Goal: Information Seeking & Learning: Learn about a topic

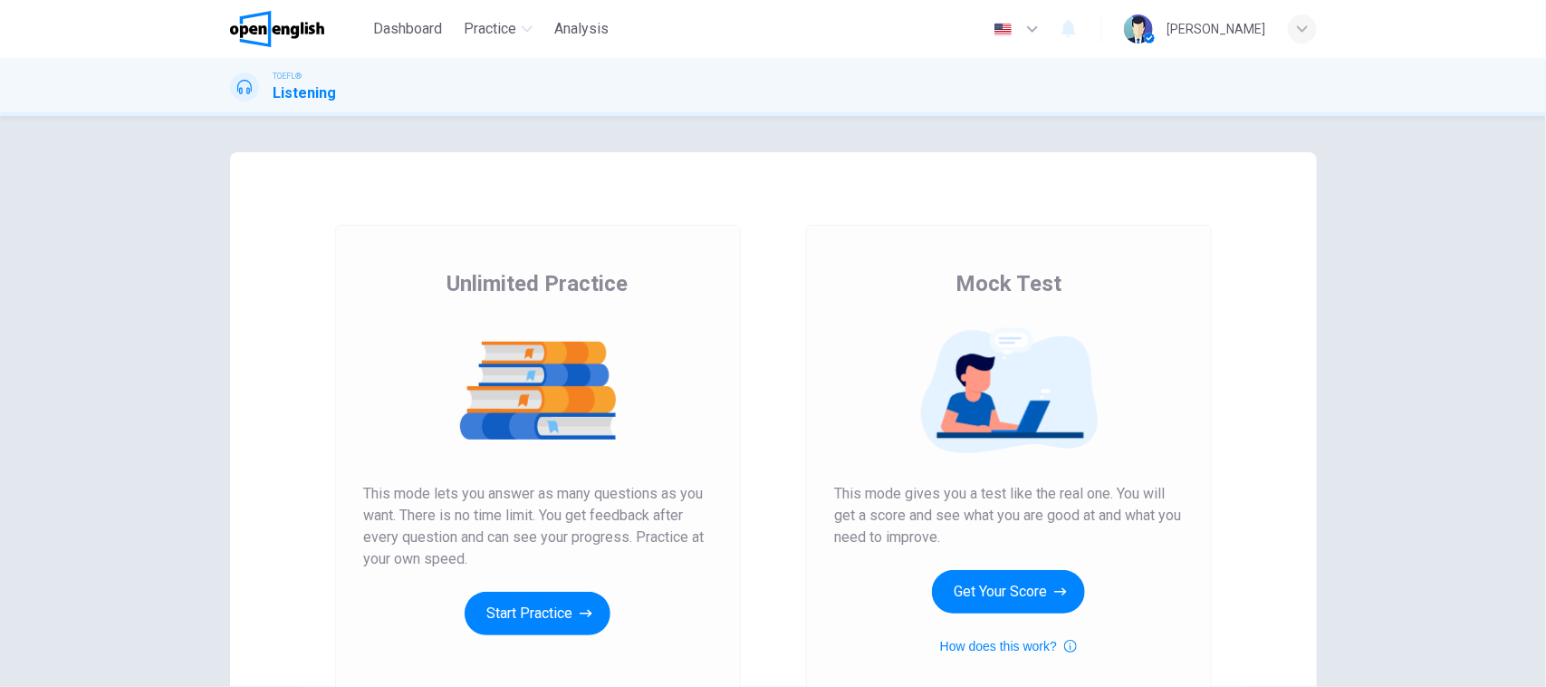
scroll to position [113, 0]
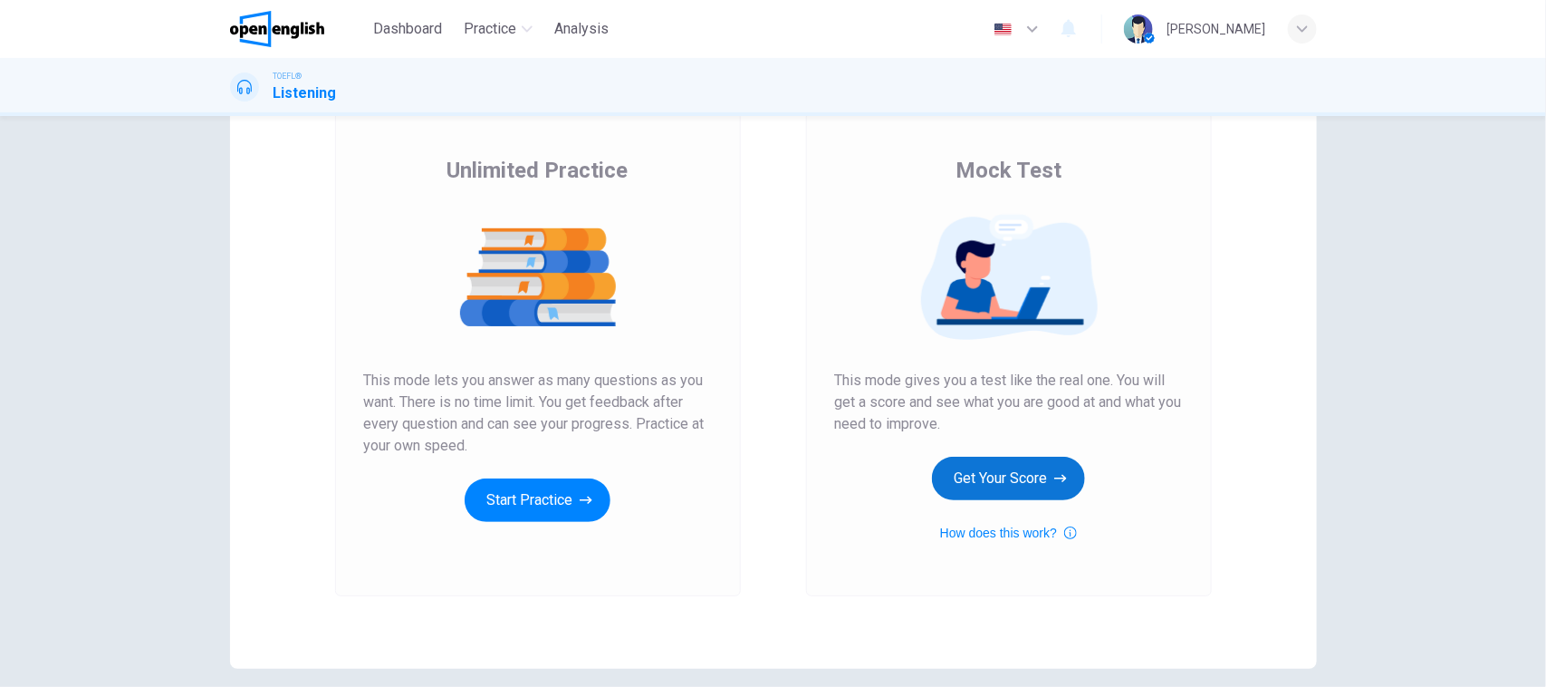
click at [989, 491] on button "Get Your Score" at bounding box center [1008, 477] width 153 height 43
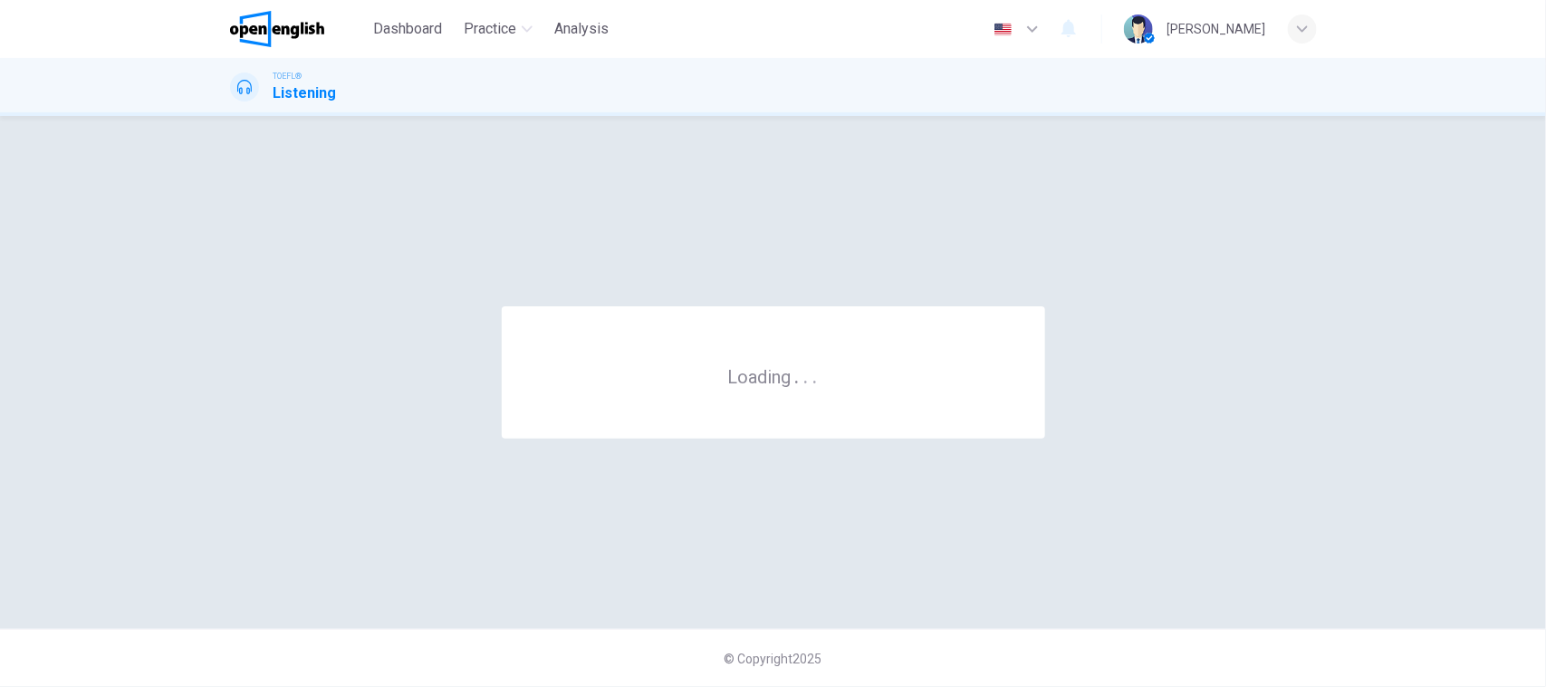
scroll to position [0, 0]
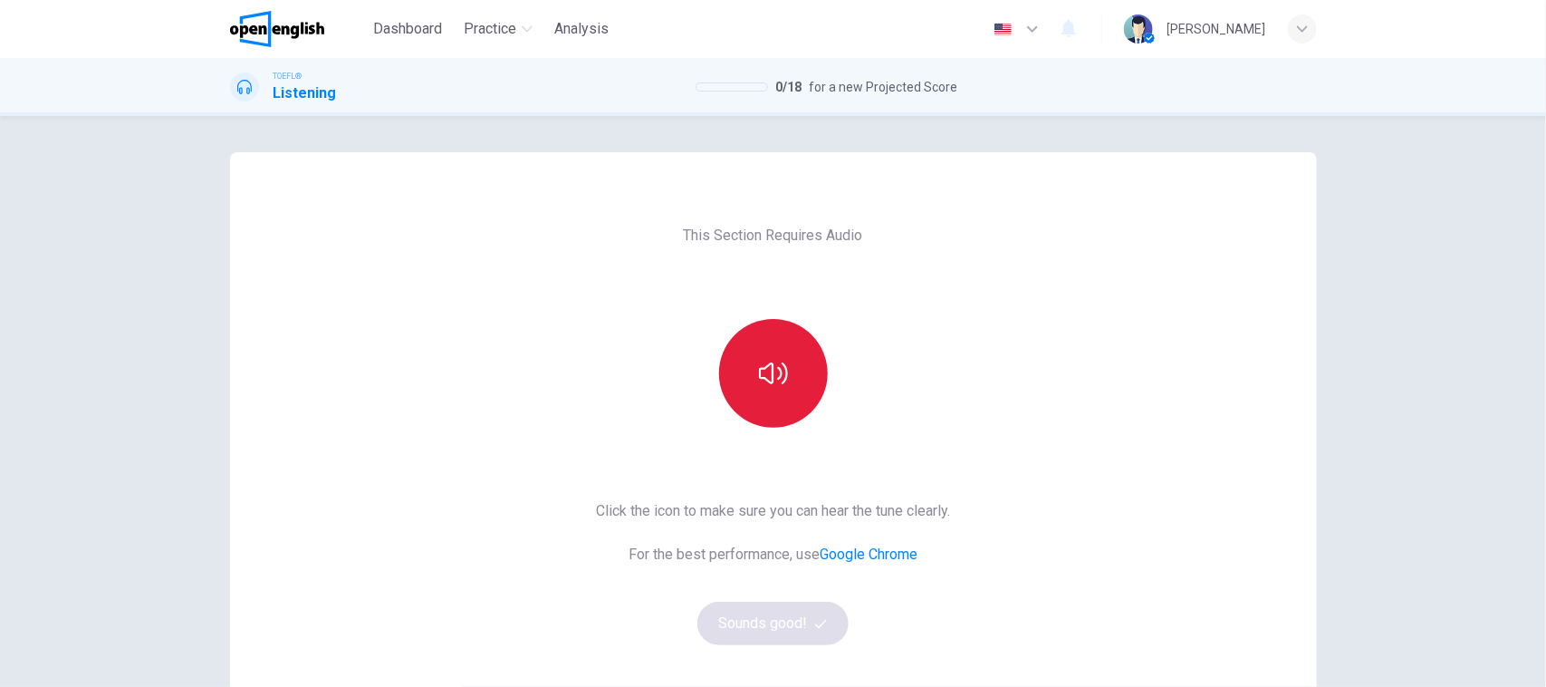
click at [738, 392] on button "button" at bounding box center [773, 373] width 109 height 109
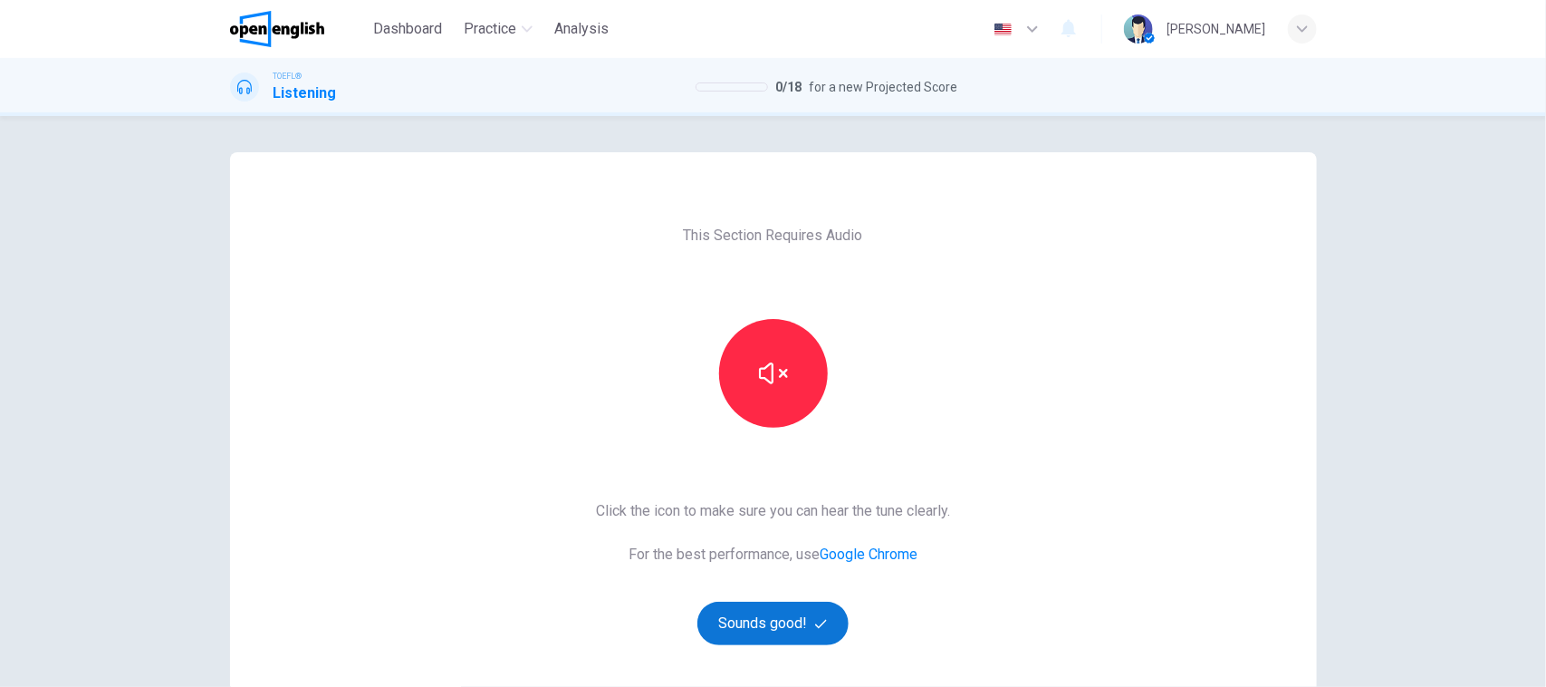
click at [767, 623] on button "Sounds good!" at bounding box center [773, 622] width 152 height 43
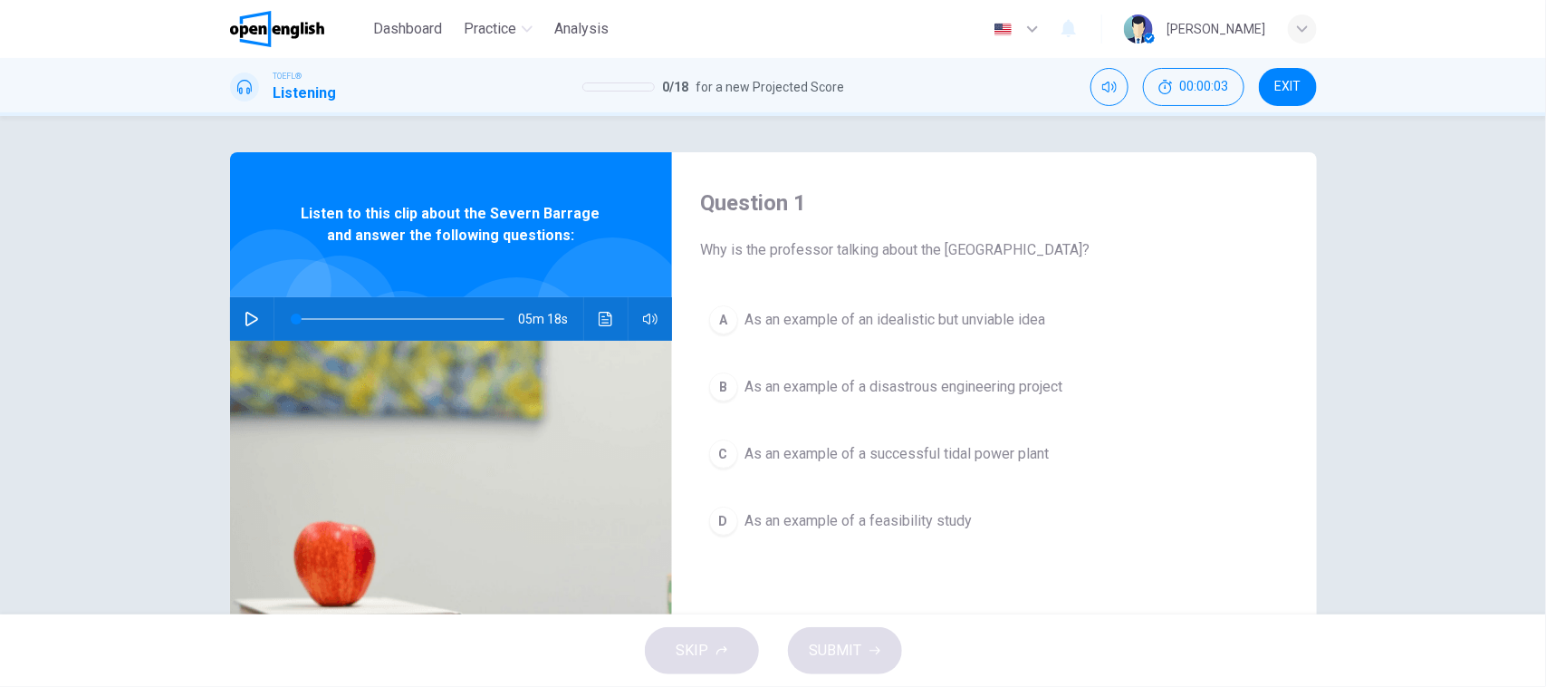
click at [237, 332] on button "button" at bounding box center [251, 318] width 29 height 43
type input "*"
drag, startPoint x: 389, startPoint y: 322, endPoint x: 223, endPoint y: 322, distance: 166.7
click at [223, 322] on div "Question 1 Why is the professor talking about the [GEOGRAPHIC_DATA]? A As an ex…" at bounding box center [773, 466] width 1145 height 629
click at [249, 322] on icon "button" at bounding box center [252, 319] width 14 height 14
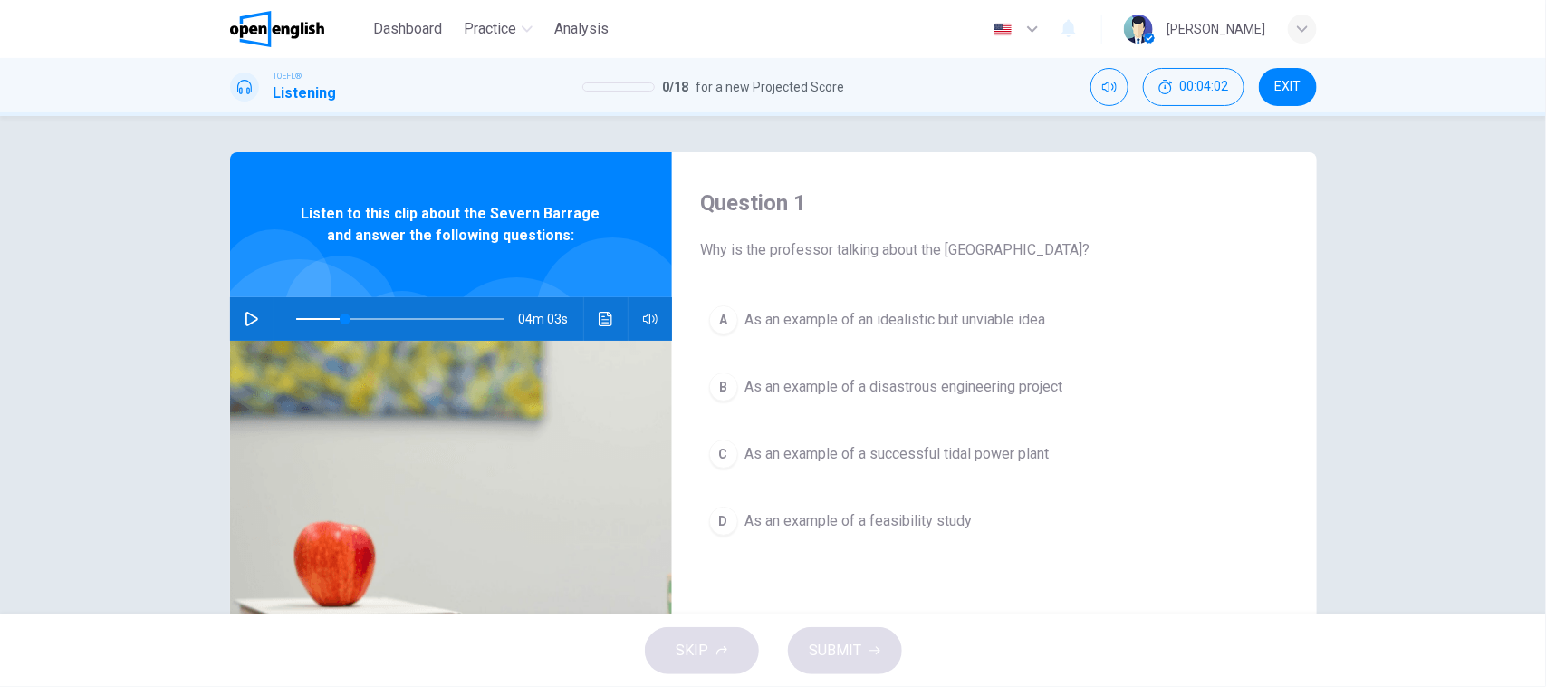
click at [254, 318] on button "button" at bounding box center [251, 318] width 29 height 43
click at [401, 318] on span at bounding box center [406, 318] width 11 height 11
click at [237, 310] on button "button" at bounding box center [251, 318] width 29 height 43
click at [254, 322] on button "button" at bounding box center [251, 318] width 29 height 43
click at [250, 322] on icon "button" at bounding box center [251, 318] width 10 height 11
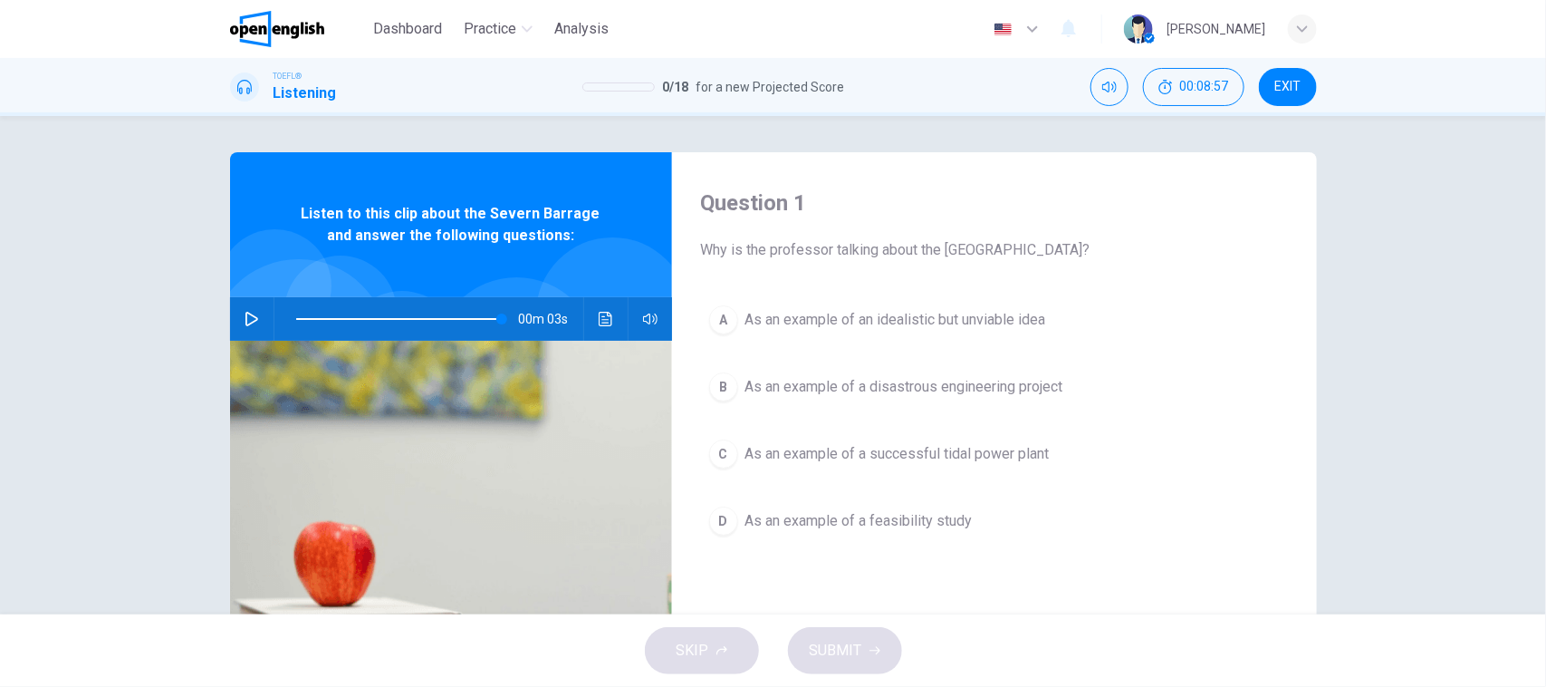
click at [254, 314] on button "button" at bounding box center [251, 318] width 29 height 43
click at [498, 324] on span at bounding box center [503, 318] width 11 height 11
click at [246, 320] on icon "button" at bounding box center [251, 318] width 10 height 11
click at [245, 320] on icon "button" at bounding box center [251, 319] width 13 height 14
click at [497, 322] on span at bounding box center [502, 318] width 11 height 11
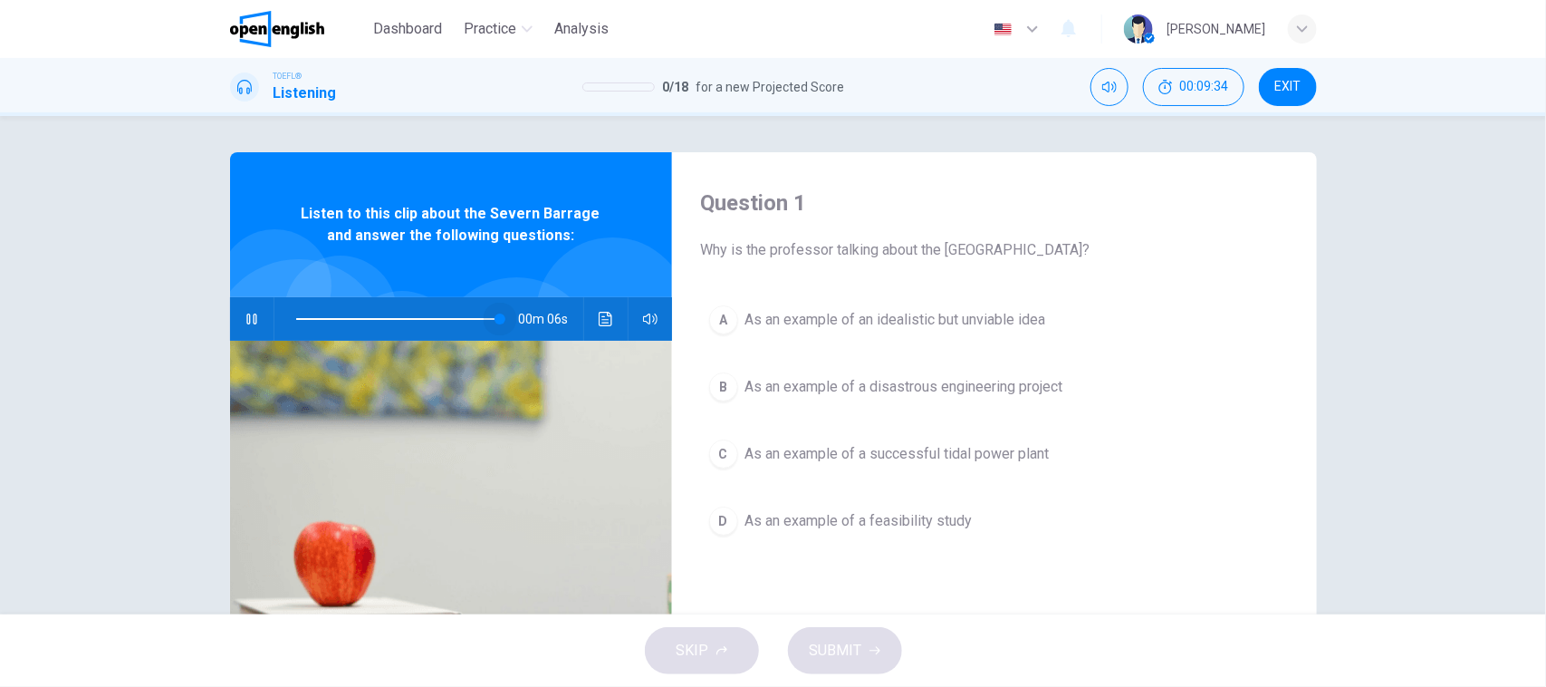
click at [495, 320] on span at bounding box center [500, 318] width 11 height 11
click at [600, 313] on icon "Click to see the audio transcription" at bounding box center [606, 319] width 14 height 14
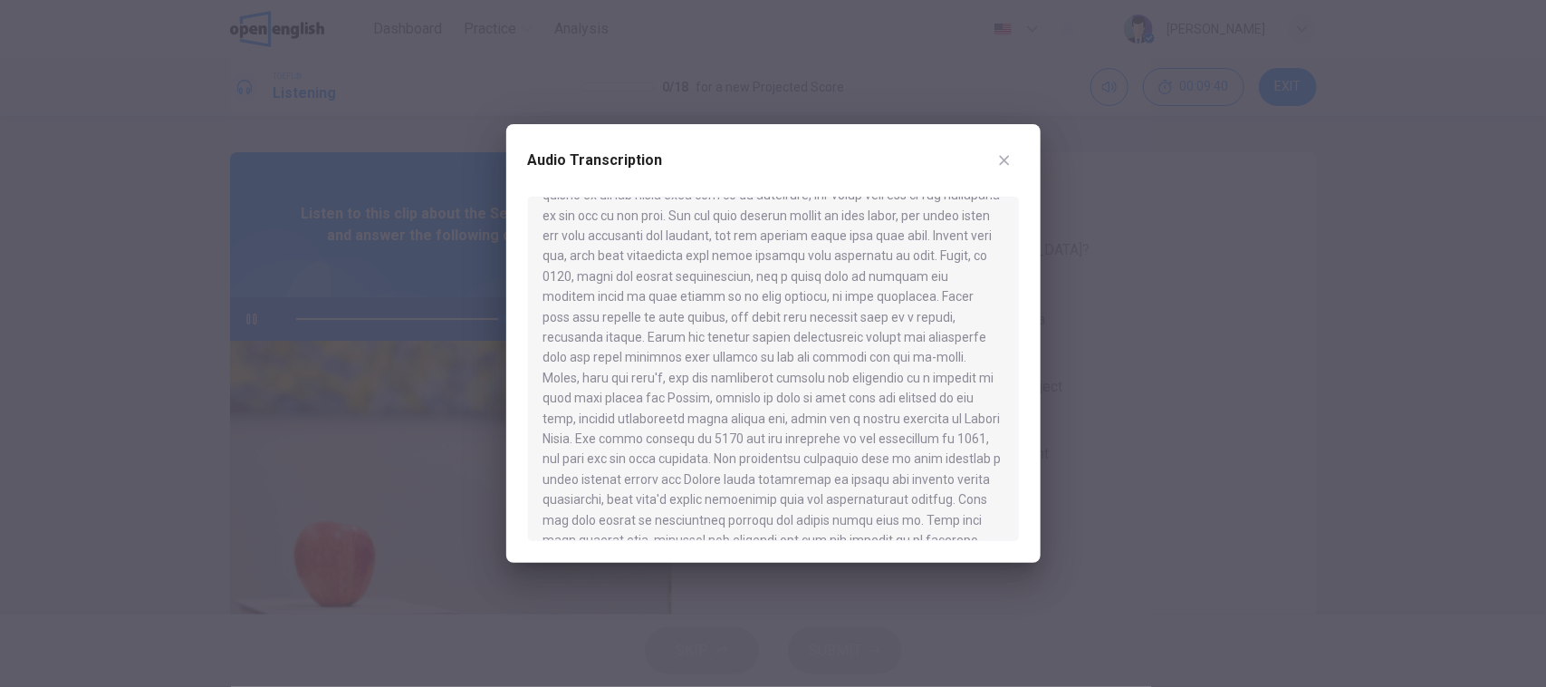
scroll to position [1025, 0]
type input "*"
drag, startPoint x: 740, startPoint y: 512, endPoint x: 620, endPoint y: 328, distance: 219.3
click at [620, 328] on div at bounding box center [773, 369] width 491 height 344
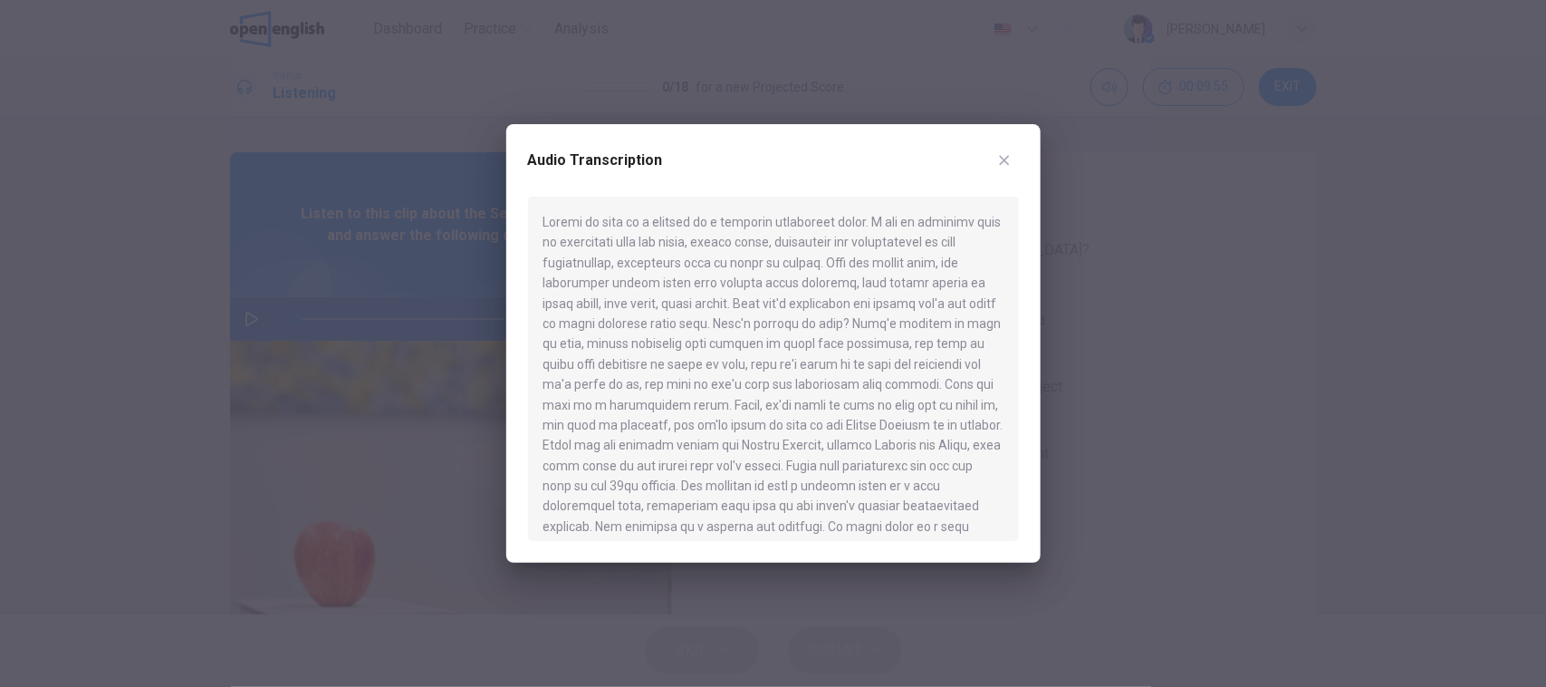
click at [859, 264] on div at bounding box center [773, 369] width 491 height 344
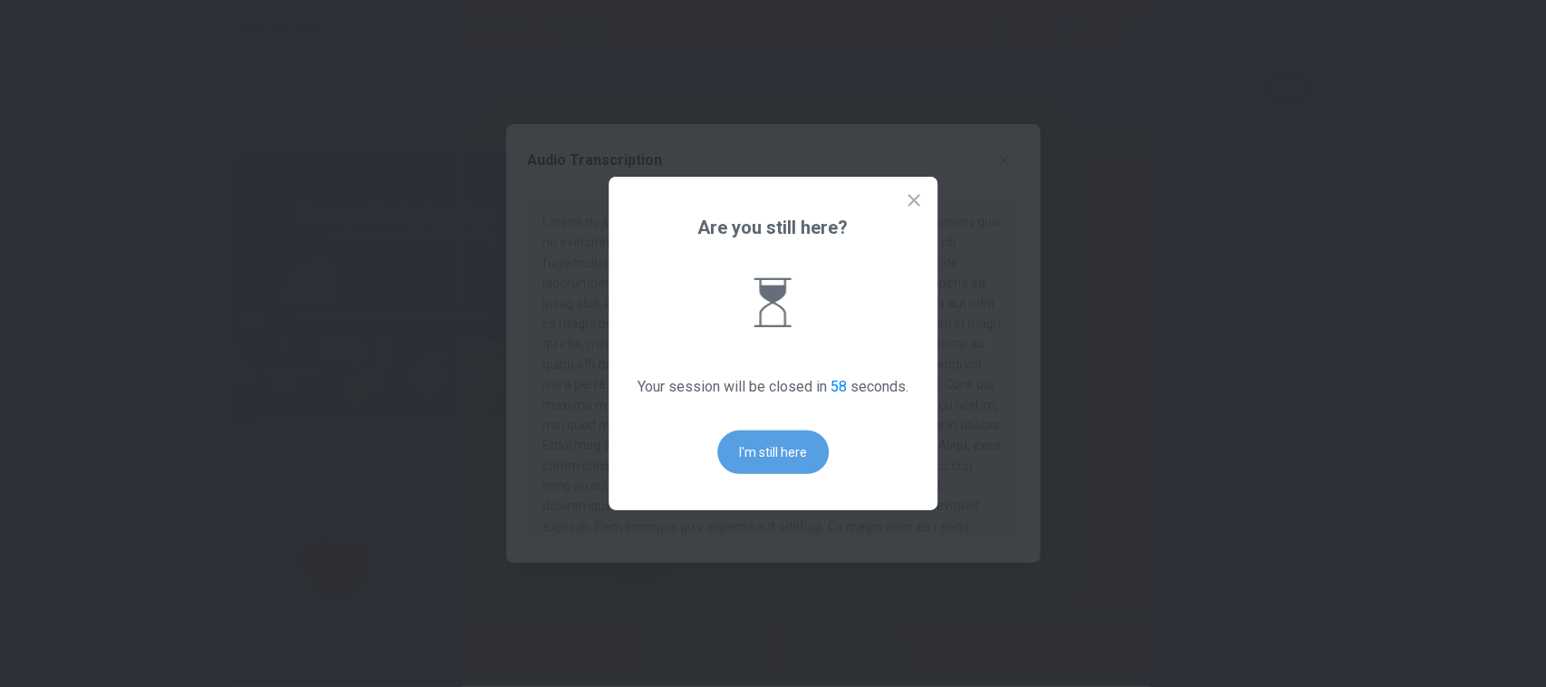
click at [762, 436] on button "I'm still here" at bounding box center [772, 451] width 111 height 43
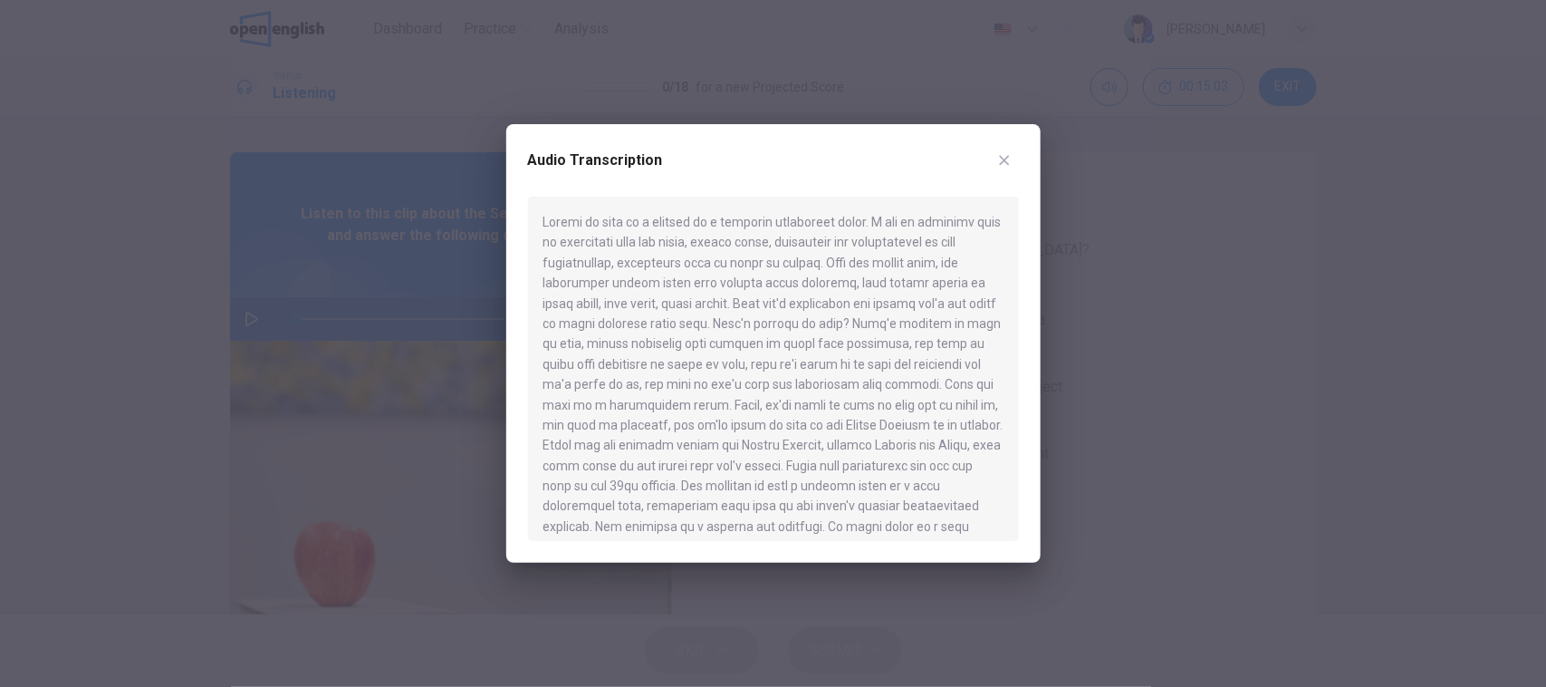
click at [784, 486] on div at bounding box center [773, 369] width 491 height 344
click at [1010, 160] on icon "button" at bounding box center [1004, 160] width 14 height 14
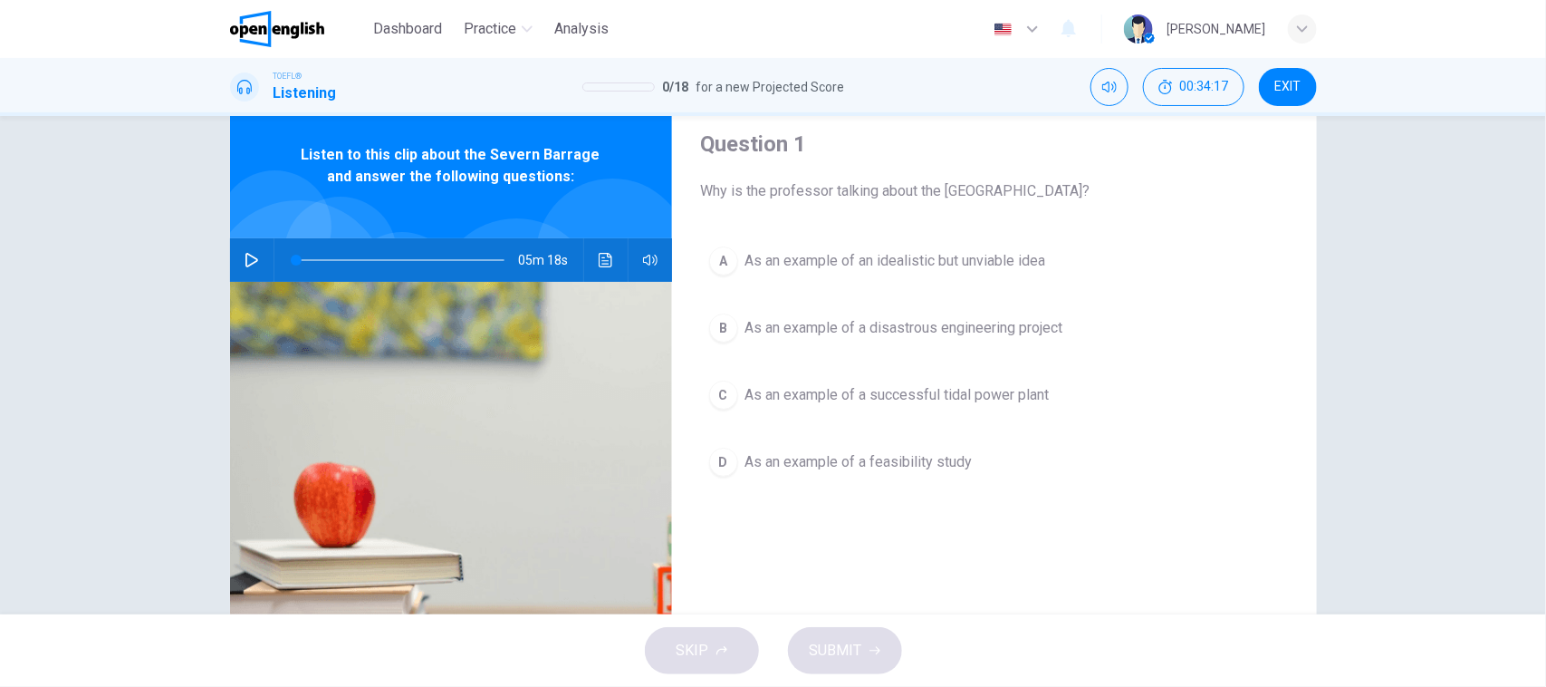
scroll to position [113, 0]
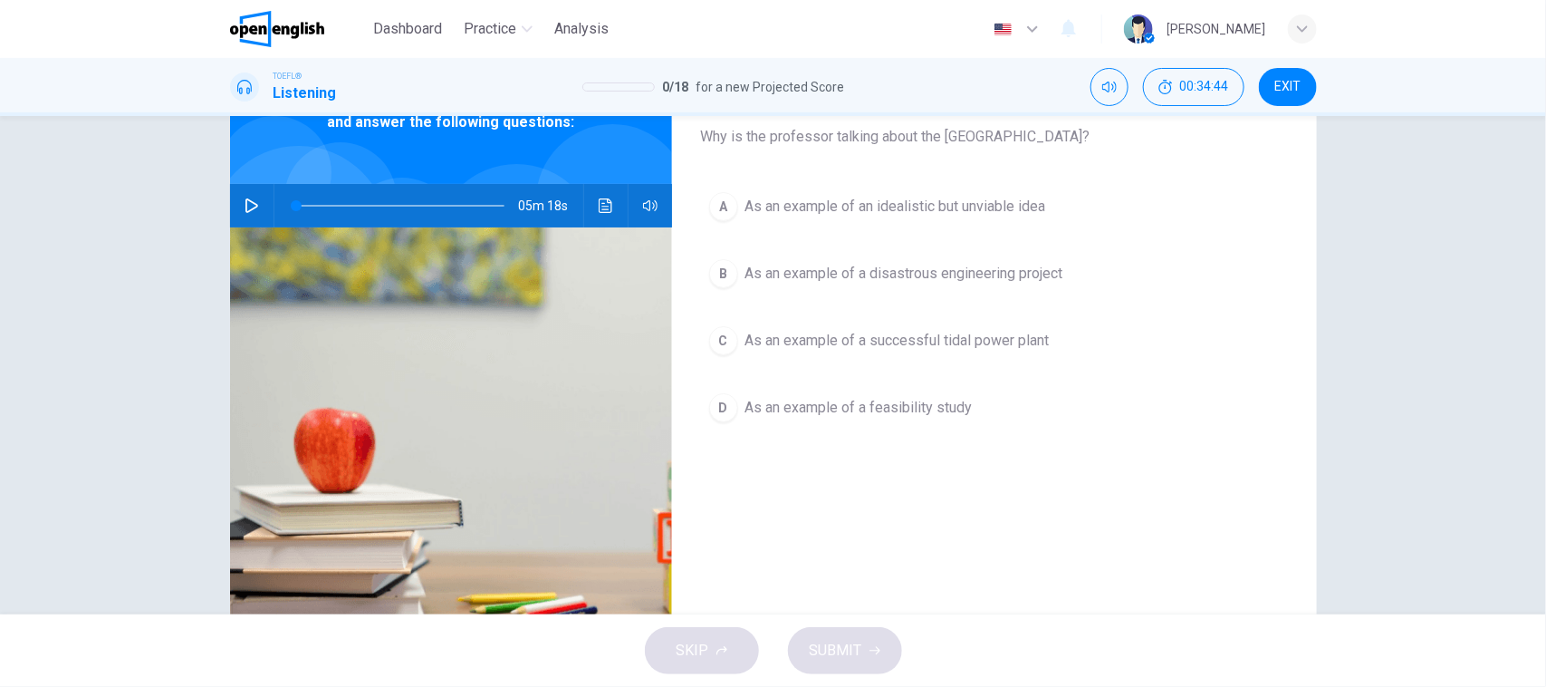
click at [956, 196] on span "As an example of an idealistic but unviable idea" at bounding box center [895, 207] width 301 height 22
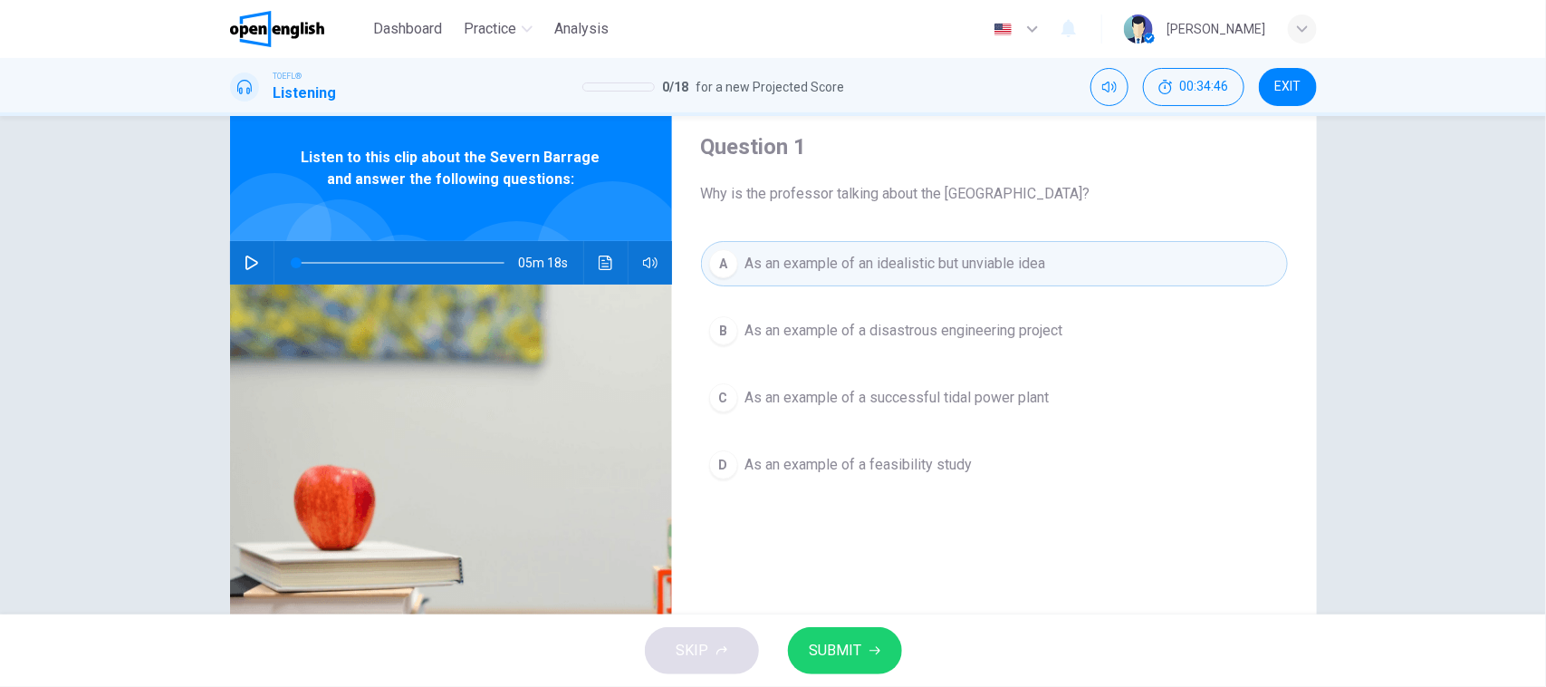
scroll to position [0, 0]
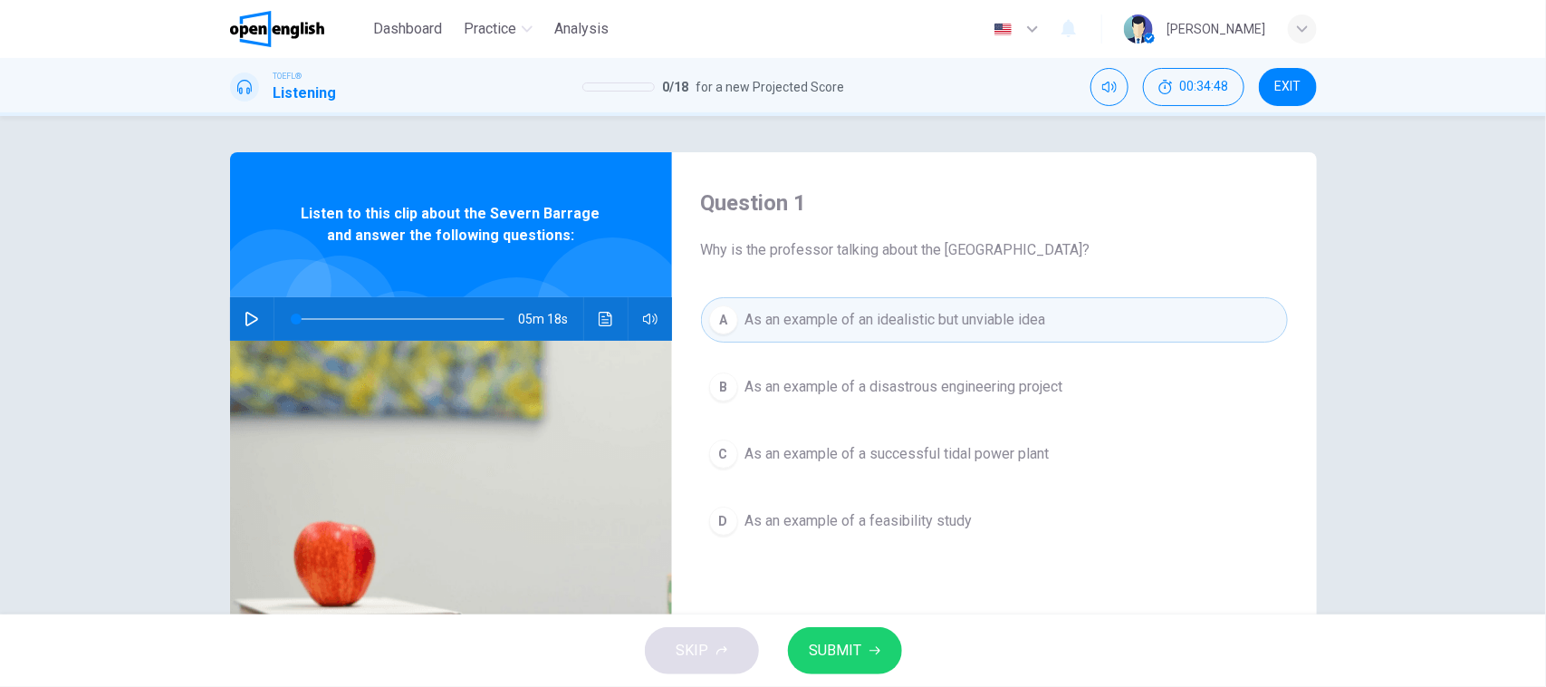
click at [876, 639] on button "SUBMIT" at bounding box center [845, 650] width 114 height 47
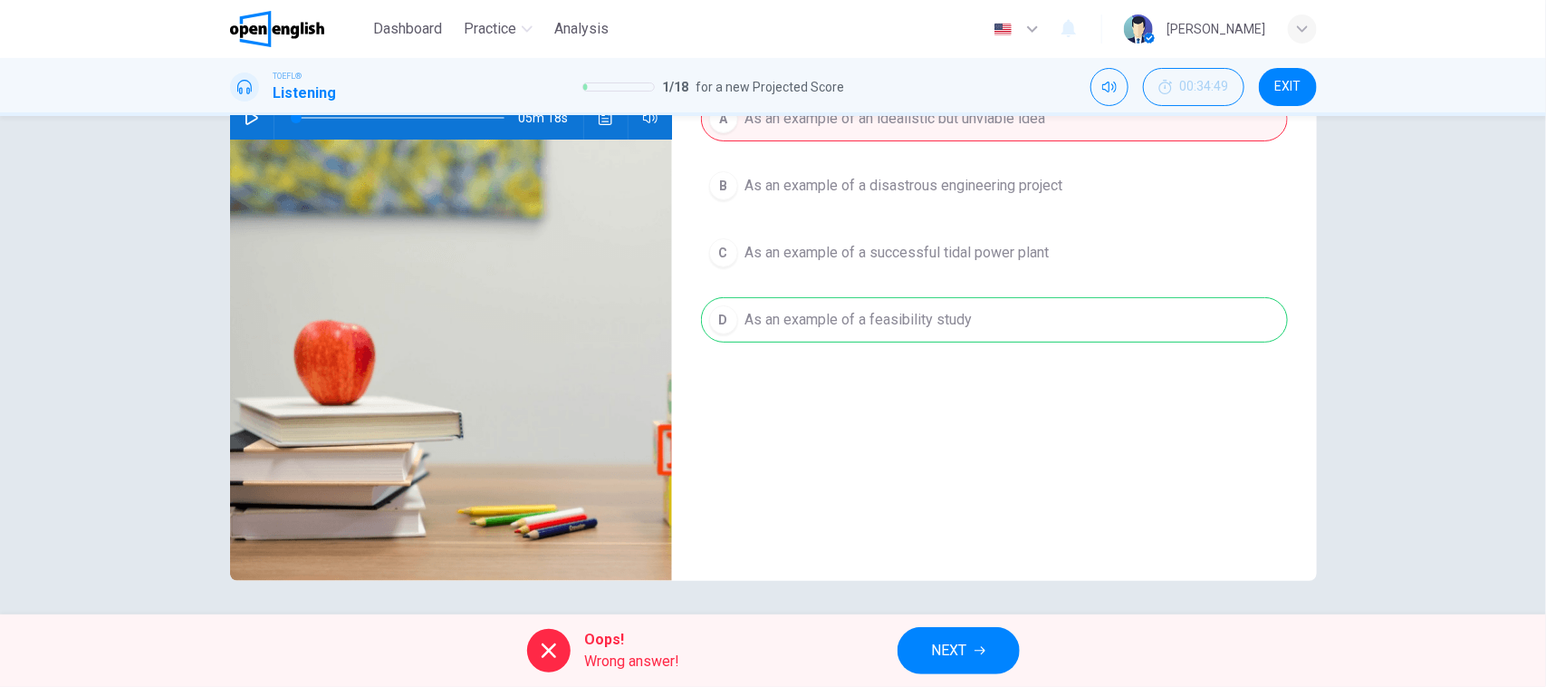
scroll to position [202, 0]
click at [653, 672] on span "Wrong answer!" at bounding box center [632, 661] width 95 height 22
click at [975, 675] on div "Oops! Wrong answer! NEXT" at bounding box center [773, 650] width 1546 height 72
click at [965, 652] on span "NEXT" at bounding box center [949, 650] width 35 height 25
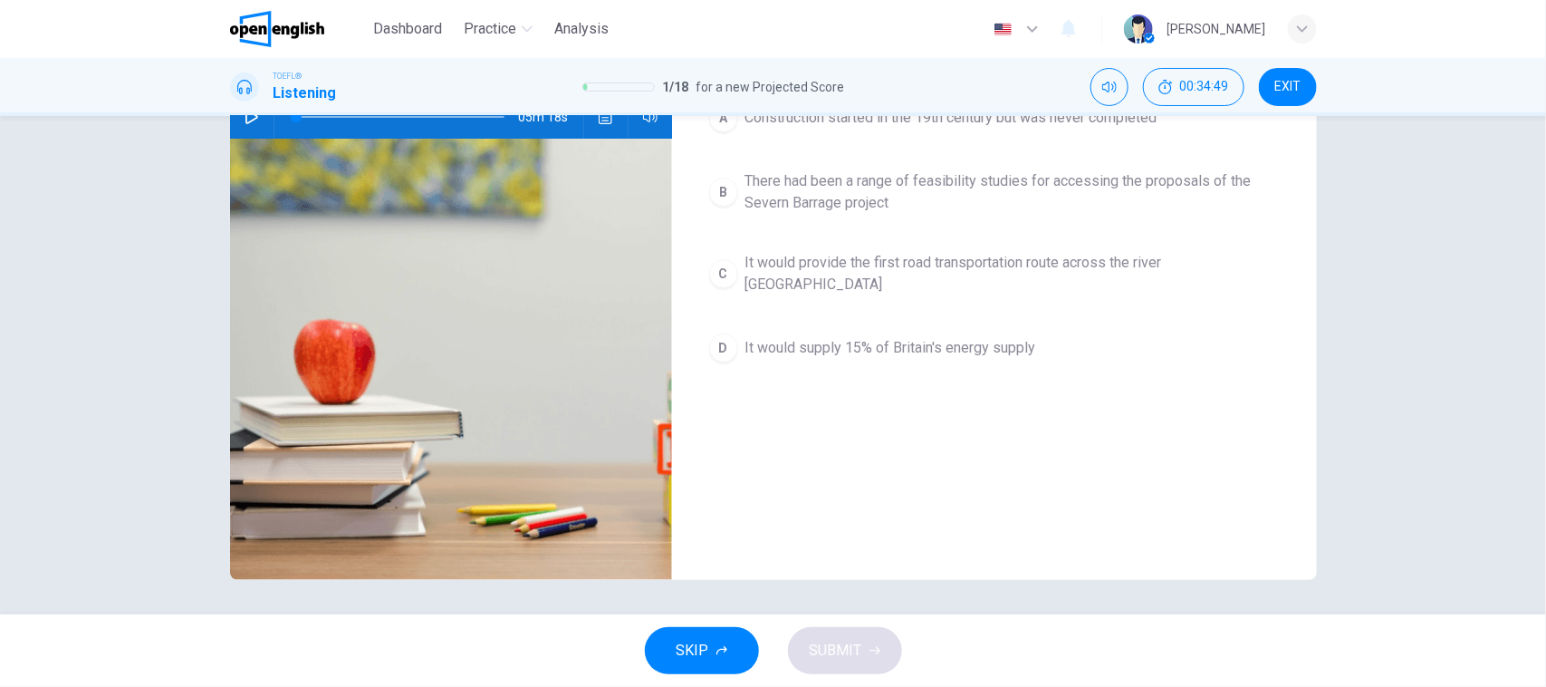
scroll to position [0, 0]
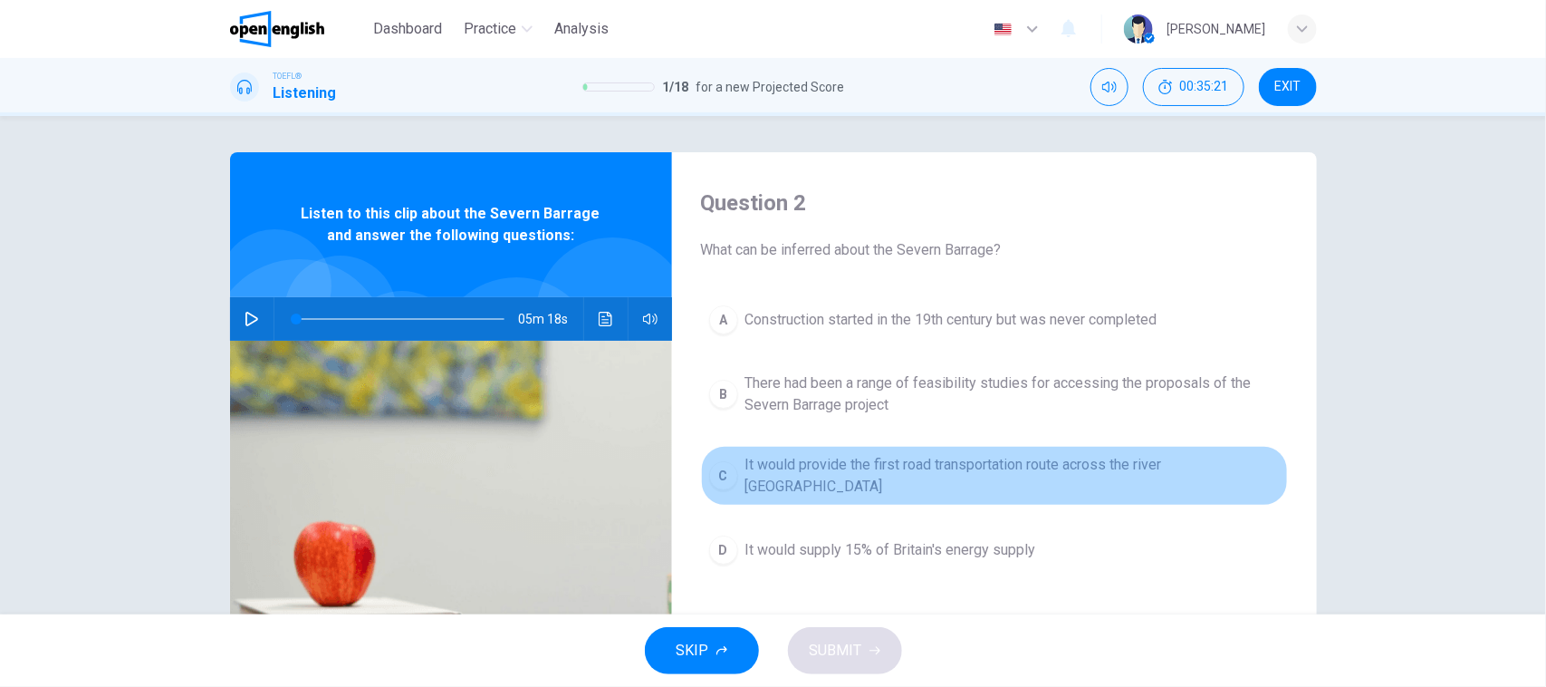
click at [867, 482] on button "C It would provide the first road transportation route across the river [GEOGRA…" at bounding box center [994, 476] width 587 height 60
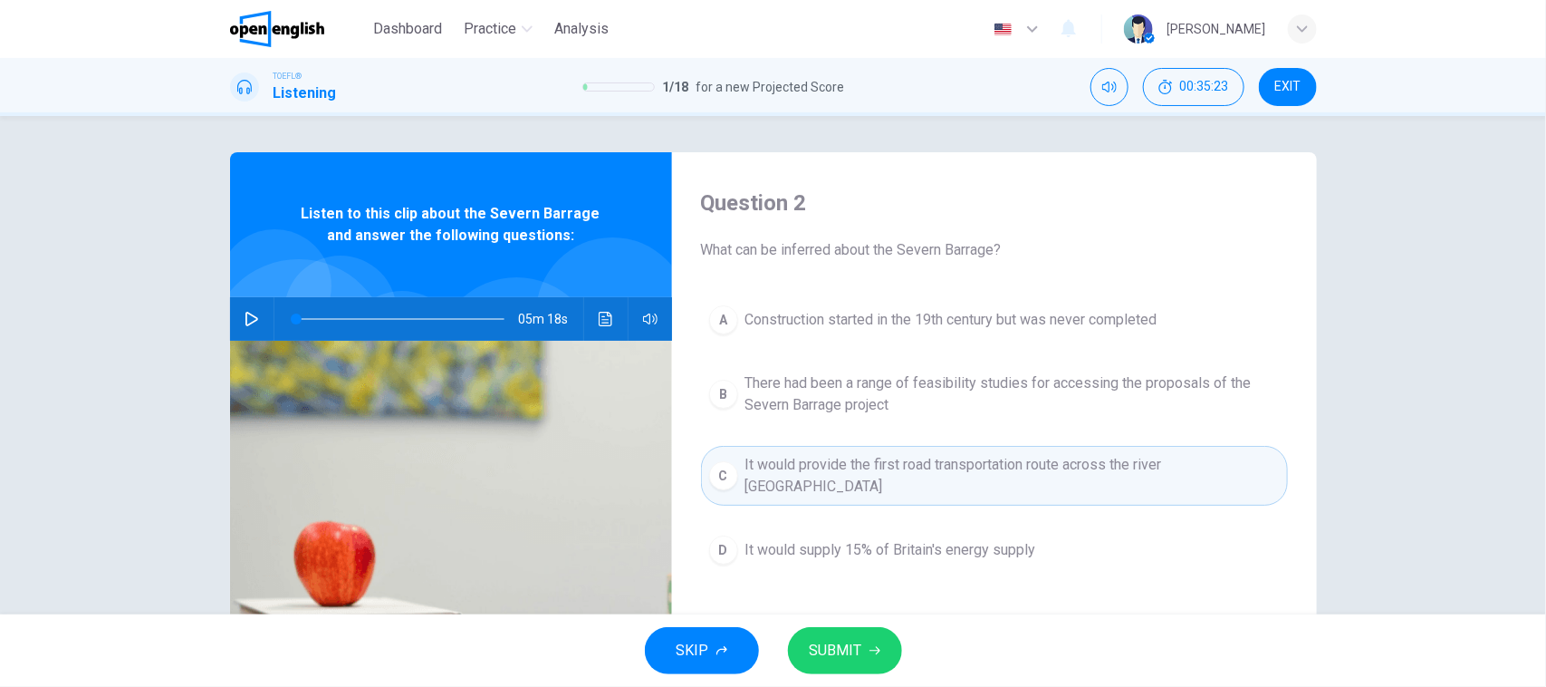
click at [852, 250] on span "What can be inferred about the Severn Barrage?" at bounding box center [994, 250] width 587 height 22
click at [879, 666] on button "SUBMIT" at bounding box center [845, 650] width 114 height 47
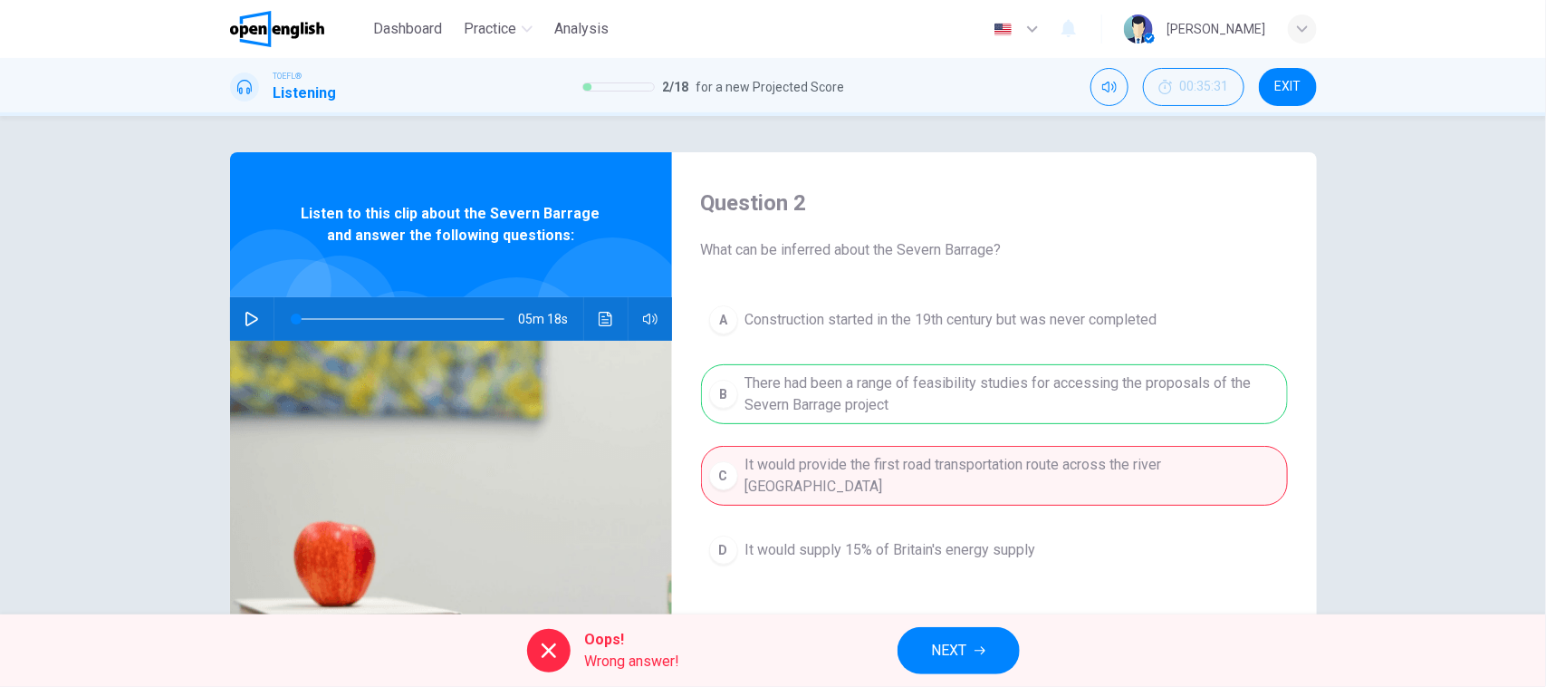
click at [908, 394] on div "A Construction started in the 19th century but was never completed B There had …" at bounding box center [994, 453] width 587 height 312
click at [985, 622] on div "Oops! Wrong answer! NEXT" at bounding box center [773, 650] width 1546 height 72
click at [985, 645] on icon "button" at bounding box center [980, 650] width 11 height 11
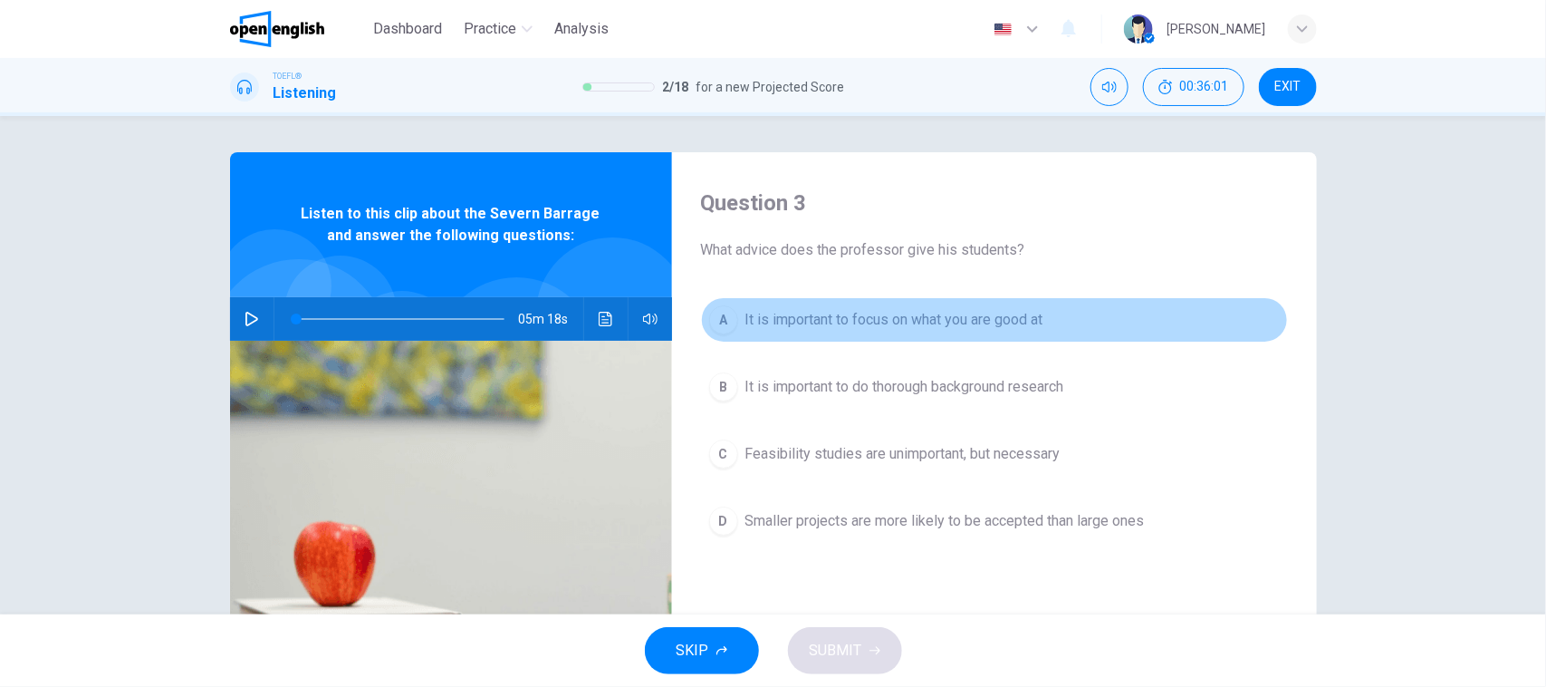
click at [839, 327] on span "It is important to focus on what you are good at" at bounding box center [894, 320] width 298 height 22
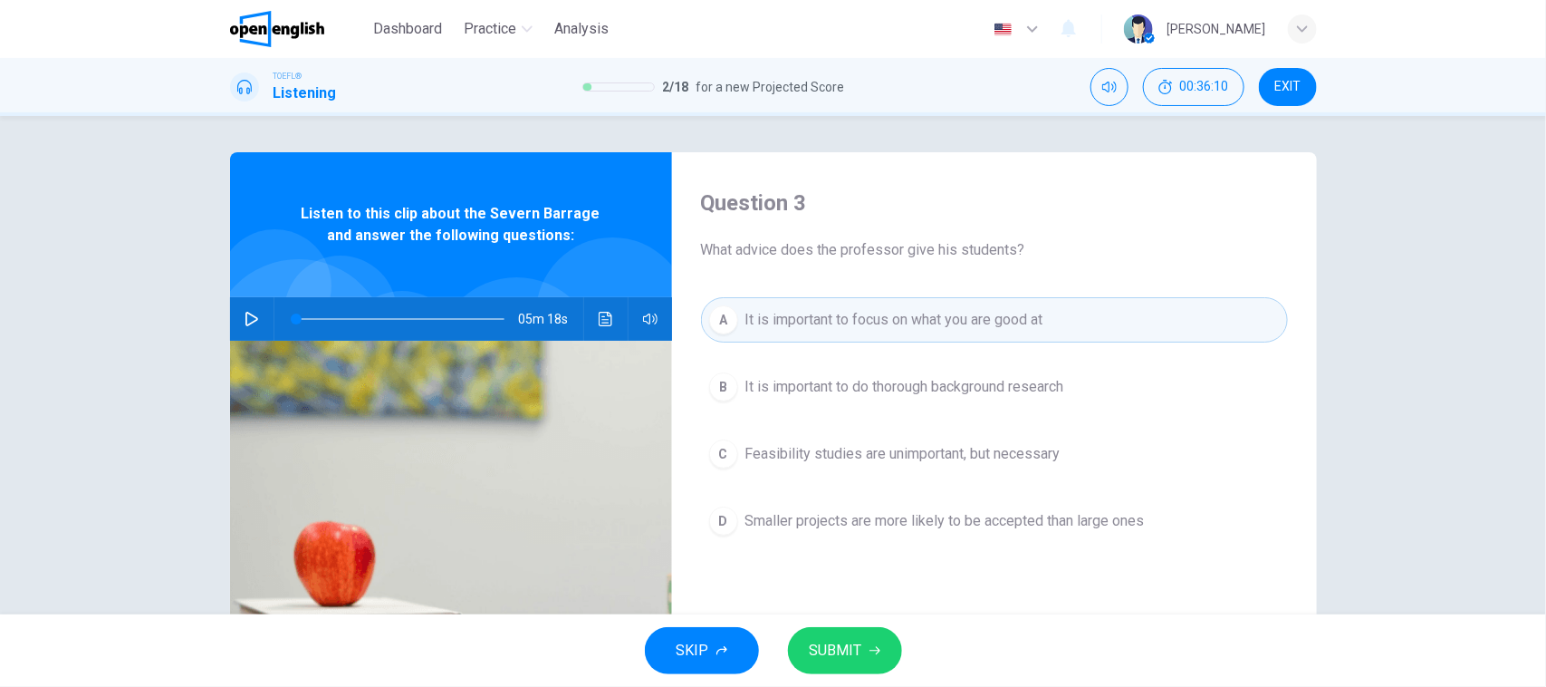
click at [840, 376] on span "It is important to do thorough background research" at bounding box center [904, 387] width 319 height 22
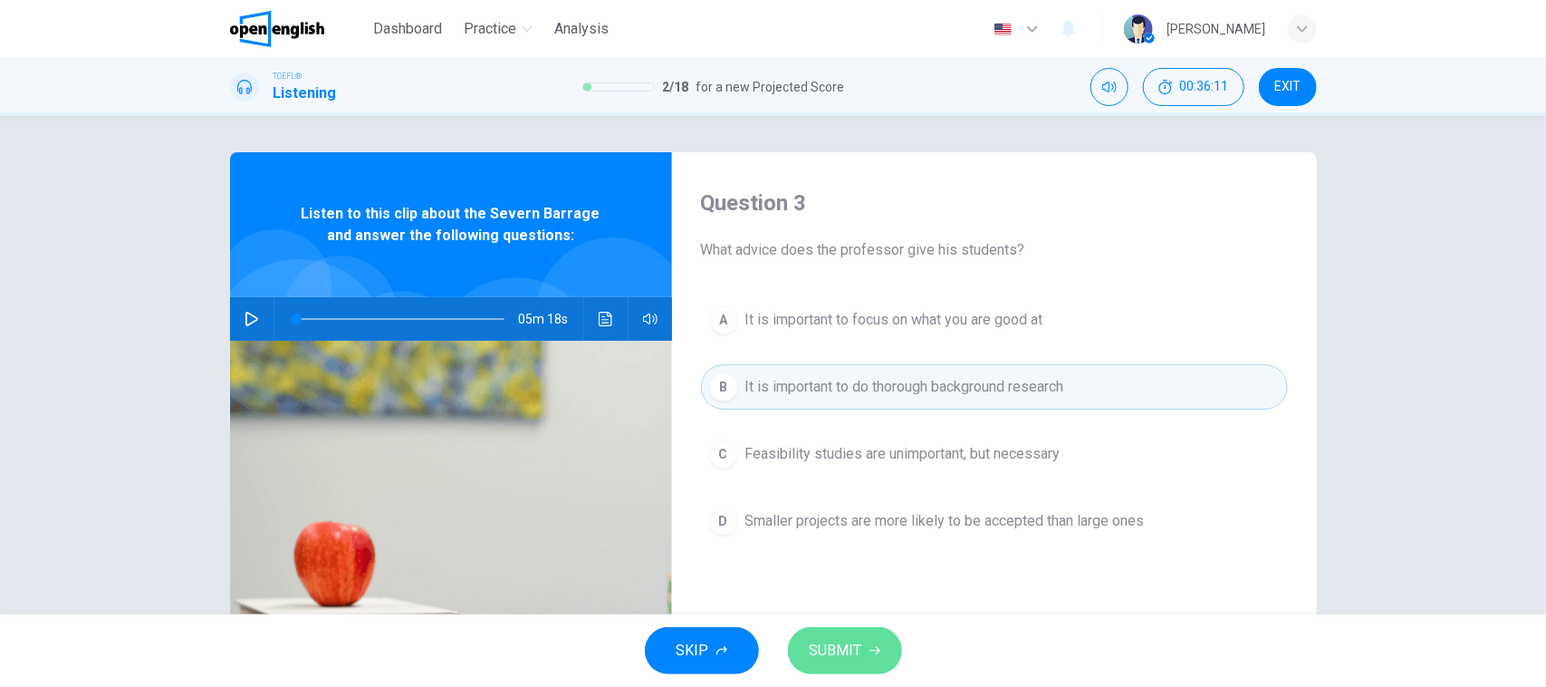
click at [839, 632] on button "SUBMIT" at bounding box center [845, 650] width 114 height 47
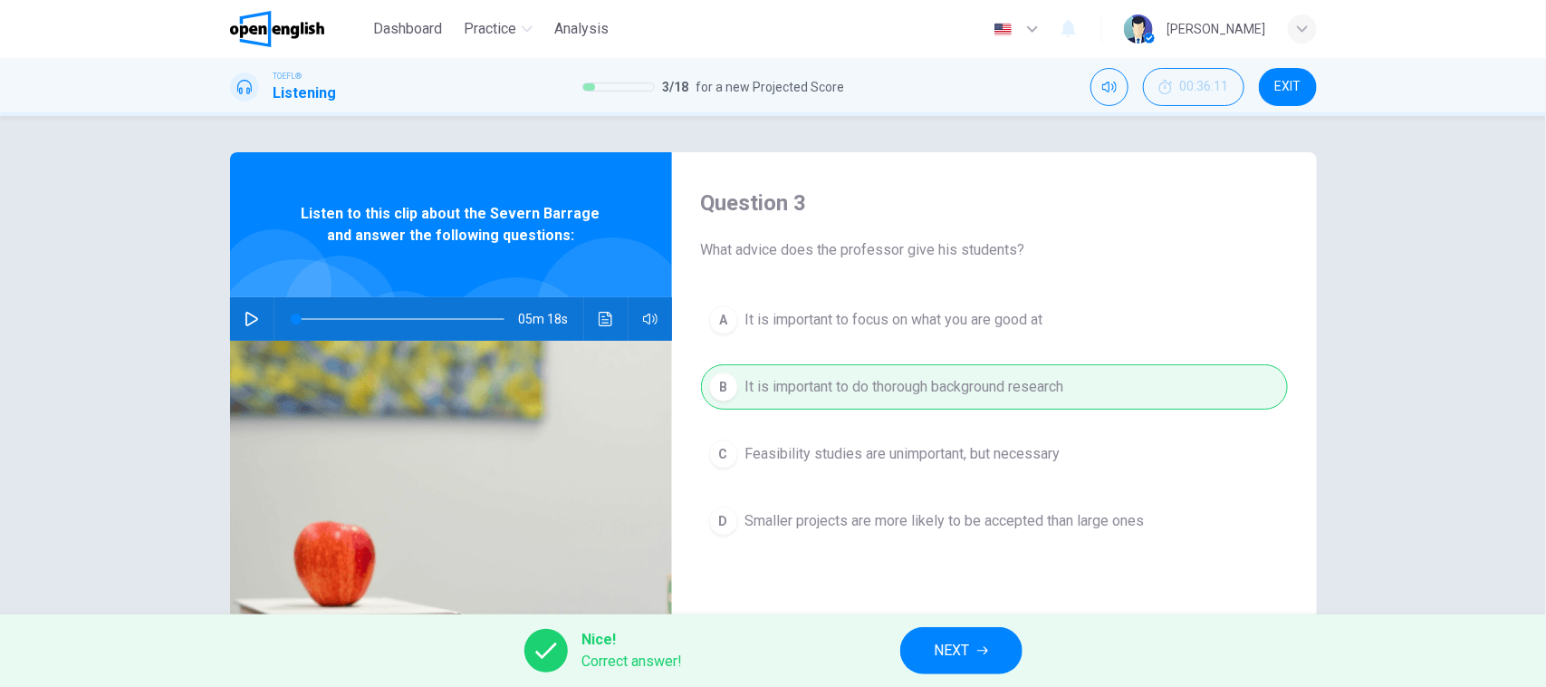
click at [908, 618] on div "Nice! Correct answer! NEXT" at bounding box center [773, 650] width 1546 height 72
click at [931, 649] on button "NEXT" at bounding box center [961, 650] width 122 height 47
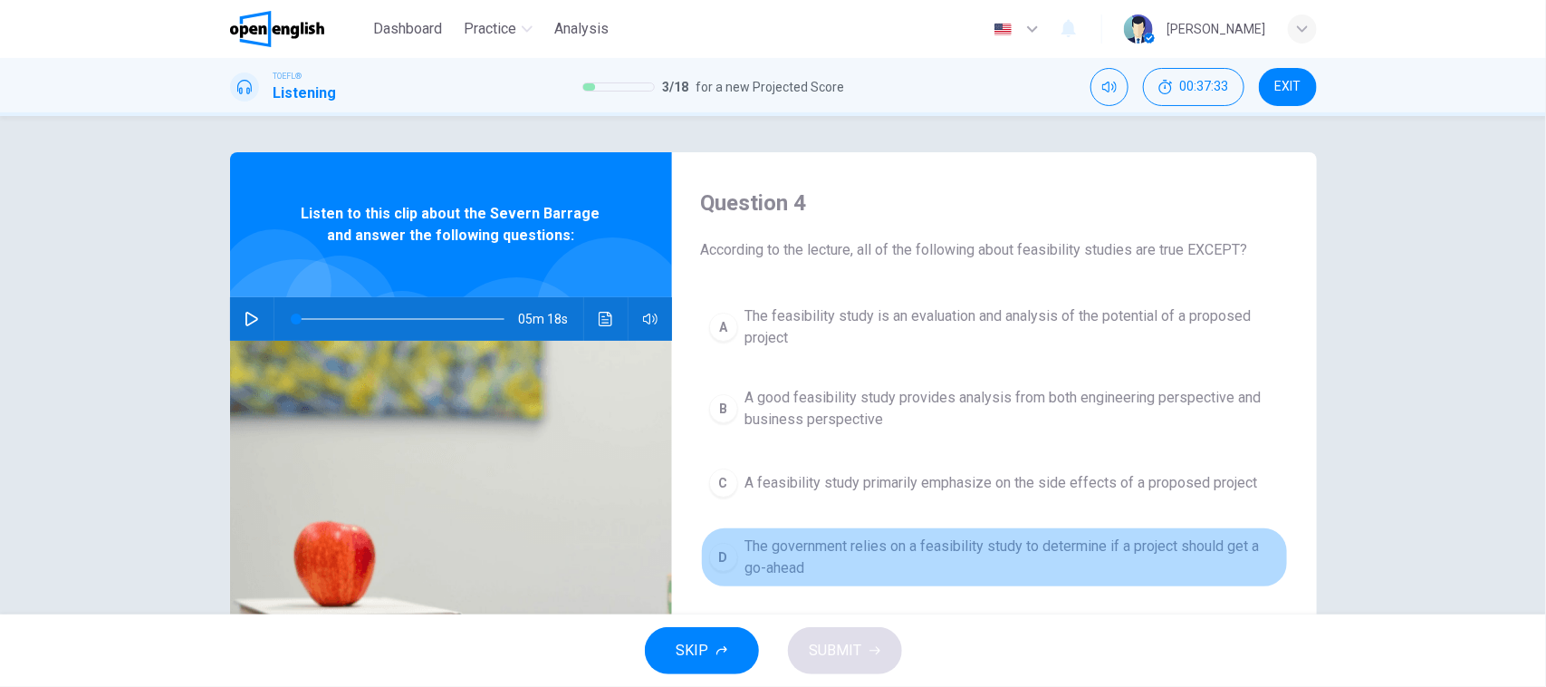
click at [851, 564] on span "The government relies on a feasibility study to determine if a project should g…" at bounding box center [1012, 556] width 534 height 43
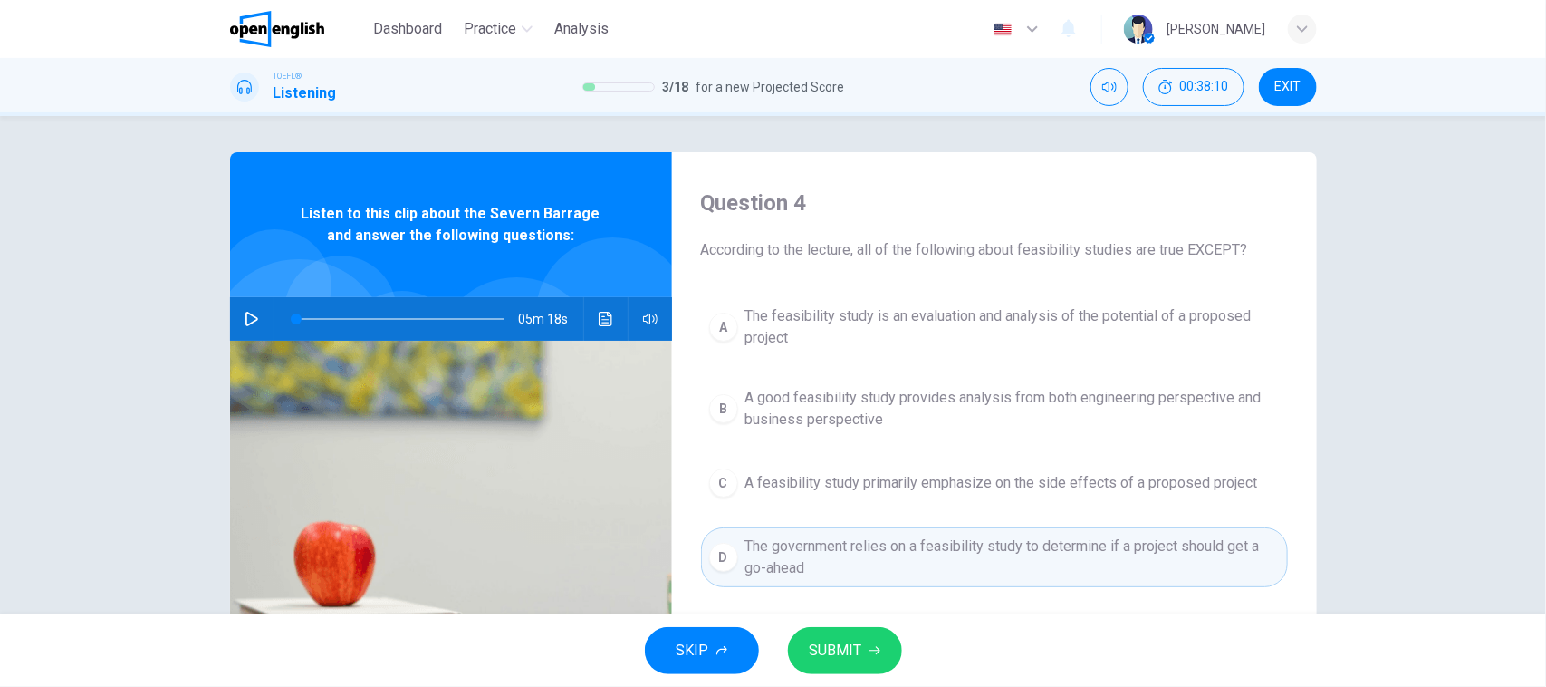
click at [842, 629] on button "SUBMIT" at bounding box center [845, 650] width 114 height 47
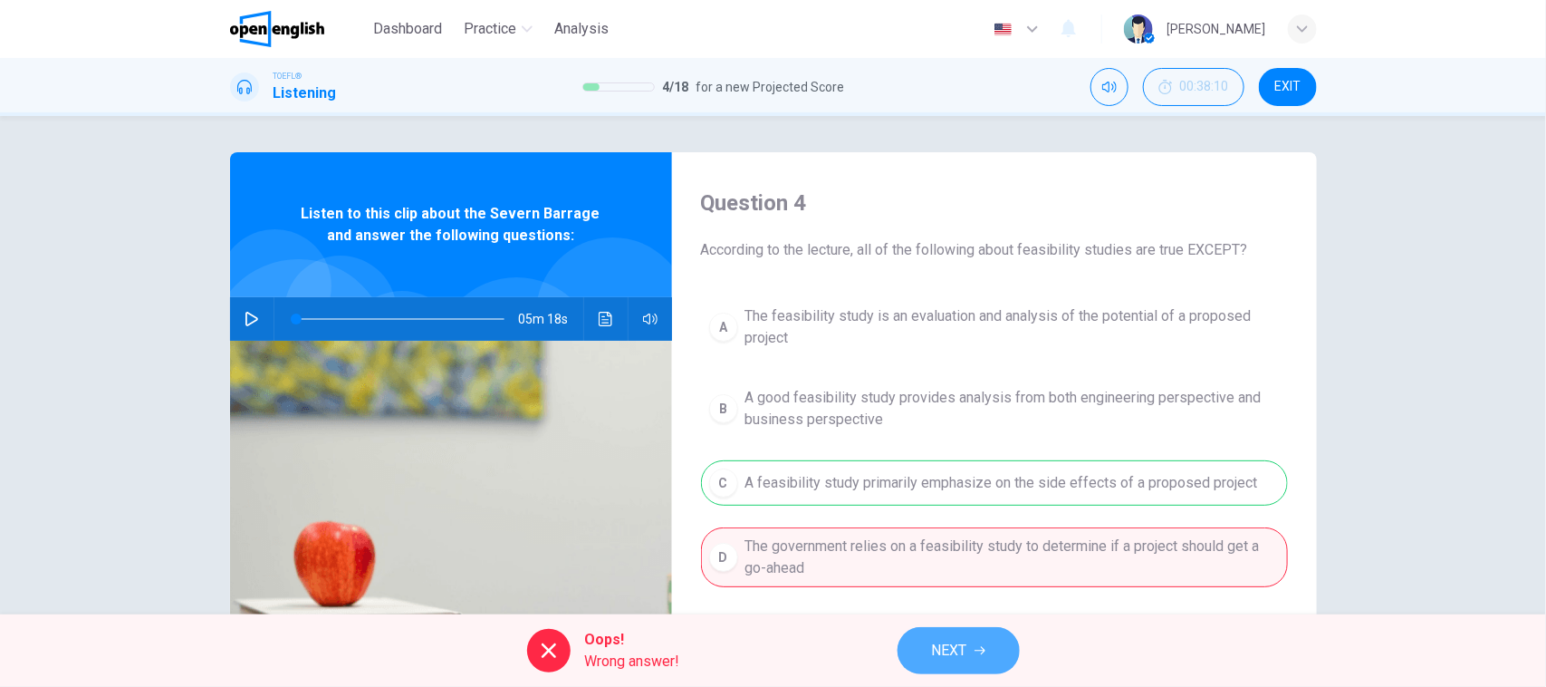
click at [957, 648] on span "NEXT" at bounding box center [949, 650] width 35 height 25
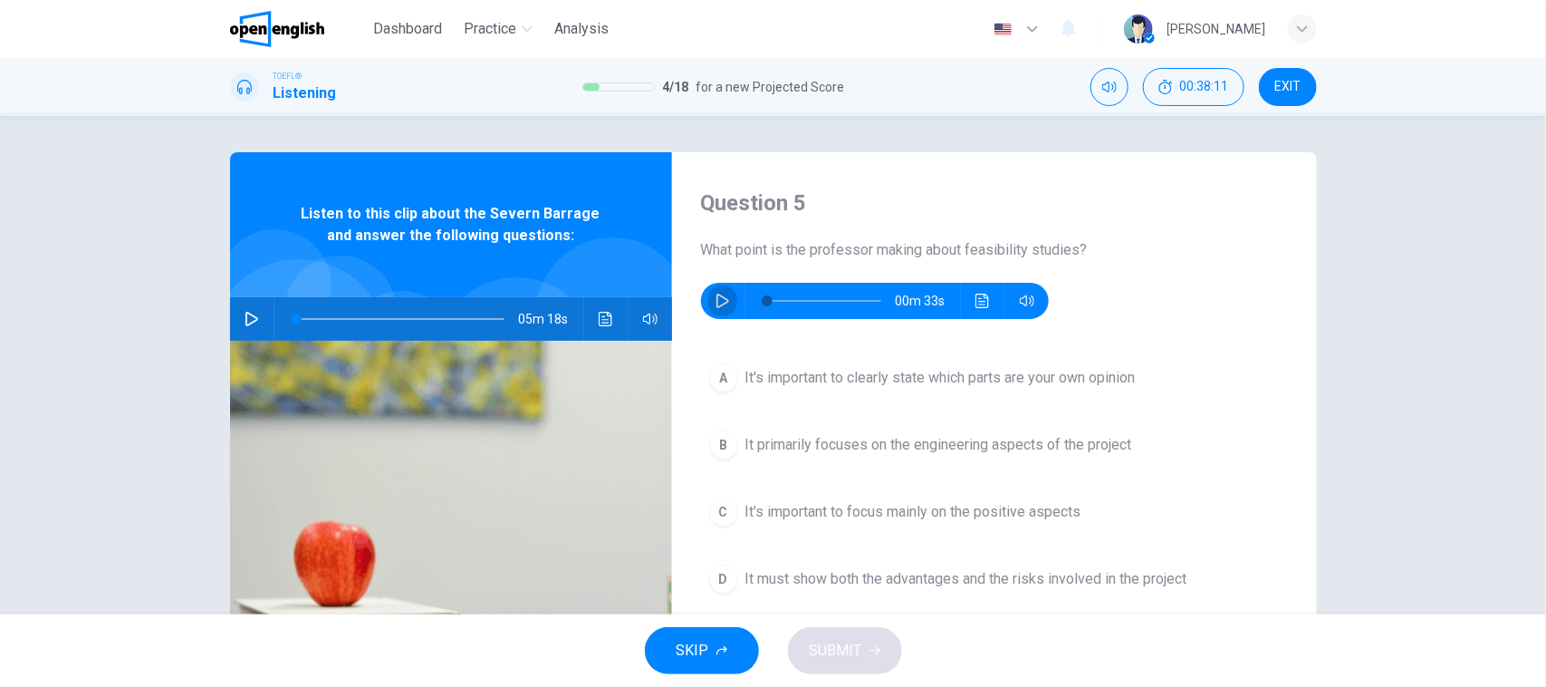
drag, startPoint x: 712, startPoint y: 296, endPoint x: 798, endPoint y: 472, distance: 195.7
click at [716, 297] on icon "button" at bounding box center [722, 300] width 13 height 14
type input "*"
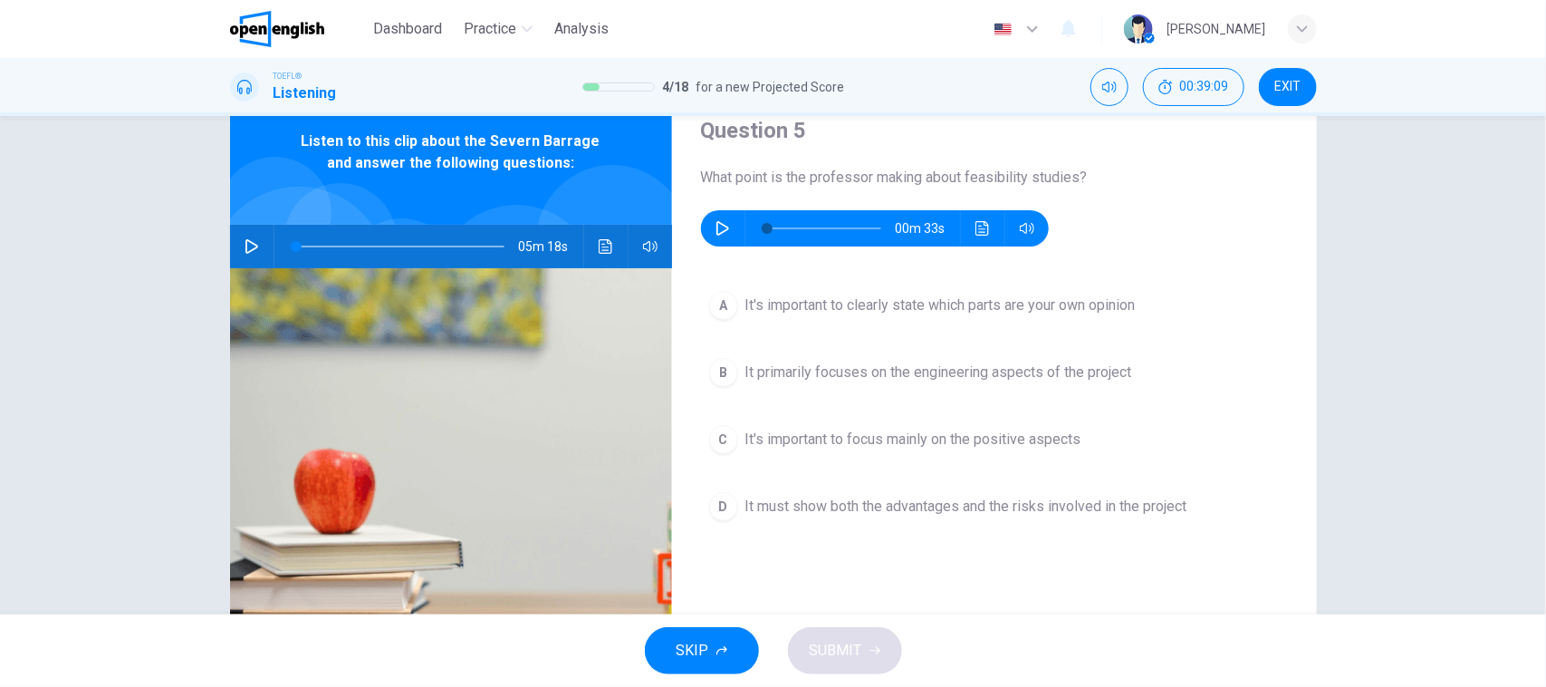
scroll to position [113, 0]
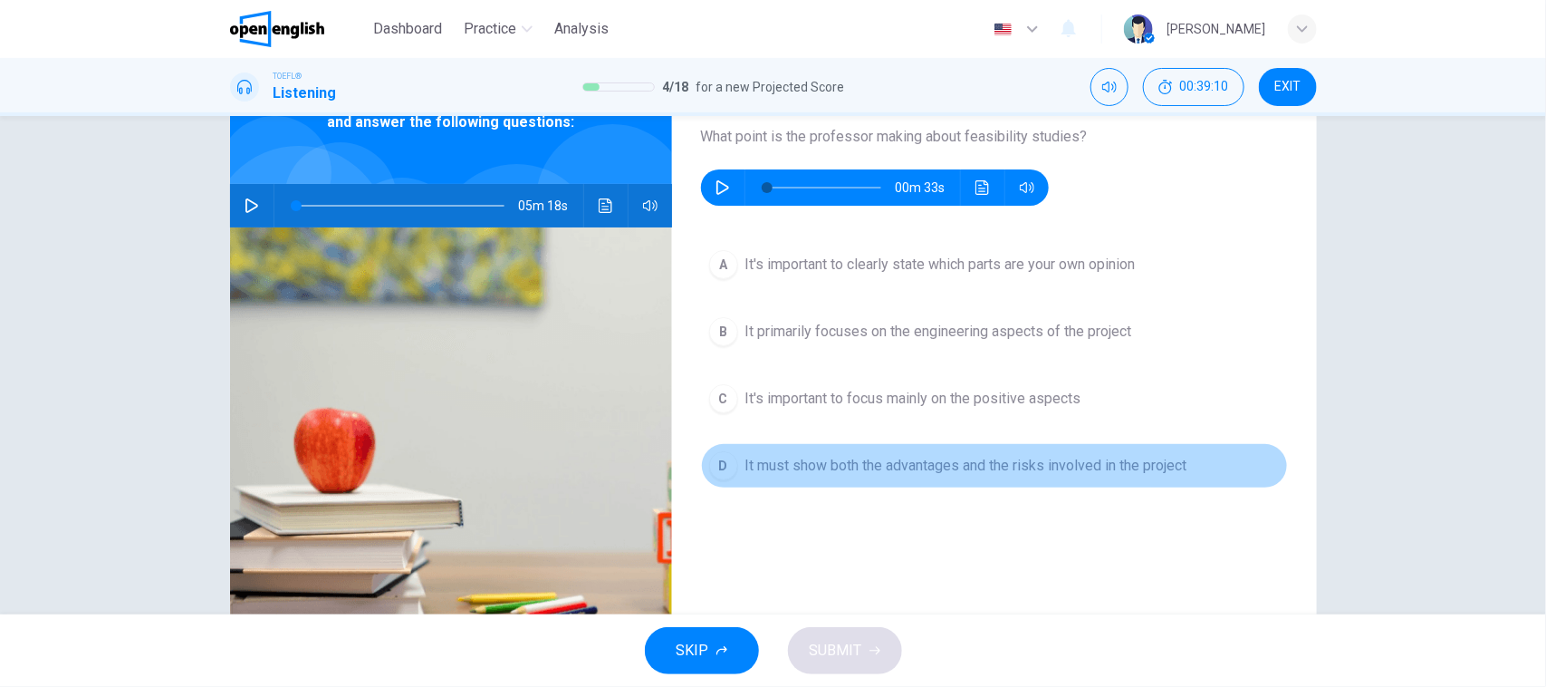
click at [1062, 473] on span "It must show both the advantages and the risks involved in the project" at bounding box center [966, 466] width 442 height 22
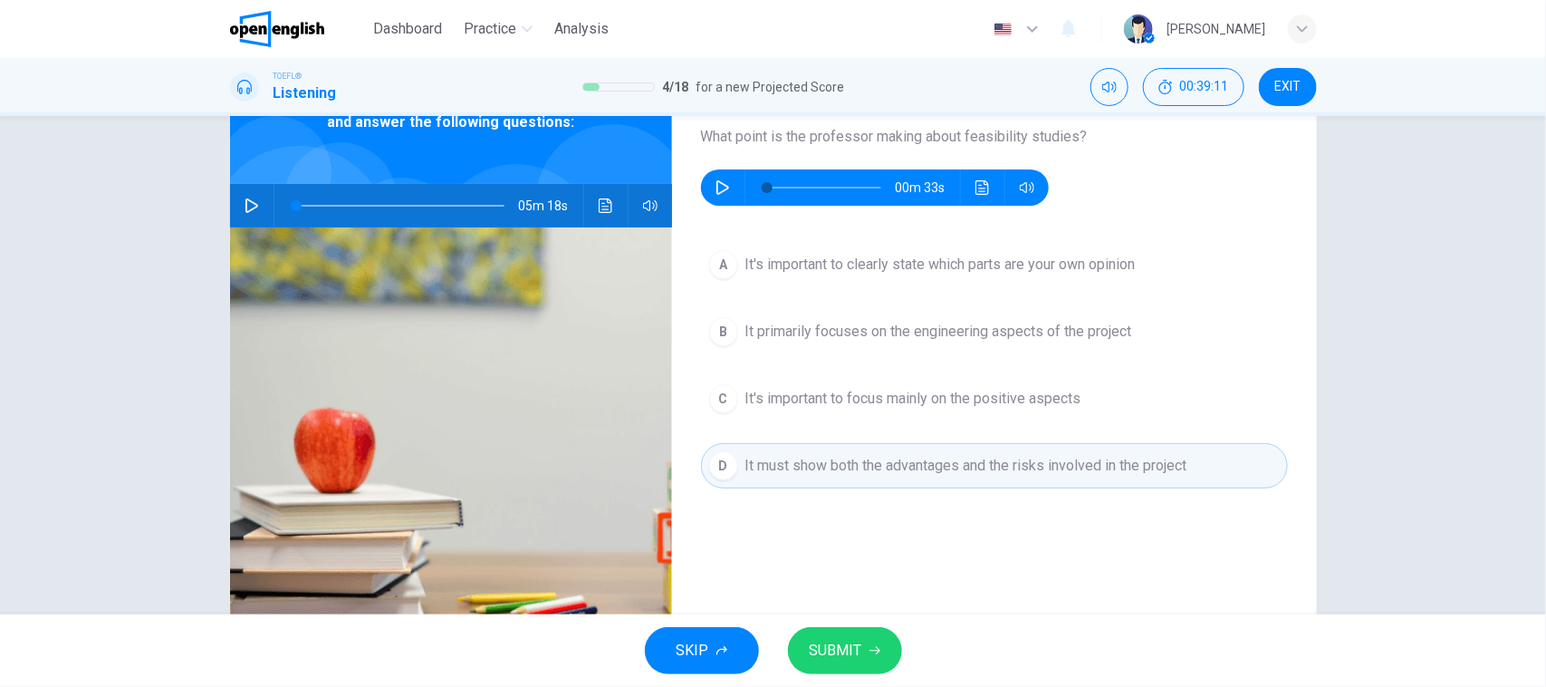
click at [854, 661] on span "SUBMIT" at bounding box center [836, 650] width 53 height 25
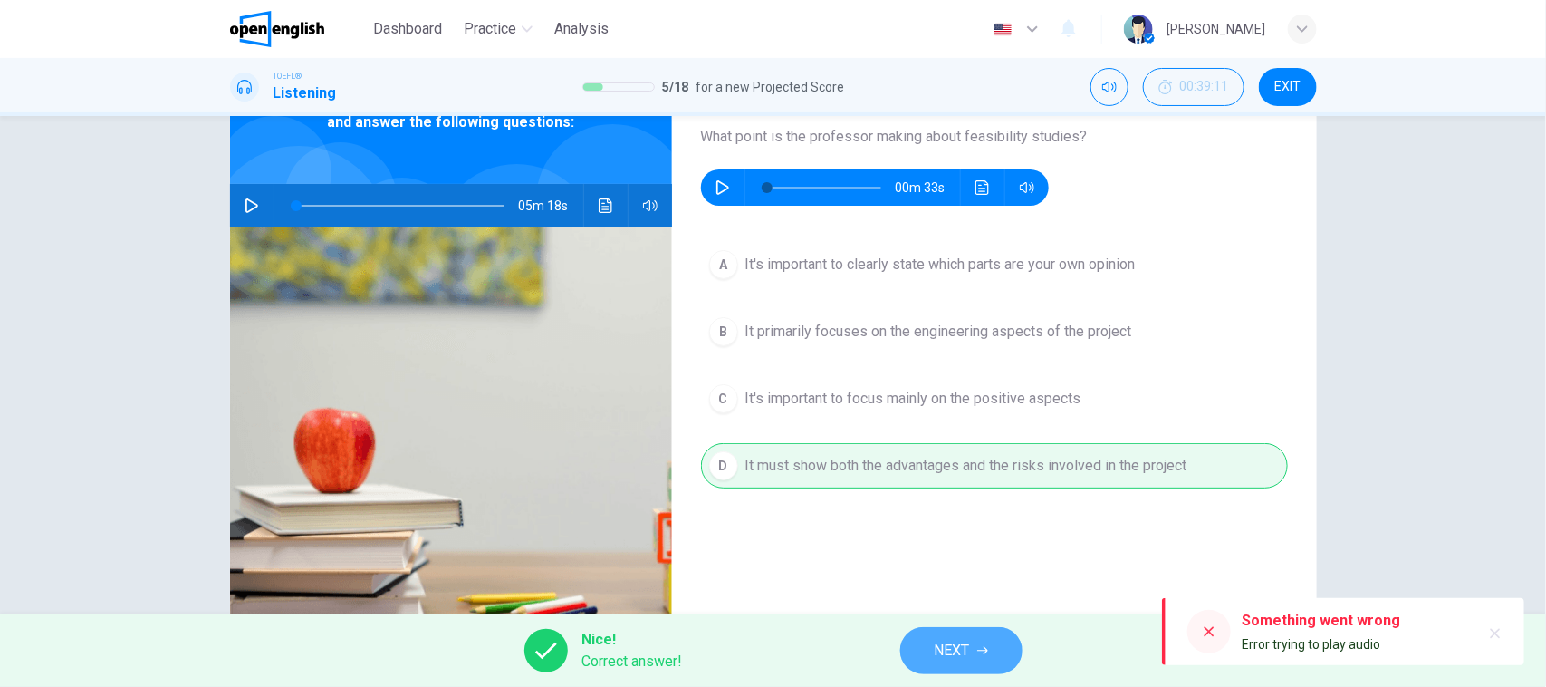
click at [1004, 658] on button "NEXT" at bounding box center [961, 650] width 122 height 47
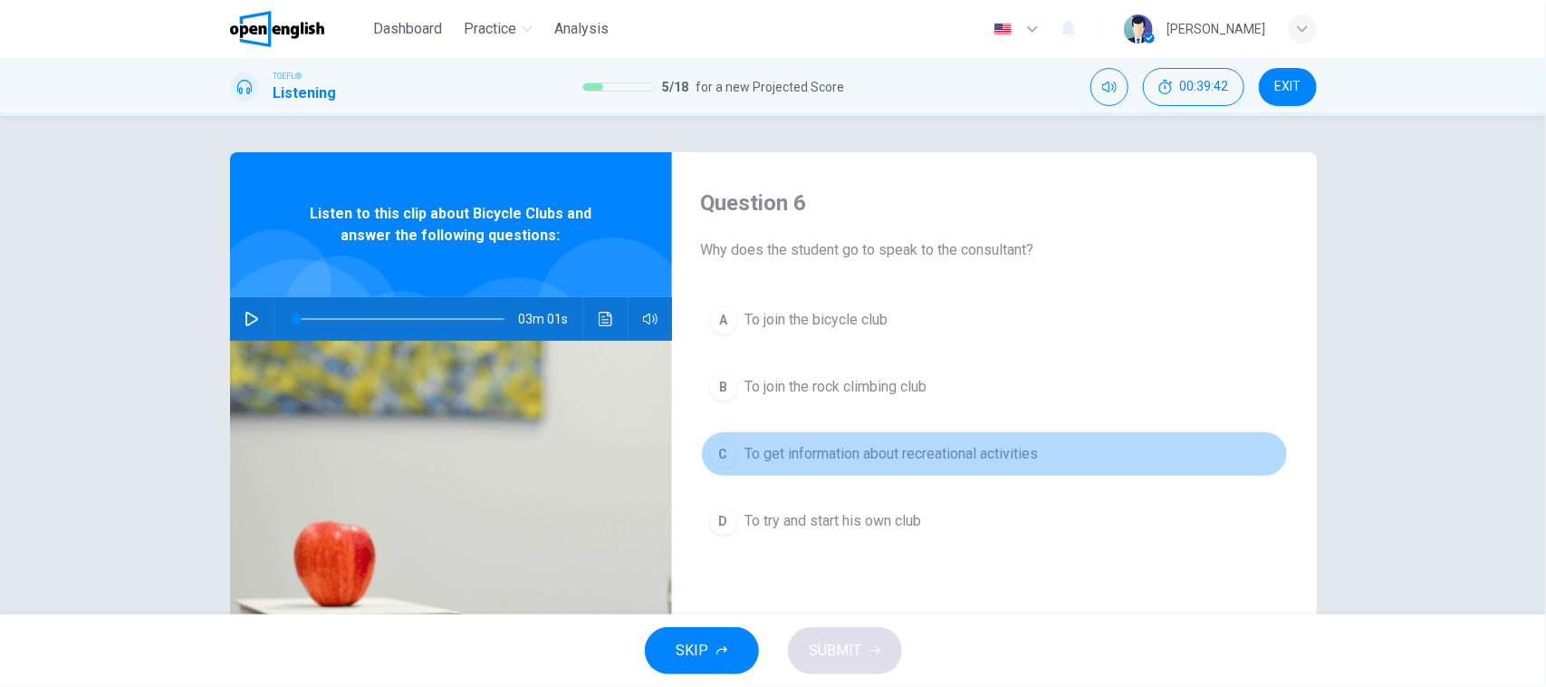
click at [987, 462] on span "To get information about recreational activities" at bounding box center [891, 454] width 293 height 22
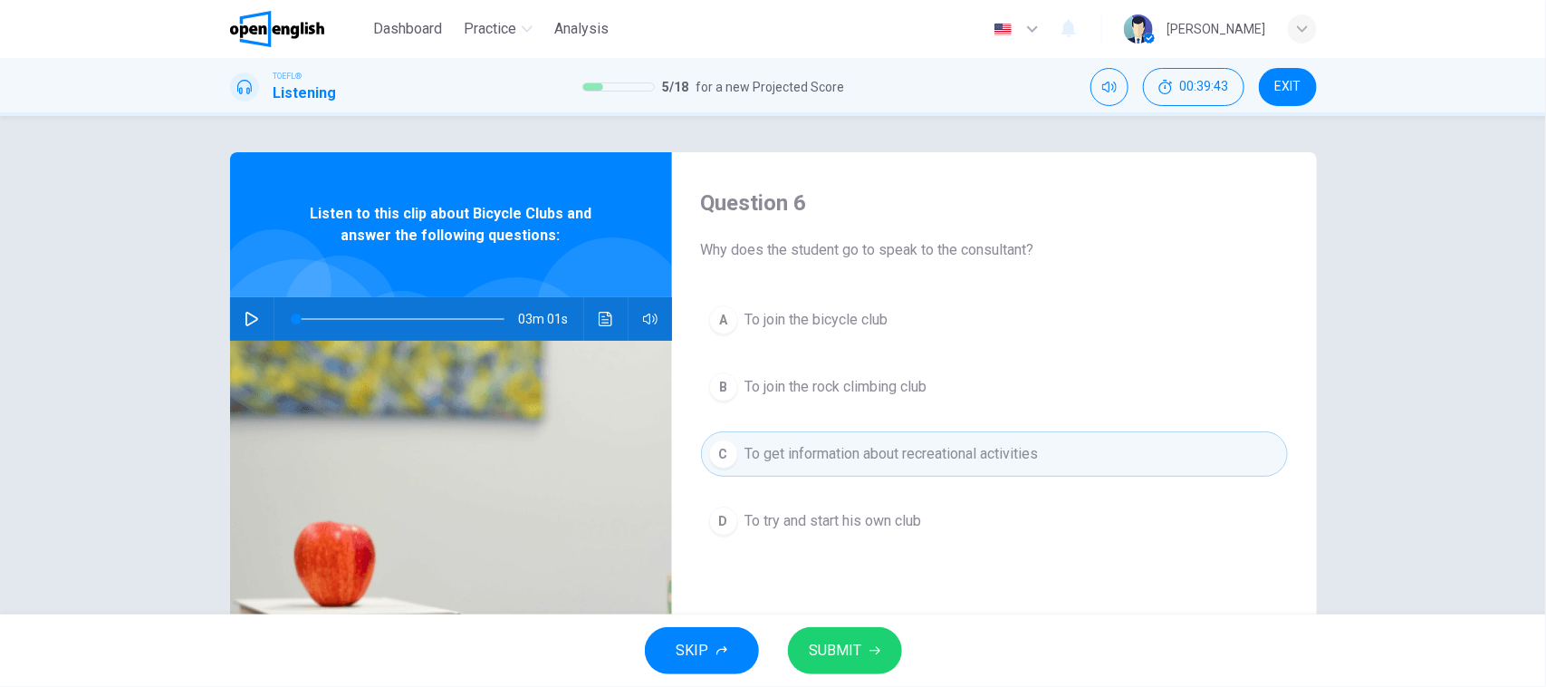
click at [835, 658] on span "SUBMIT" at bounding box center [836, 650] width 53 height 25
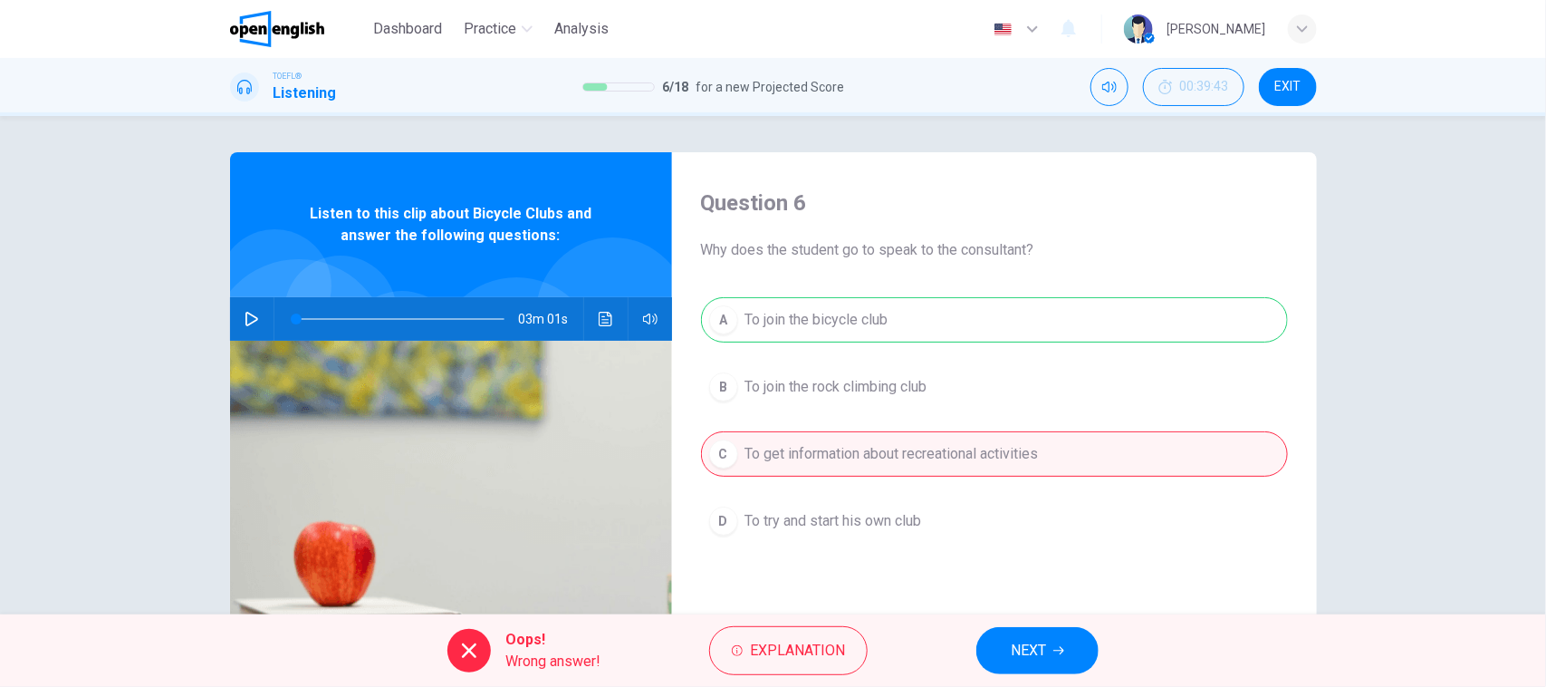
click at [851, 322] on div "A To join the bicycle club B To join the rock climbing club C To get informatio…" at bounding box center [994, 438] width 587 height 283
click at [1040, 639] on span "NEXT" at bounding box center [1028, 650] width 35 height 25
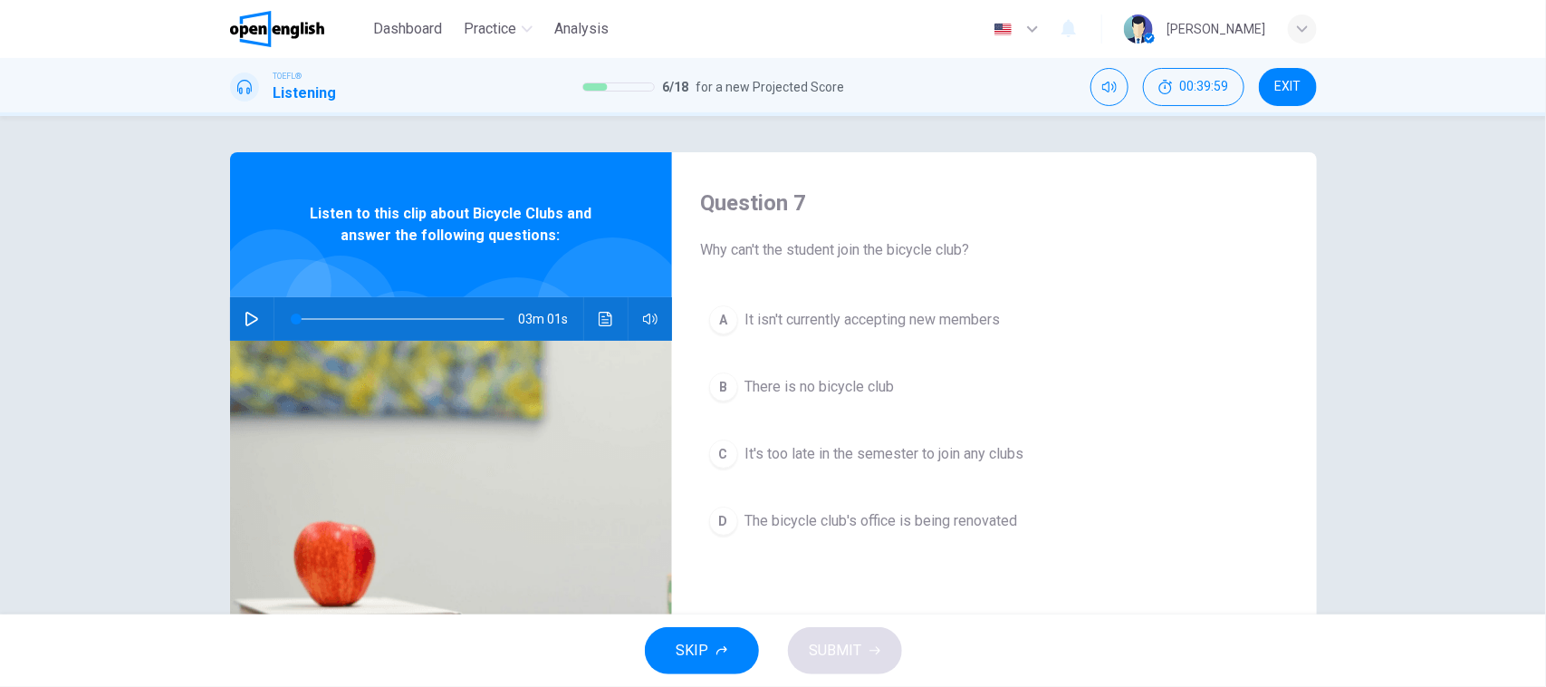
click at [249, 312] on icon "button" at bounding box center [252, 319] width 14 height 14
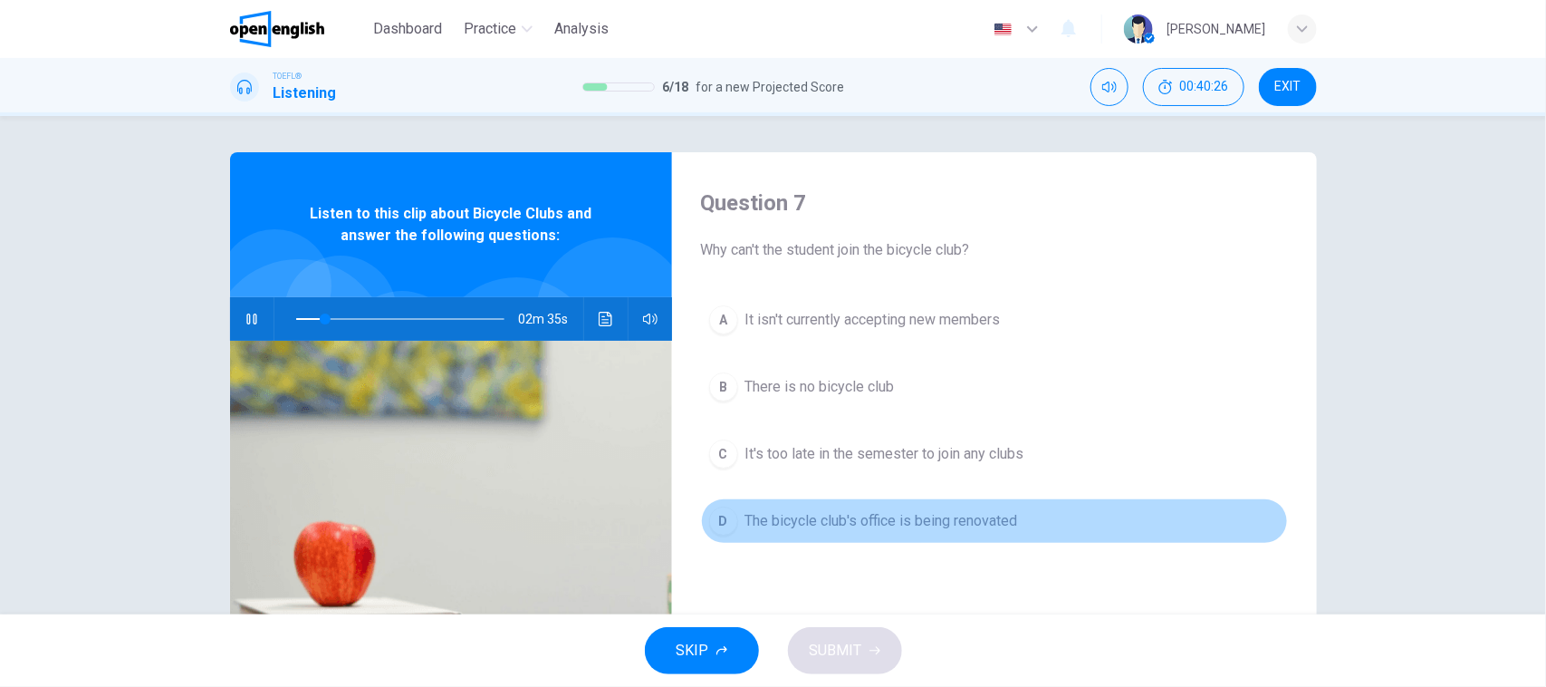
click at [919, 512] on span "The bicycle club's office is being renovated" at bounding box center [881, 521] width 273 height 22
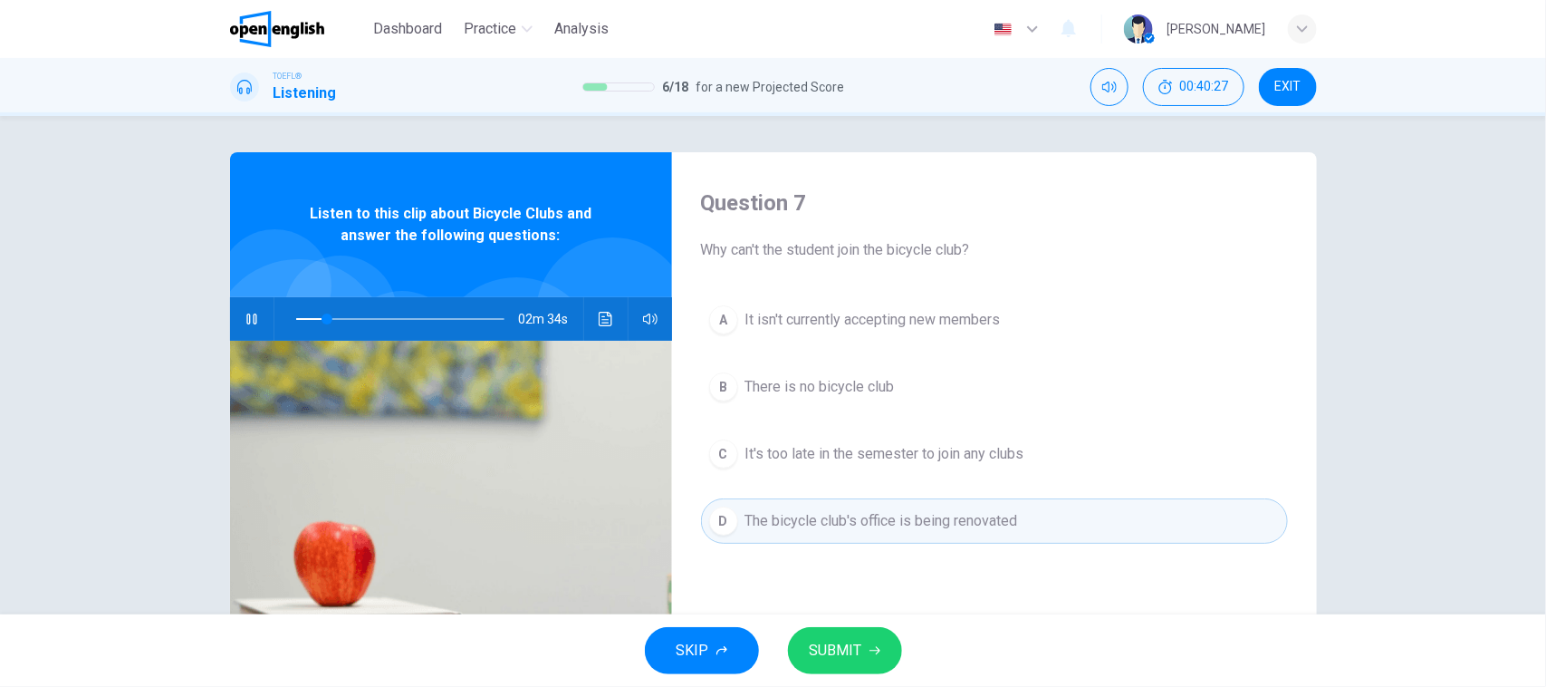
click at [866, 648] on button "SUBMIT" at bounding box center [845, 650] width 114 height 47
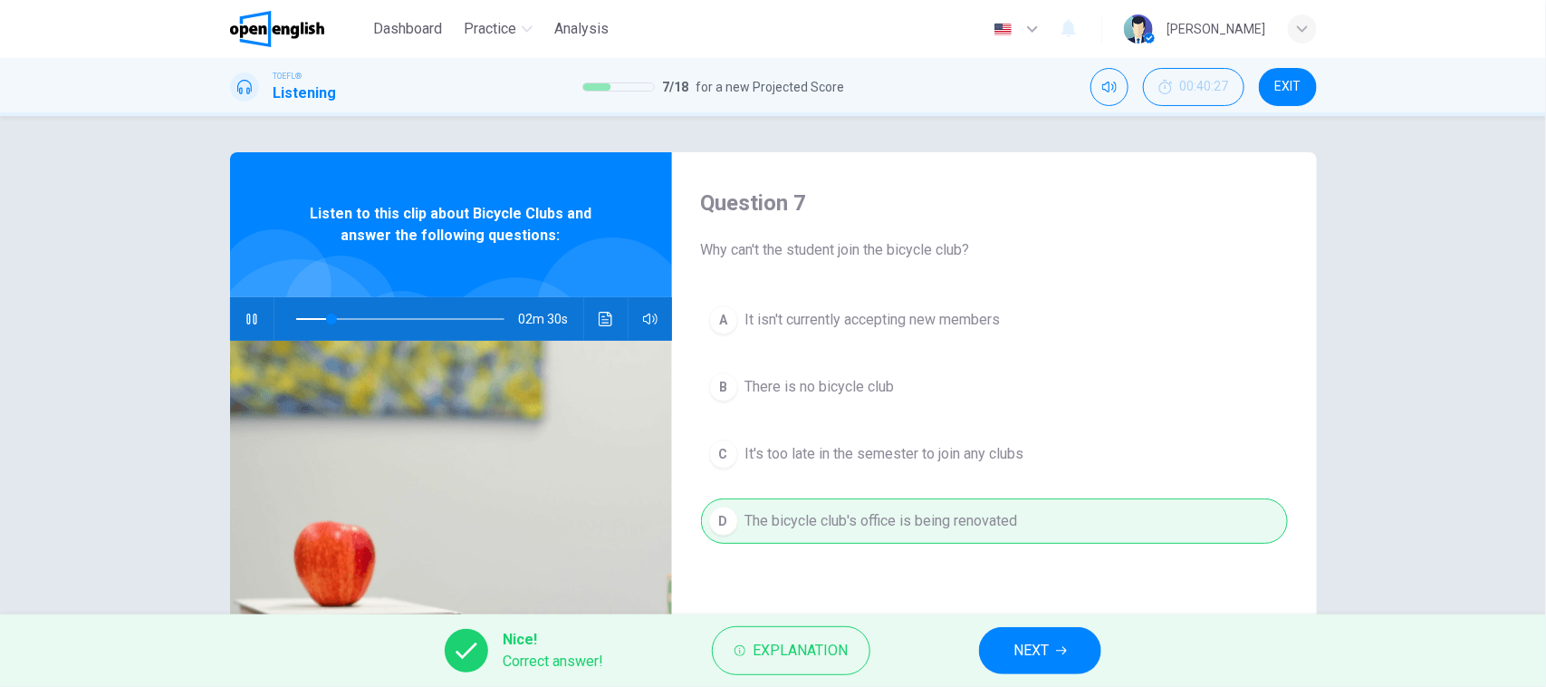
click at [1049, 657] on span "NEXT" at bounding box center [1031, 650] width 35 height 25
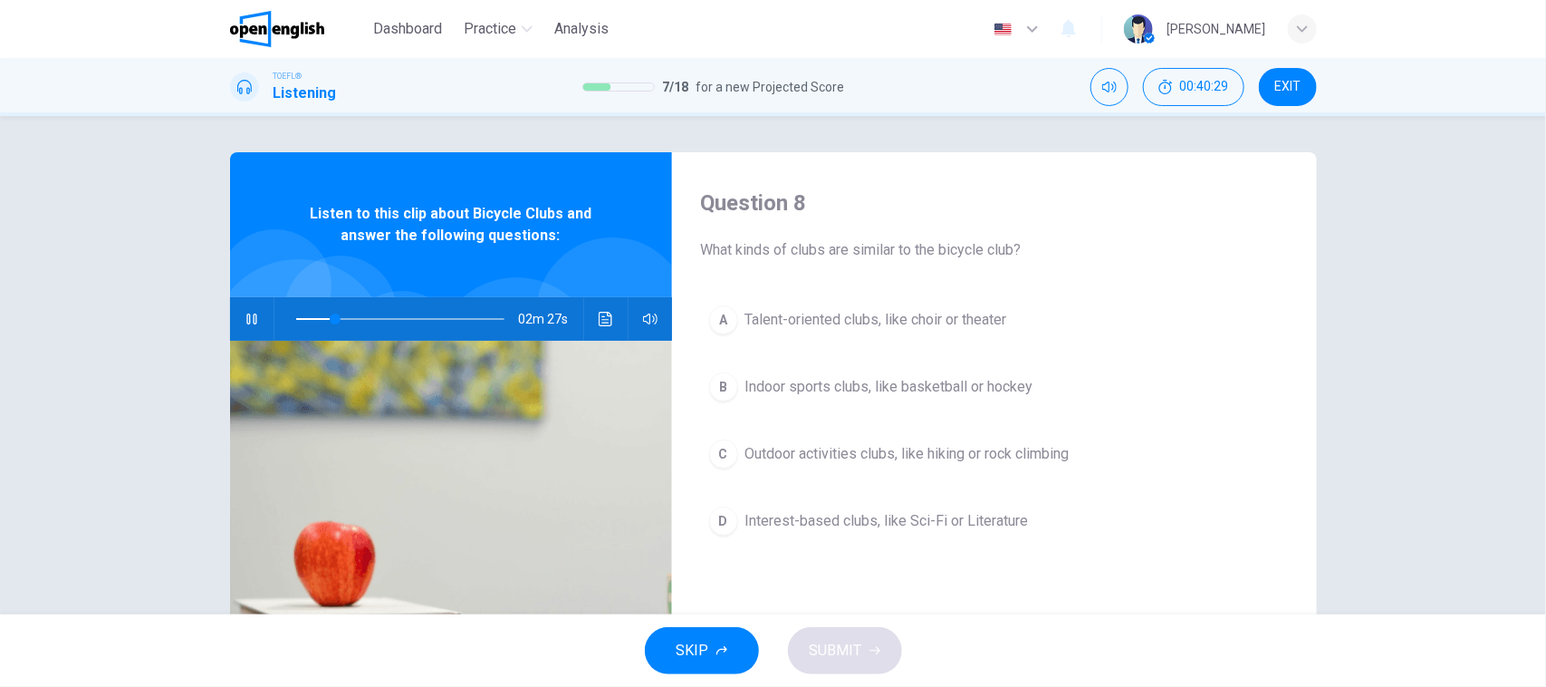
click at [601, 322] on icon "Click to see the audio transcription" at bounding box center [606, 319] width 14 height 14
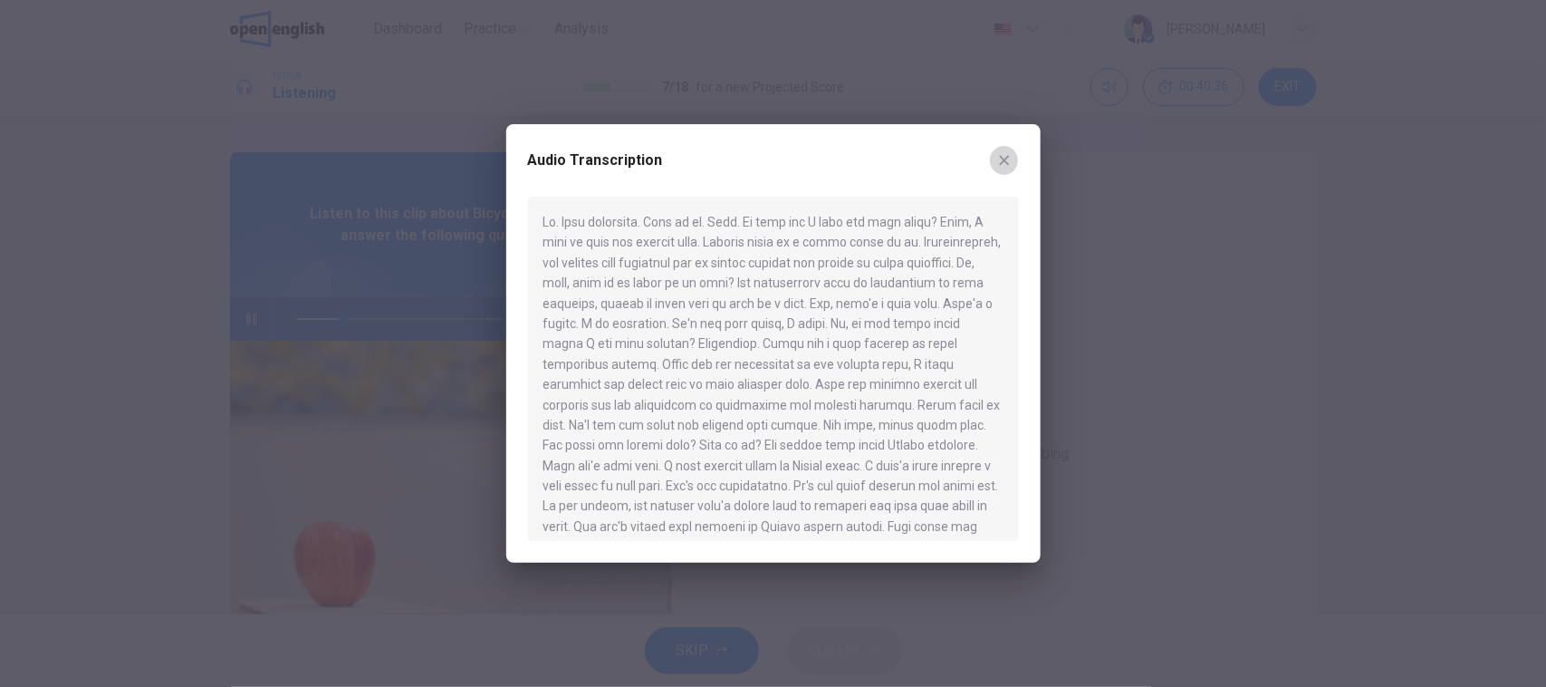
click at [997, 168] on icon "button" at bounding box center [1004, 160] width 14 height 14
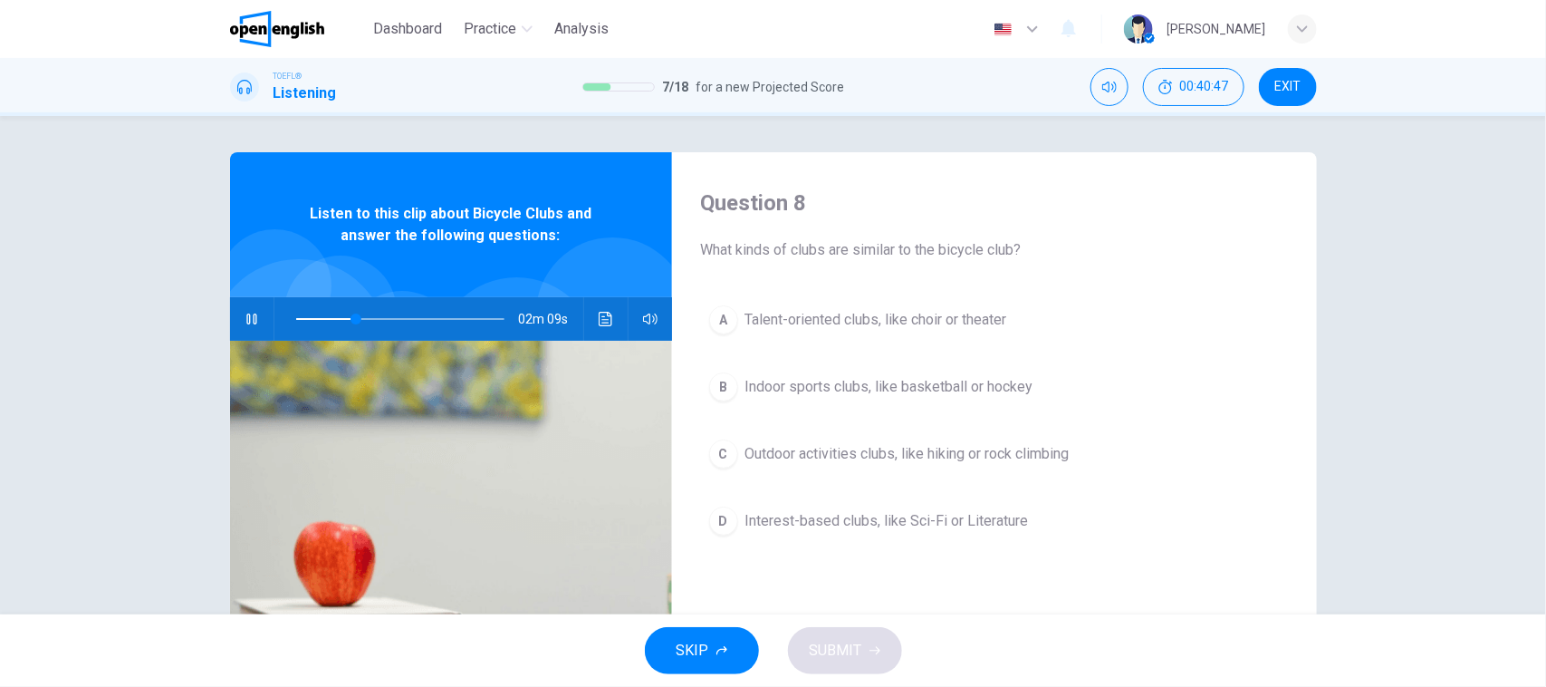
click at [940, 450] on span "Outdoor activities clubs, like hiking or rock climbing" at bounding box center [907, 454] width 324 height 22
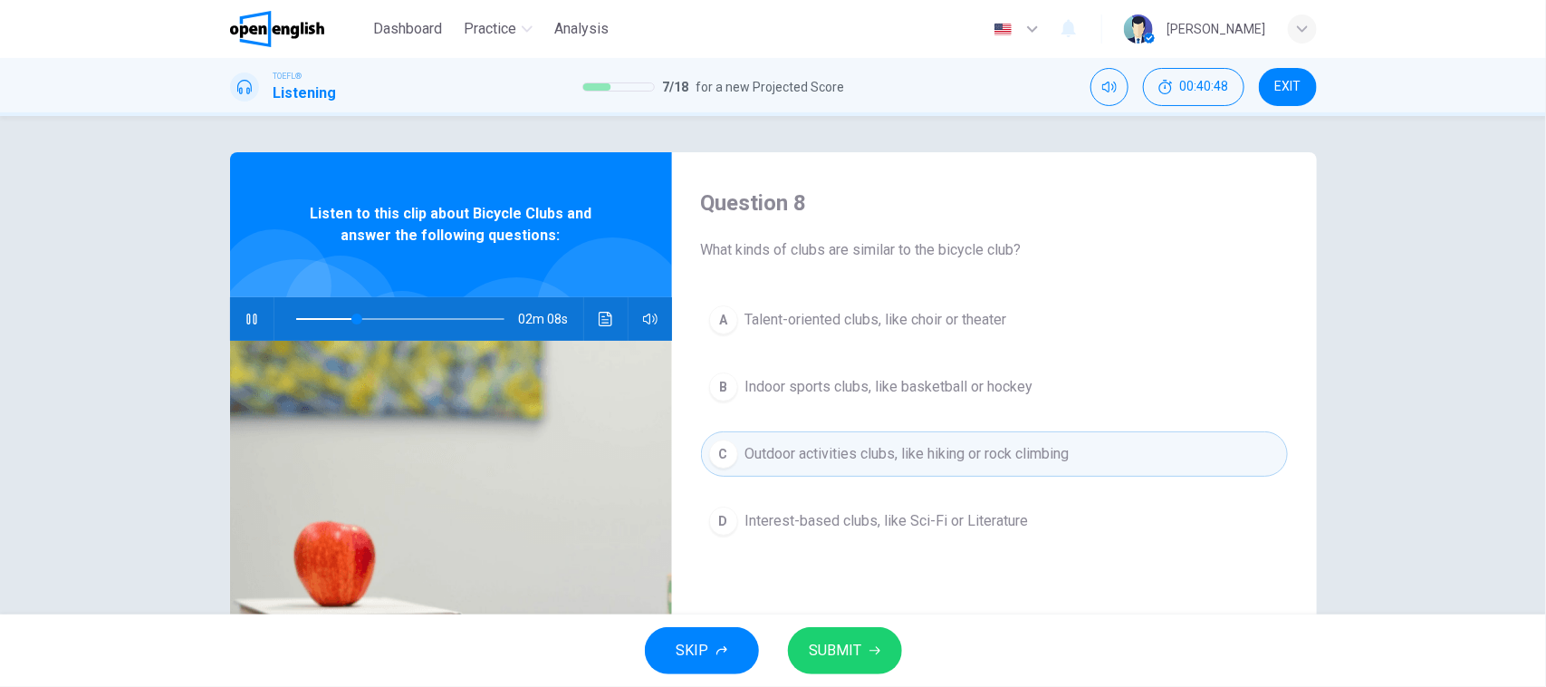
click at [863, 632] on button "SUBMIT" at bounding box center [845, 650] width 114 height 47
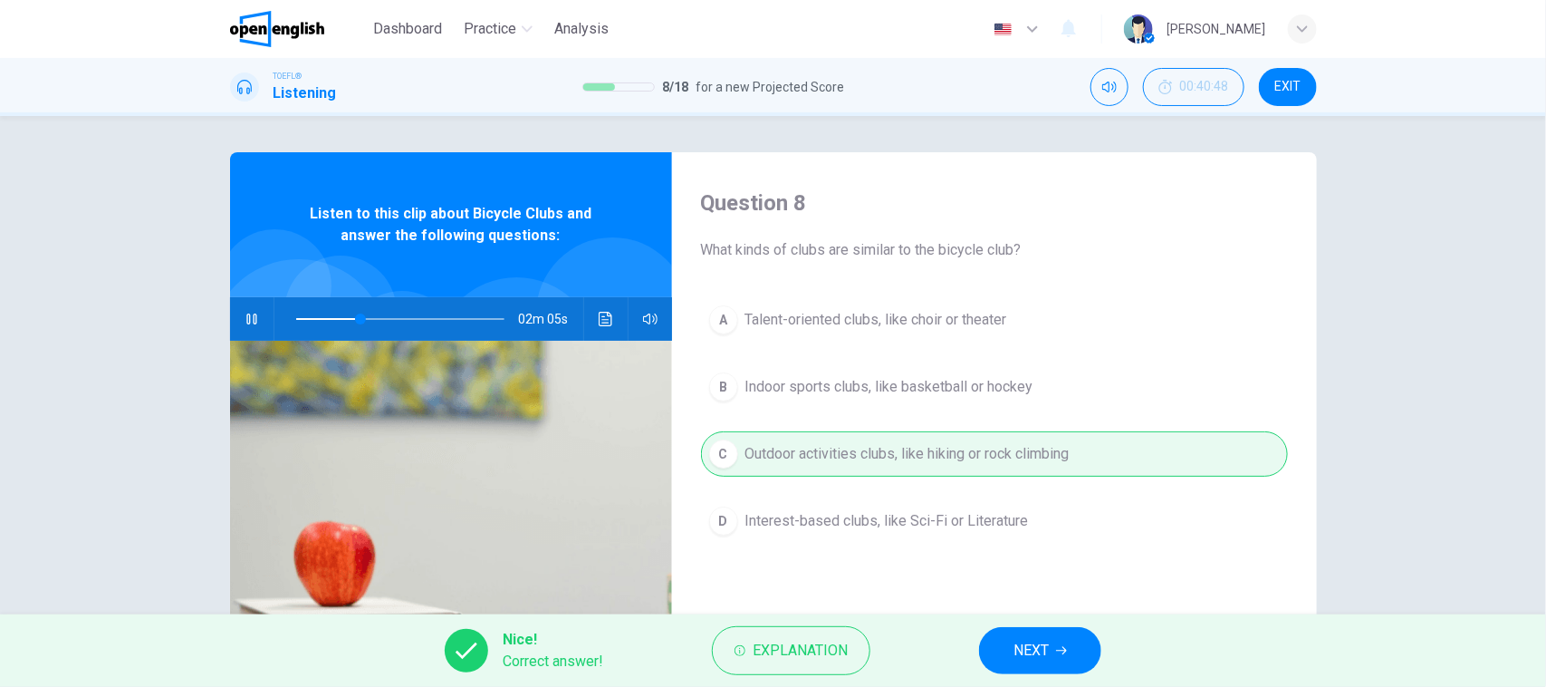
click at [997, 627] on button "NEXT" at bounding box center [1040, 650] width 122 height 47
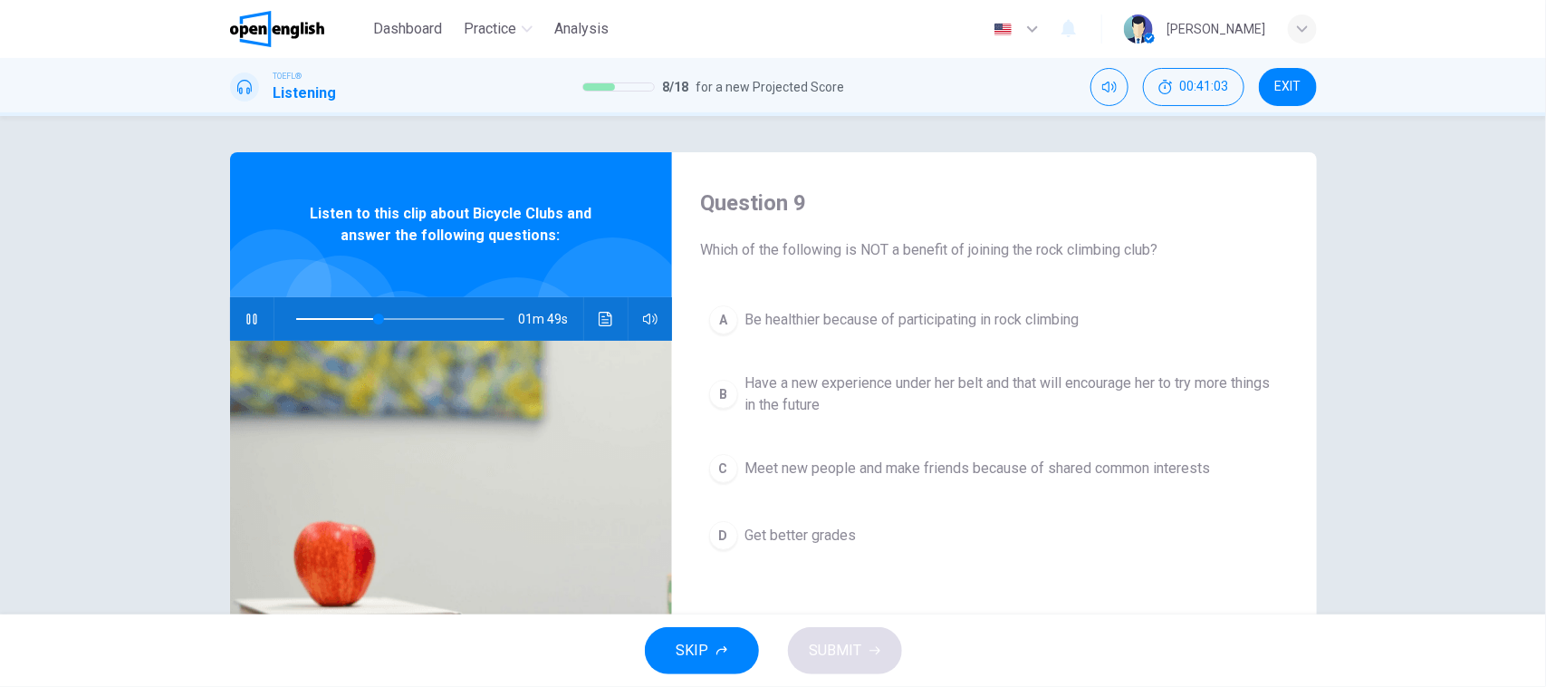
click at [245, 314] on icon "button" at bounding box center [252, 319] width 14 height 14
drag, startPoint x: 879, startPoint y: 252, endPoint x: 966, endPoint y: 258, distance: 87.2
click at [953, 255] on span "Which of the following is NOT a benefit of joining the rock climbing club?" at bounding box center [994, 250] width 587 height 22
click at [978, 258] on span "Which of the following is NOT a benefit of joining the rock climbing club?" at bounding box center [994, 250] width 587 height 22
click at [237, 314] on button "button" at bounding box center [251, 318] width 29 height 43
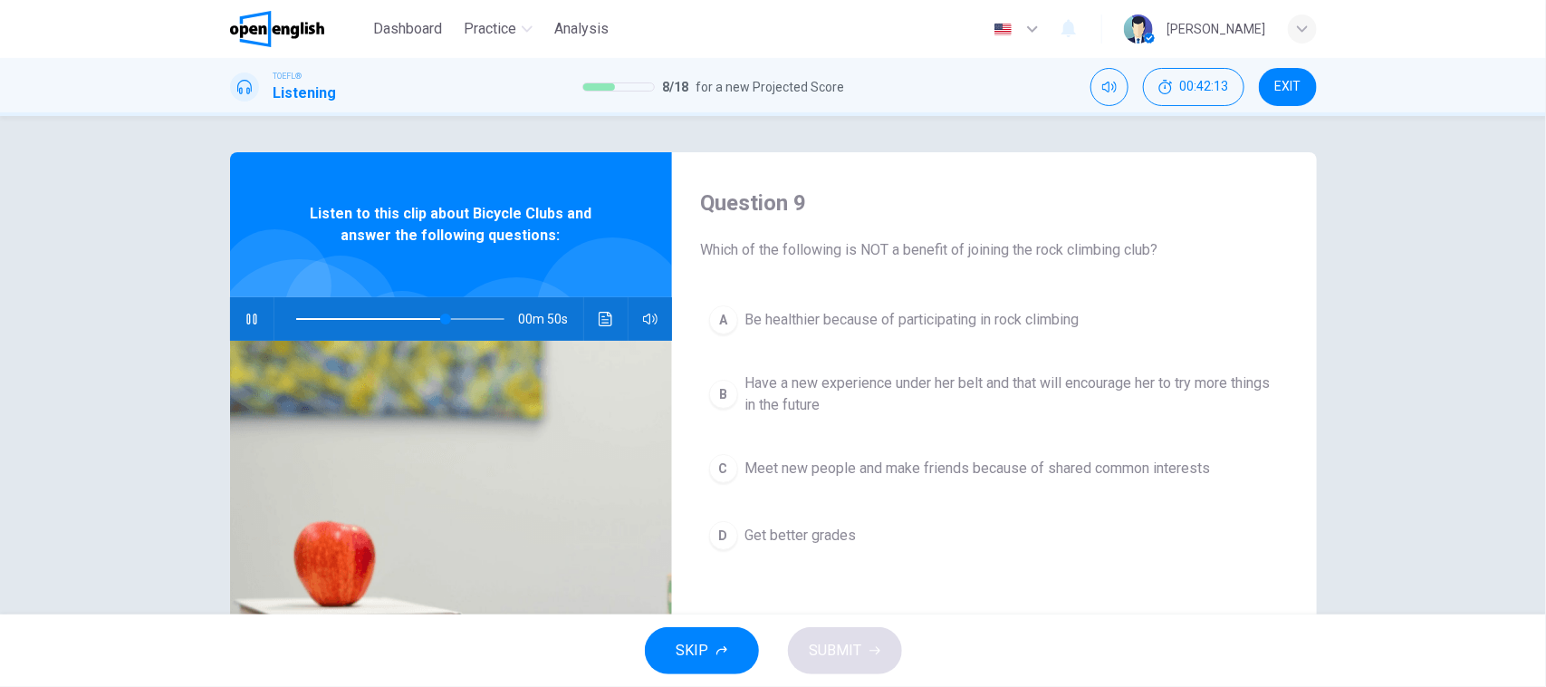
click at [880, 486] on button "C Meet new people and make friends because of shared common interests" at bounding box center [994, 468] width 587 height 45
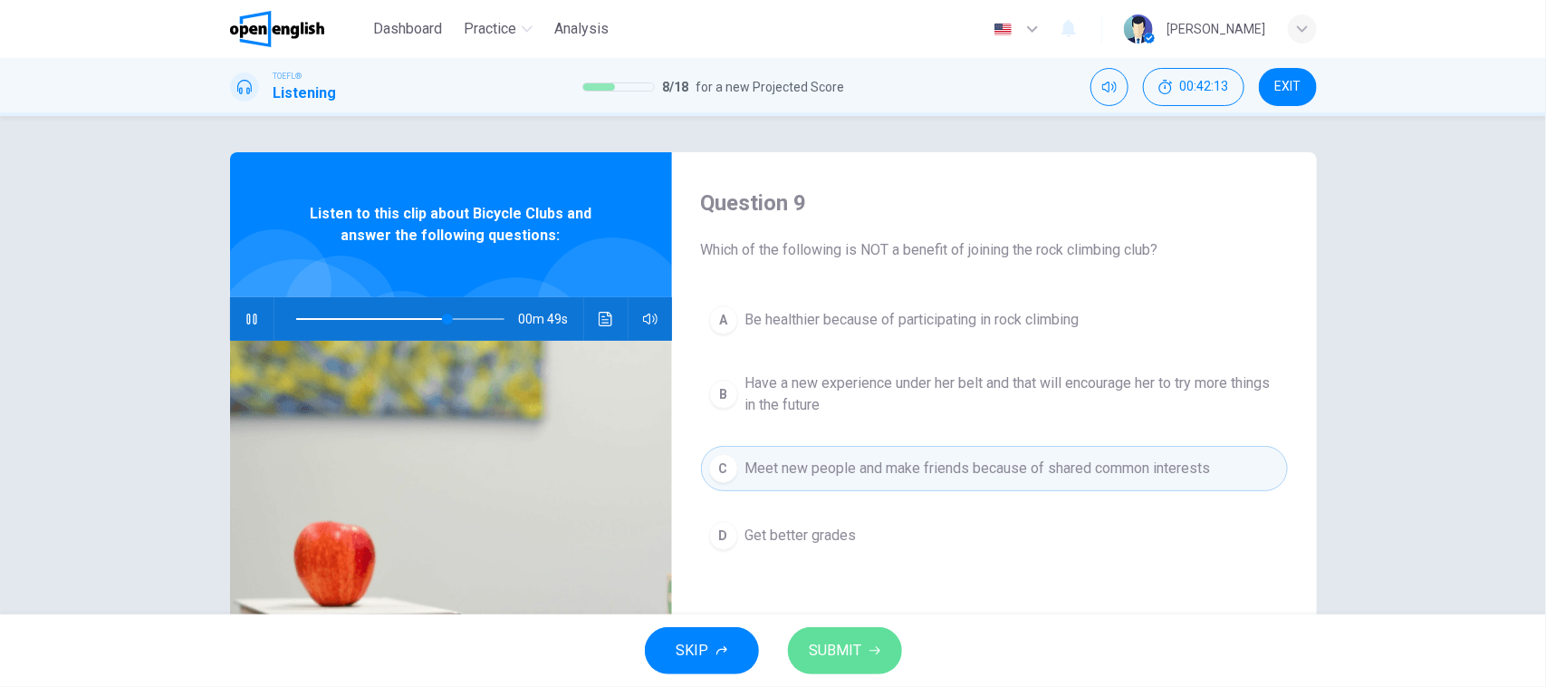
click at [836, 649] on span "SUBMIT" at bounding box center [836, 650] width 53 height 25
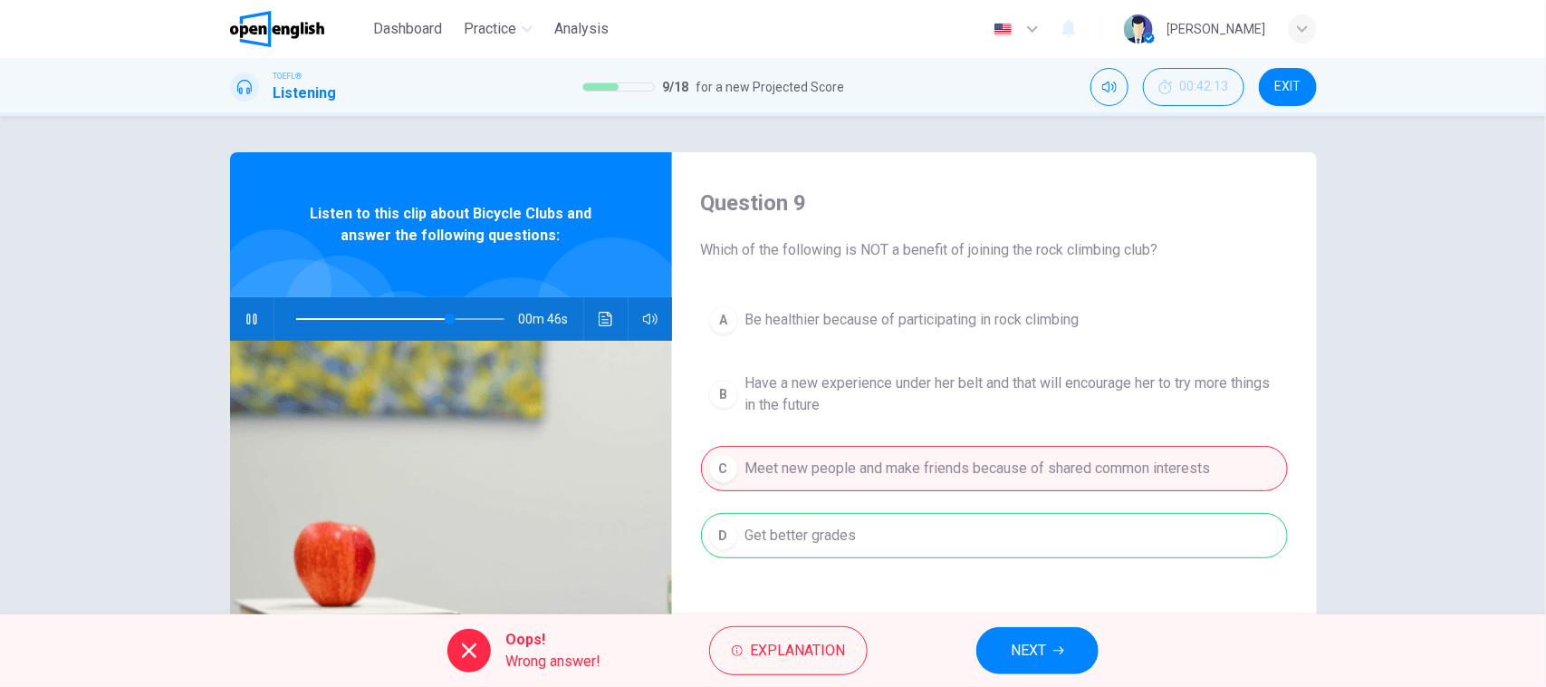
click at [1010, 649] on button "NEXT" at bounding box center [1037, 650] width 122 height 47
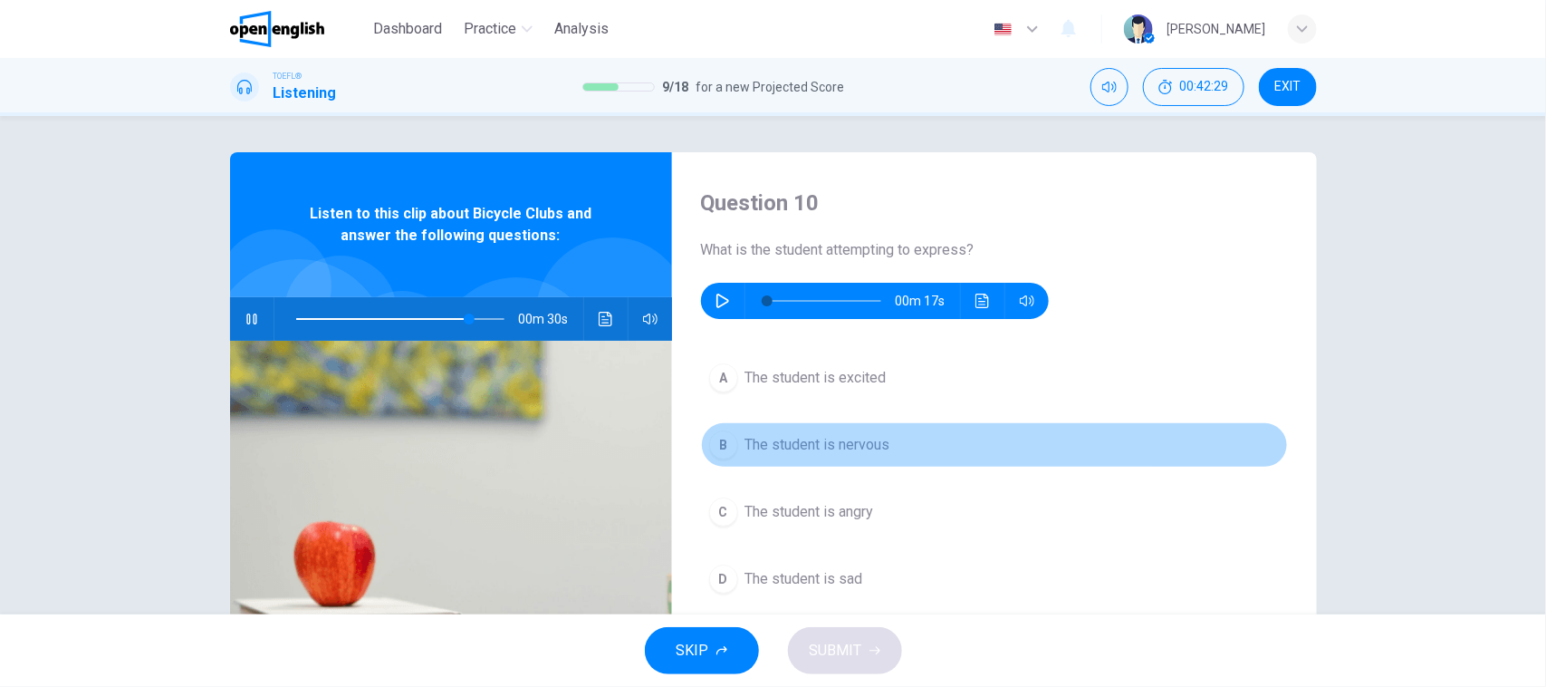
click at [861, 440] on span "The student is nervous" at bounding box center [817, 445] width 145 height 22
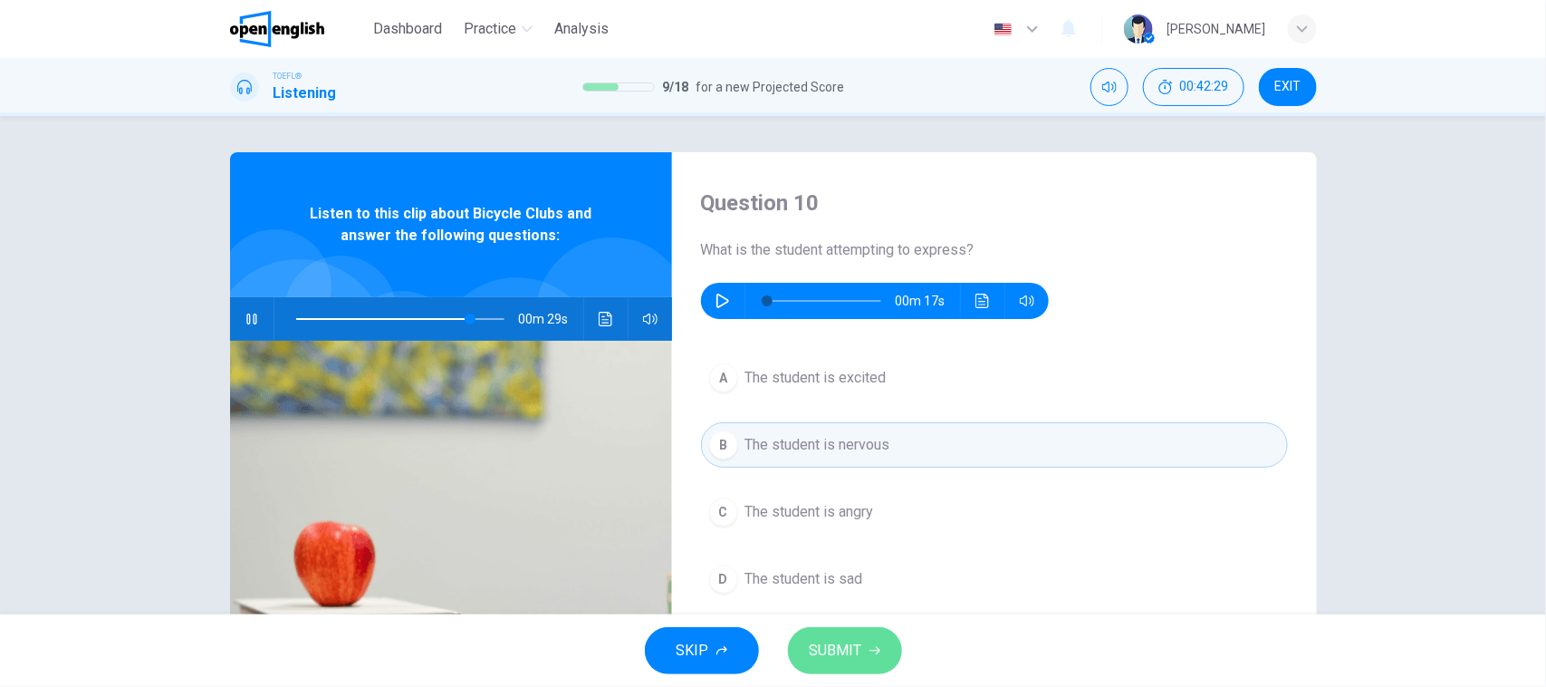
click at [839, 628] on button "SUBMIT" at bounding box center [845, 650] width 114 height 47
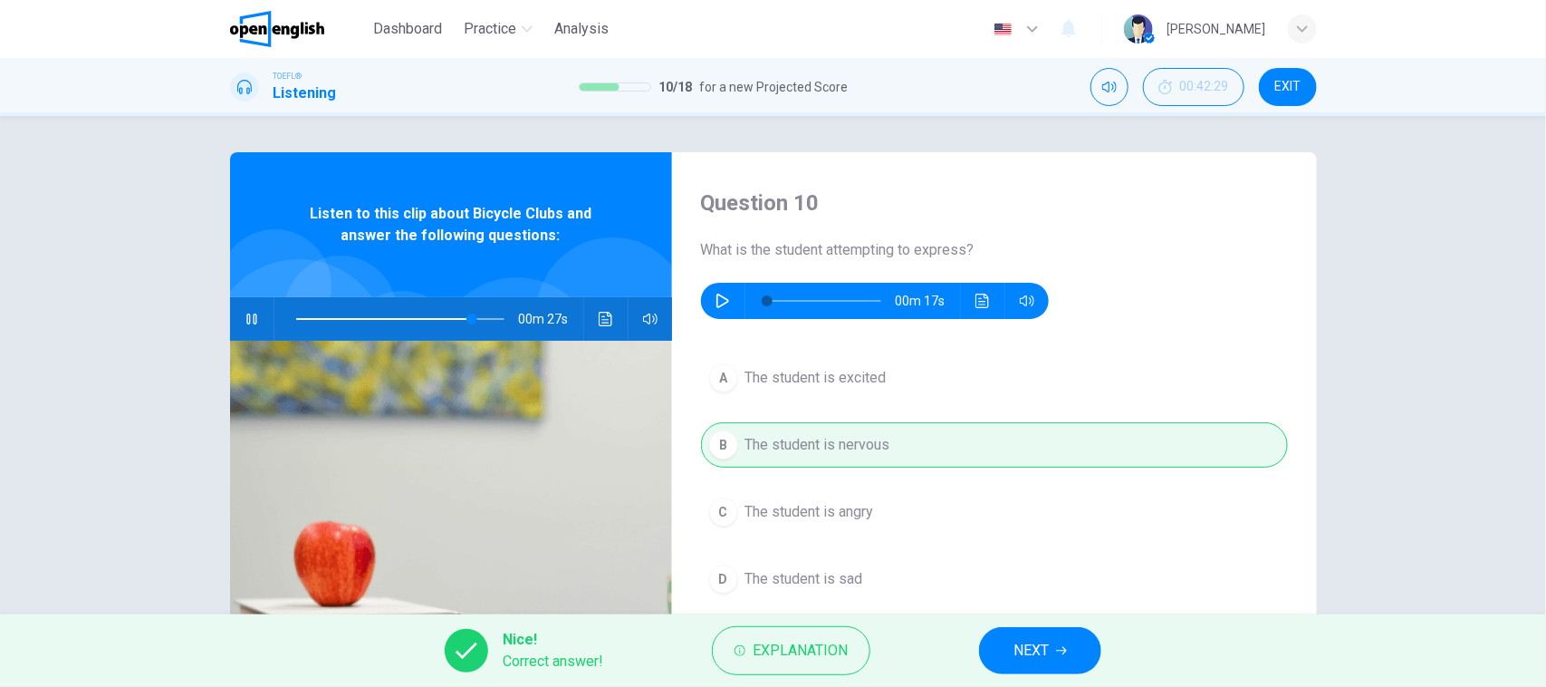
type input "**"
click at [1069, 634] on button "NEXT" at bounding box center [1040, 650] width 122 height 47
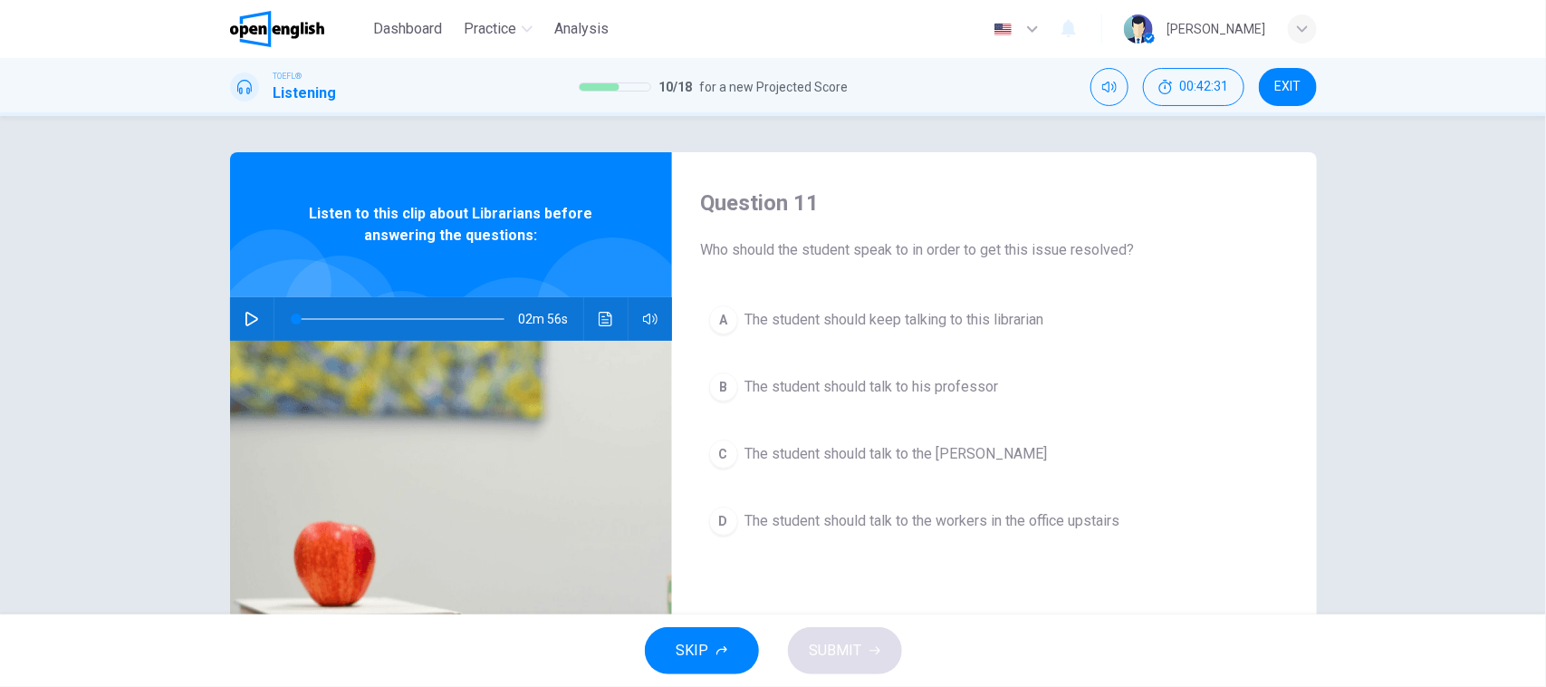
click at [246, 332] on button "button" at bounding box center [251, 318] width 29 height 43
click at [261, 319] on div "02m 55s" at bounding box center [451, 318] width 442 height 43
click at [250, 320] on icon "button" at bounding box center [251, 318] width 10 height 11
click at [250, 320] on icon "button" at bounding box center [251, 319] width 13 height 14
click at [825, 309] on span "The student should keep talking to this librarian" at bounding box center [894, 320] width 299 height 22
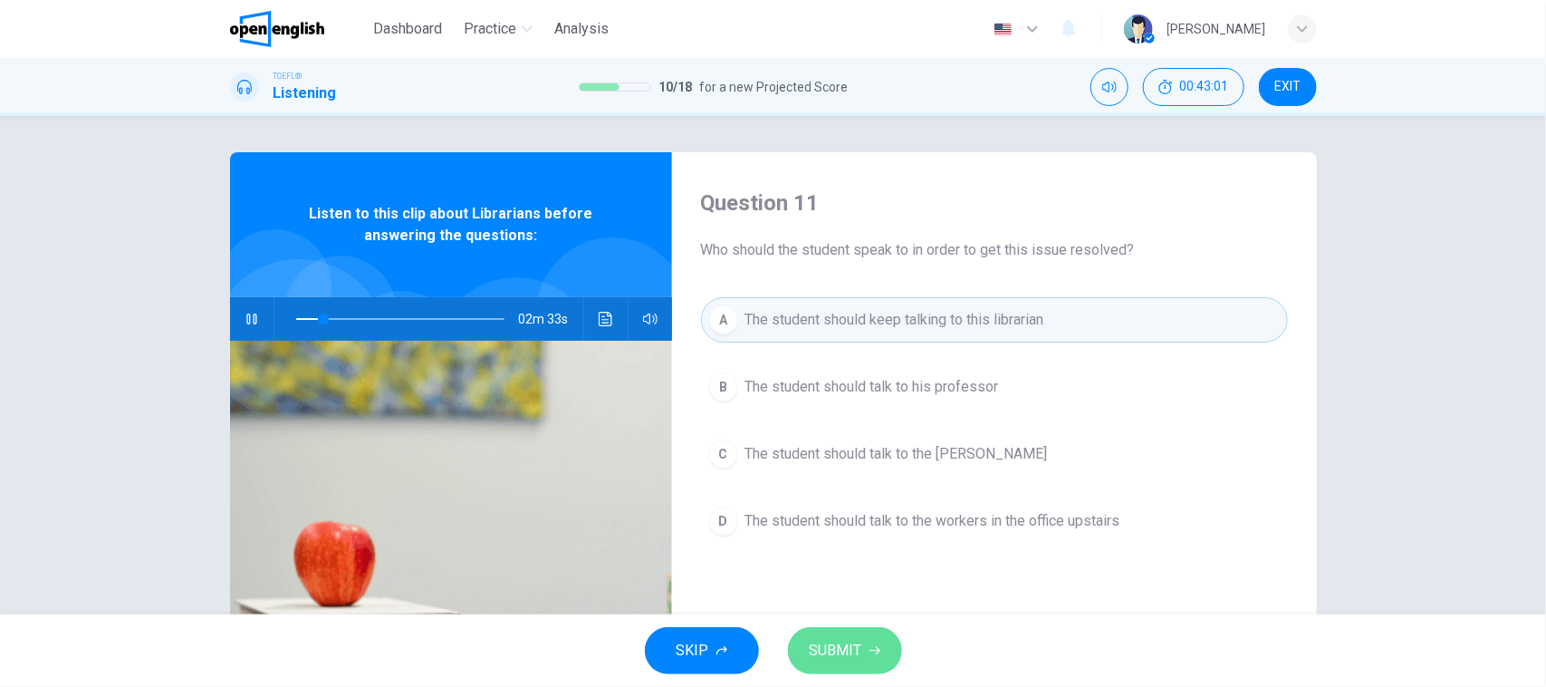
click at [850, 649] on span "SUBMIT" at bounding box center [836, 650] width 53 height 25
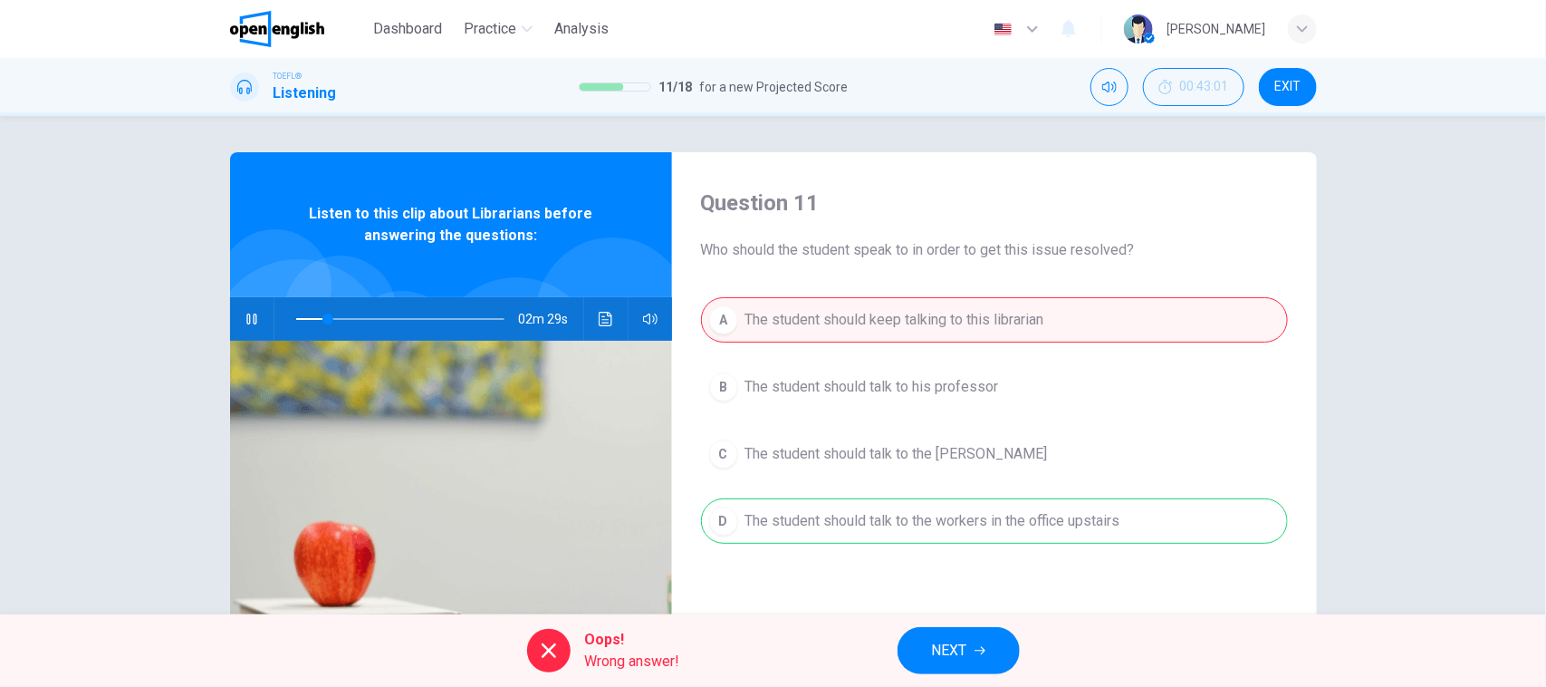
click at [911, 648] on button "NEXT" at bounding box center [959, 650] width 122 height 47
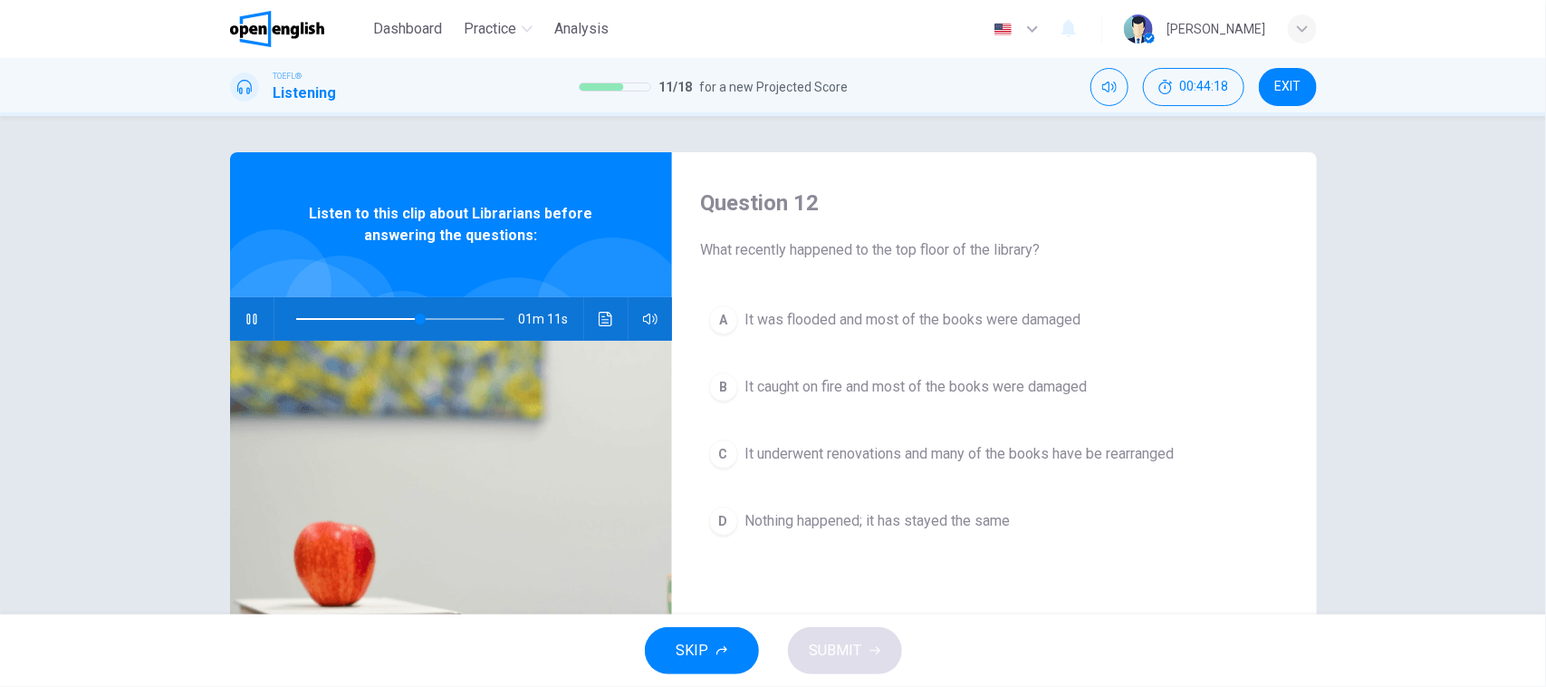
click at [1016, 287] on div "Question 12 What recently happened to the top floor of the library? A It was fl…" at bounding box center [994, 466] width 645 height 629
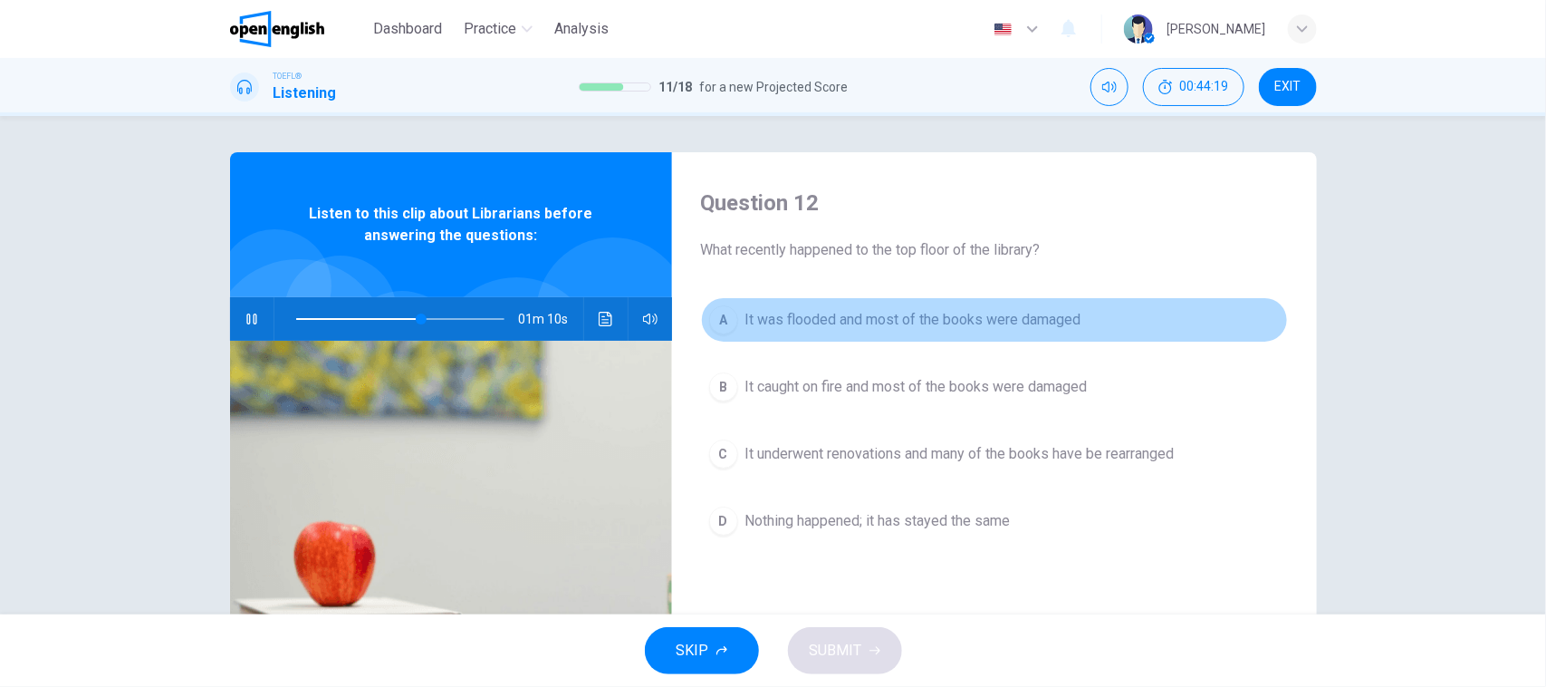
drag, startPoint x: 987, startPoint y: 318, endPoint x: 897, endPoint y: 492, distance: 196.1
click at [985, 318] on span "It was flooded and most of the books were damaged" at bounding box center [913, 320] width 336 height 22
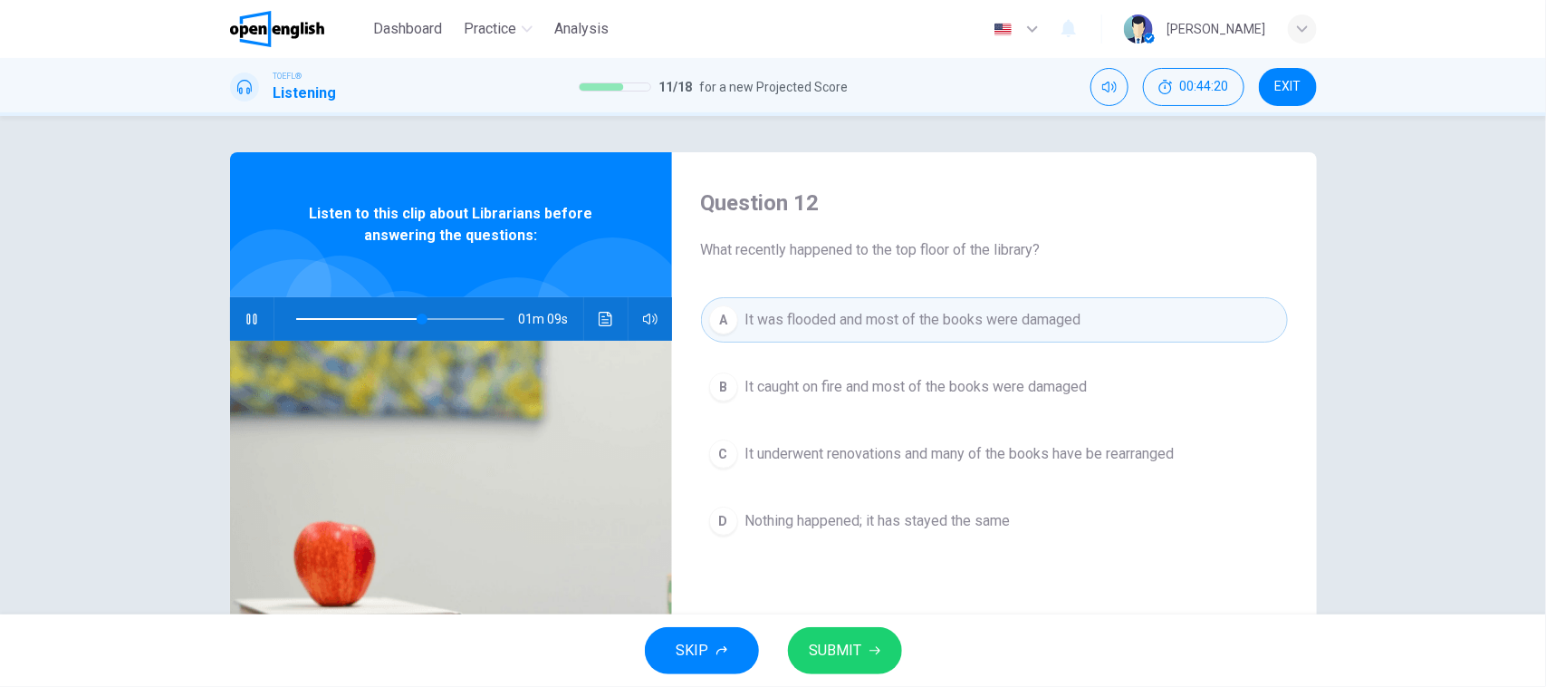
click at [842, 639] on span "SUBMIT" at bounding box center [836, 650] width 53 height 25
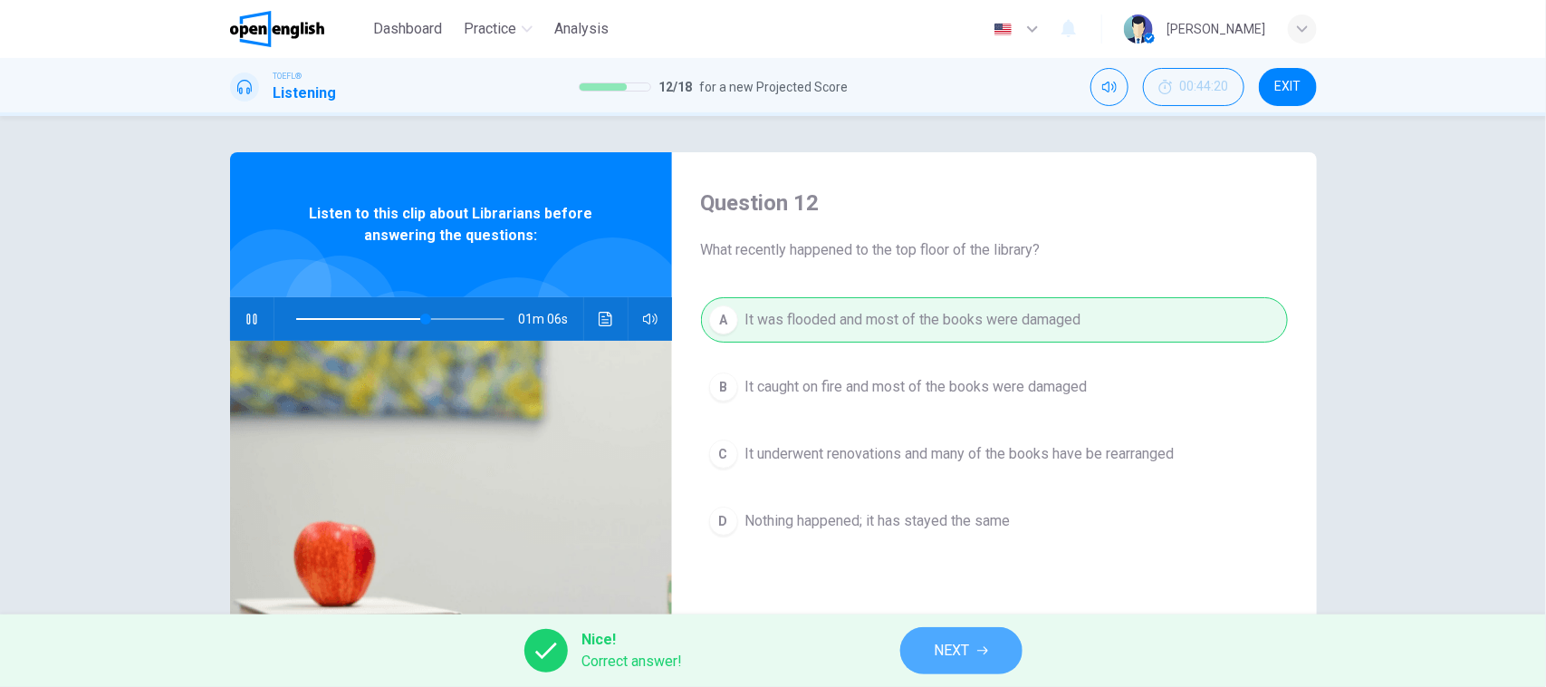
drag, startPoint x: 994, startPoint y: 628, endPoint x: 987, endPoint y: 657, distance: 29.7
click at [993, 634] on button "NEXT" at bounding box center [961, 650] width 122 height 47
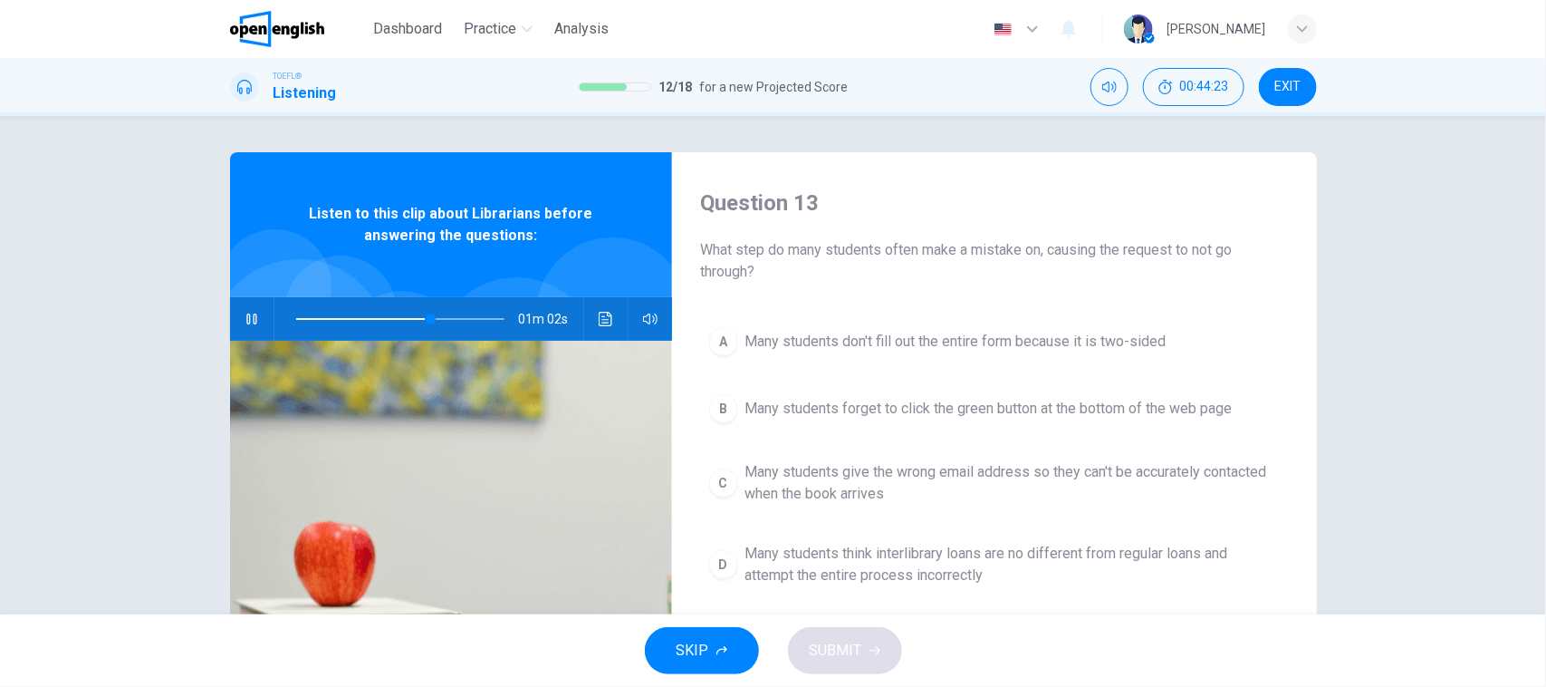
click at [237, 329] on button "button" at bounding box center [251, 318] width 29 height 43
click at [245, 324] on icon "button" at bounding box center [252, 319] width 14 height 14
click at [250, 324] on icon "button" at bounding box center [252, 319] width 14 height 14
click at [908, 418] on span "Many students forget to click the green button at the bottom of the web page" at bounding box center [988, 409] width 487 height 22
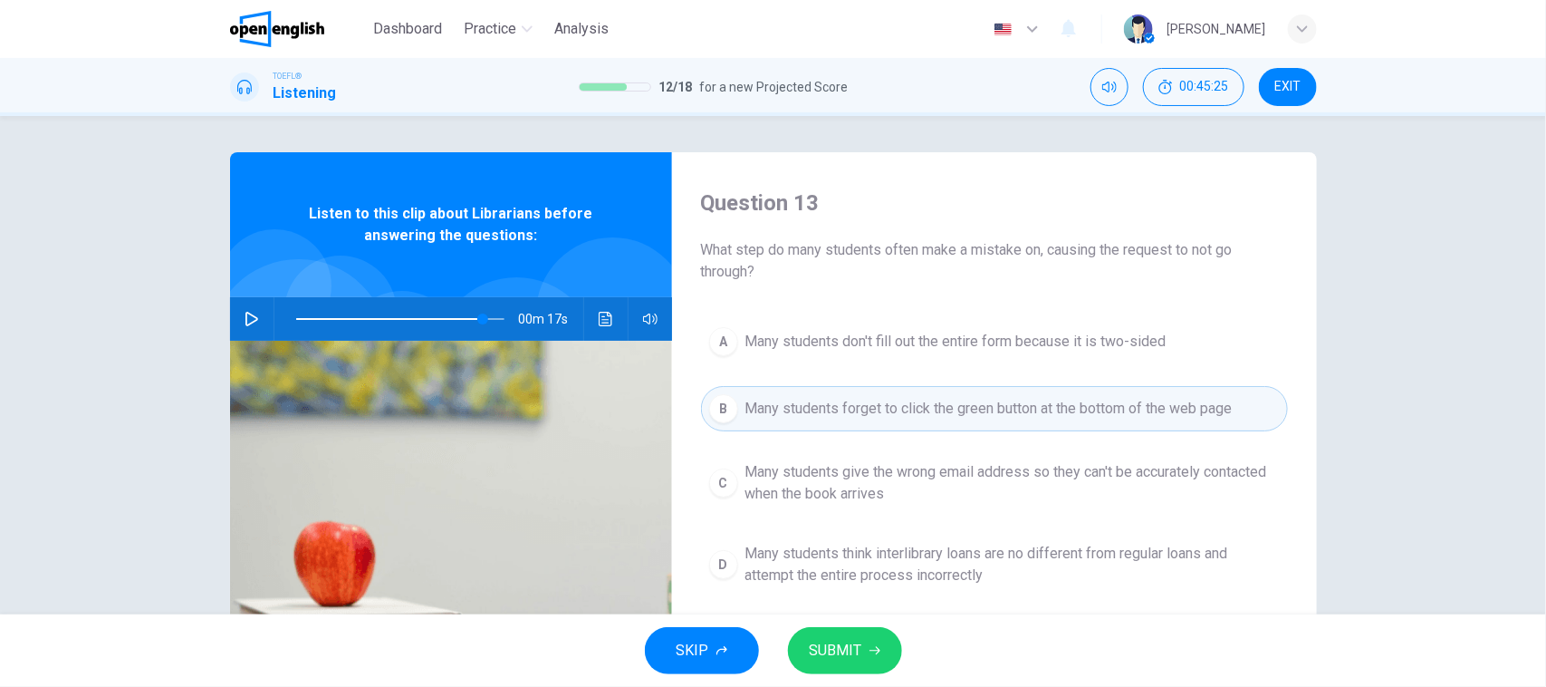
click at [879, 646] on button "SUBMIT" at bounding box center [845, 650] width 114 height 47
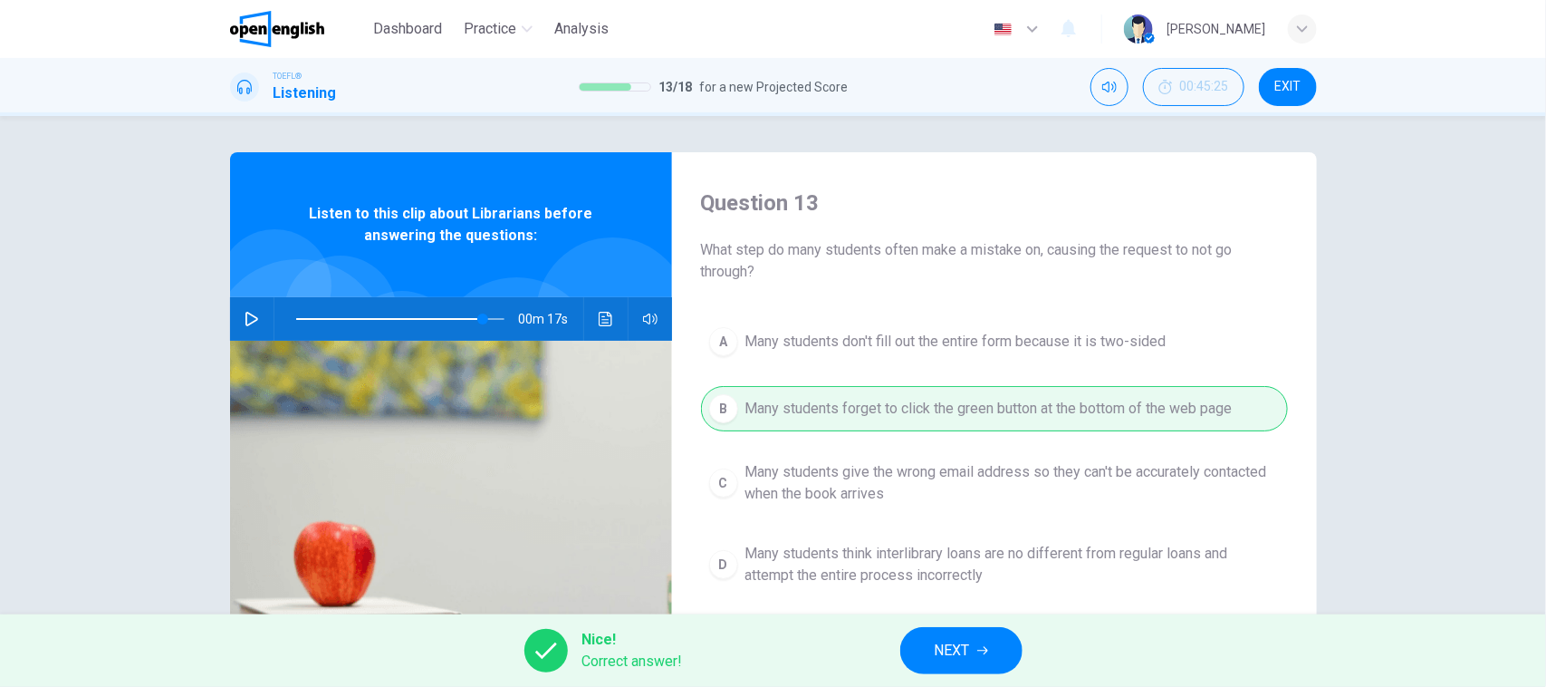
click at [251, 315] on icon "button" at bounding box center [252, 319] width 14 height 14
click at [962, 653] on span "NEXT" at bounding box center [952, 650] width 35 height 25
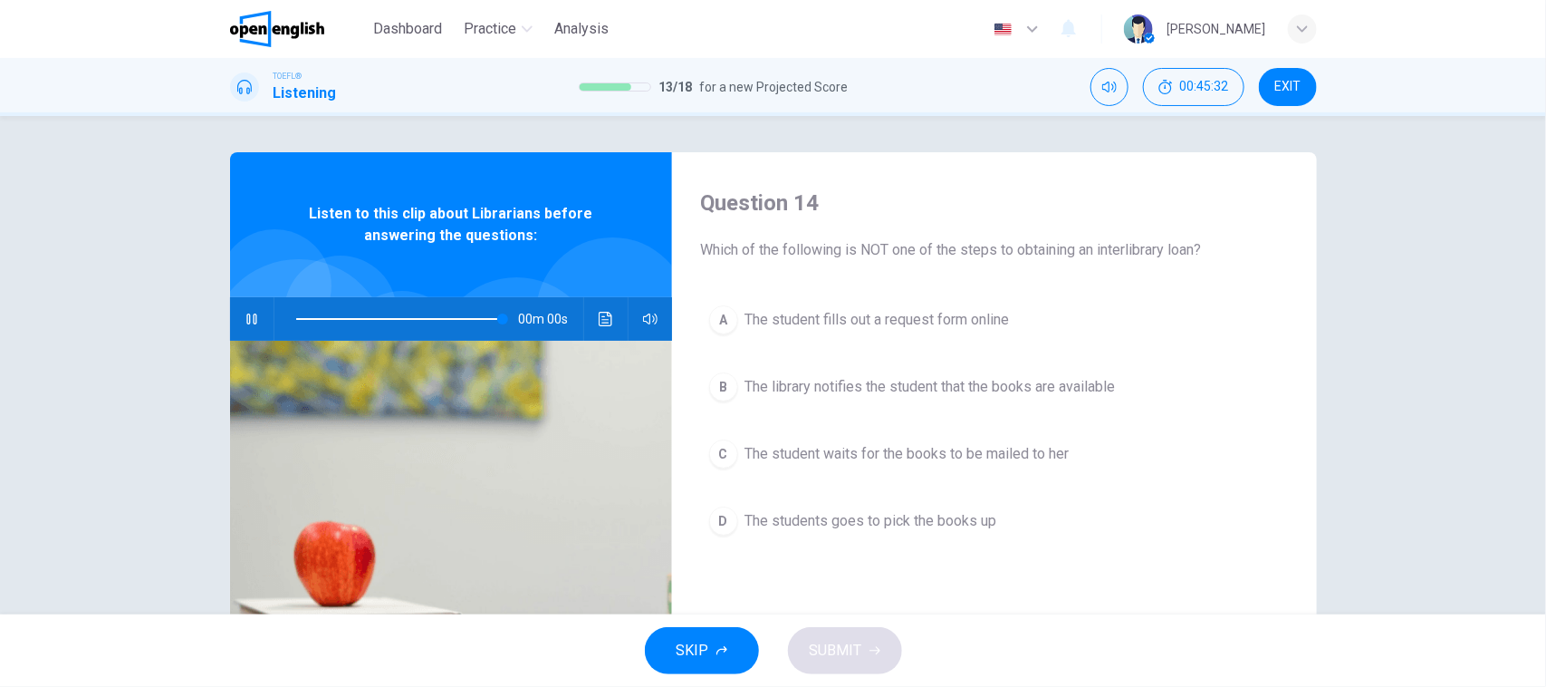
type input "*"
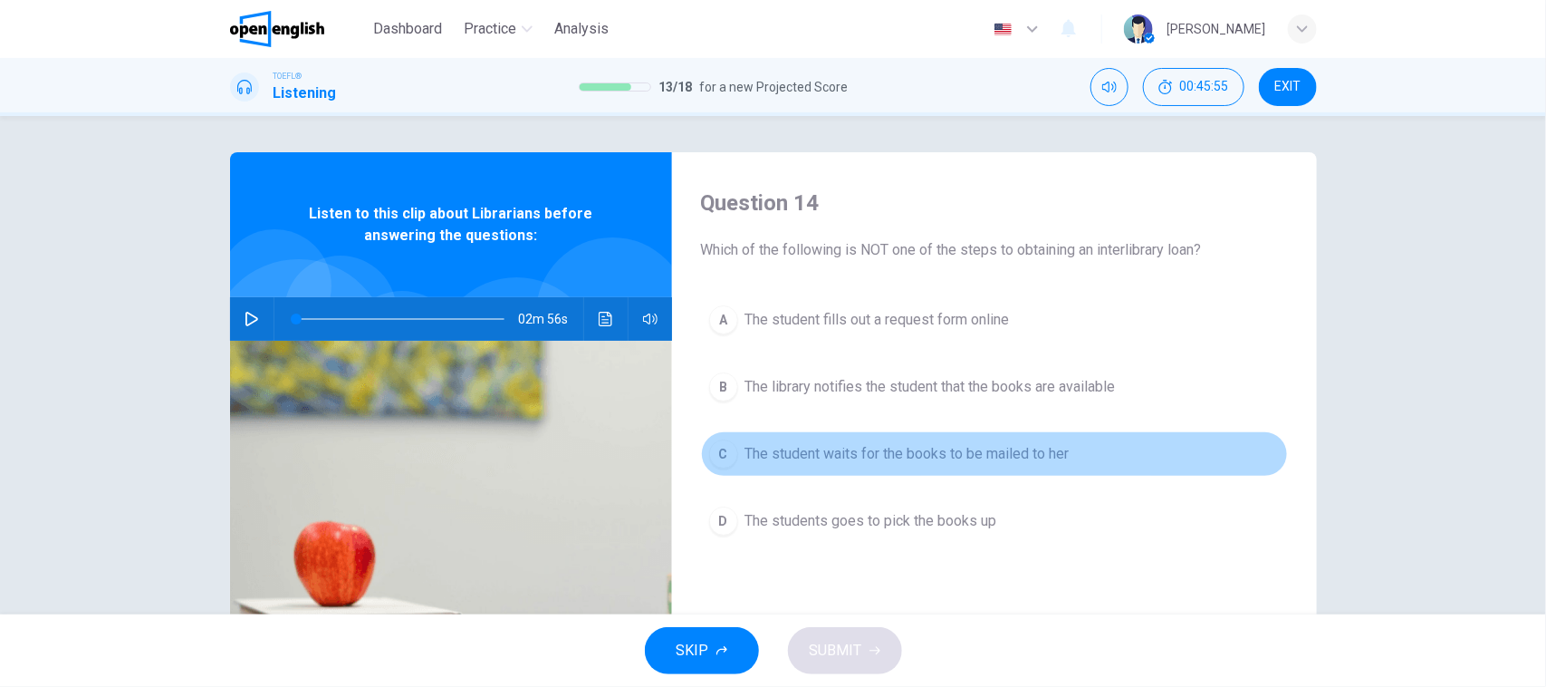
click at [1066, 460] on span "The student waits for the books to be mailed to her" at bounding box center [907, 454] width 324 height 22
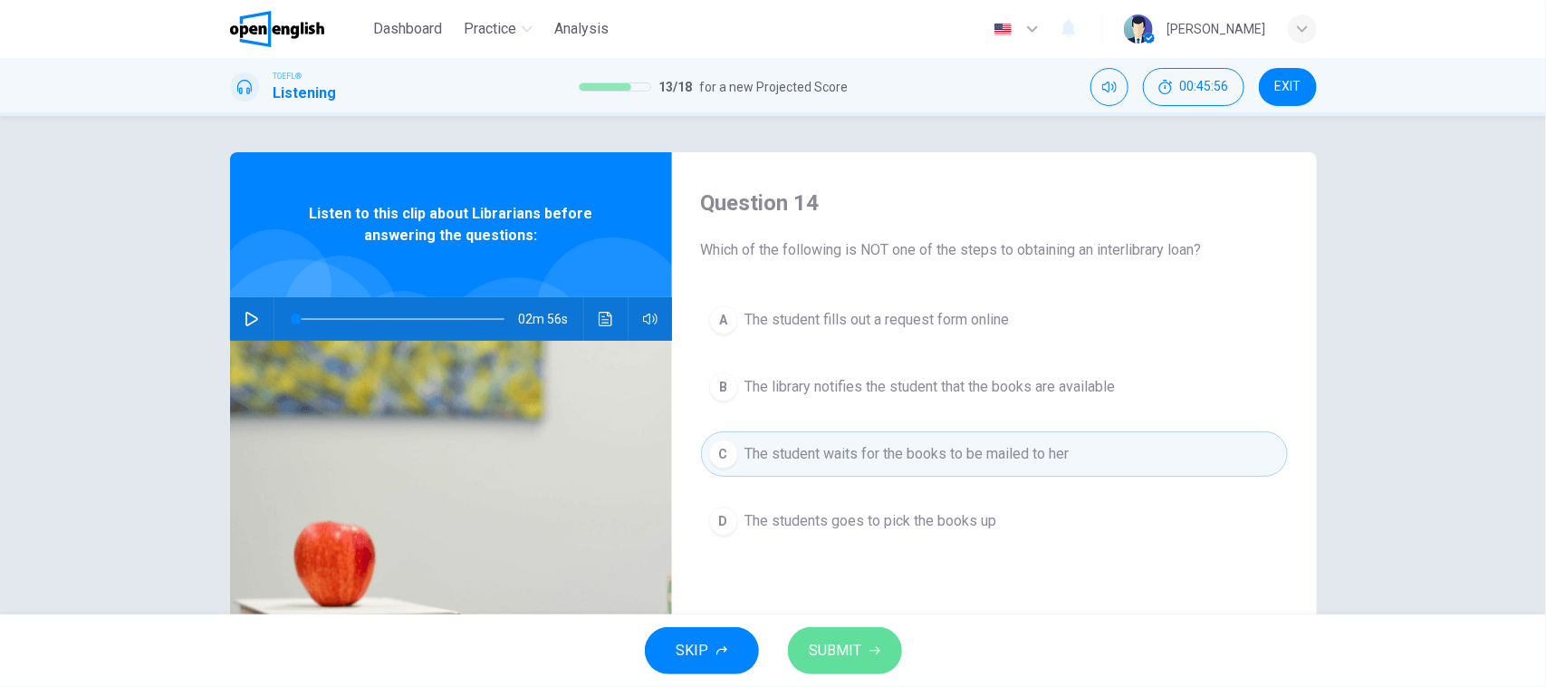
click at [826, 670] on button "SUBMIT" at bounding box center [845, 650] width 114 height 47
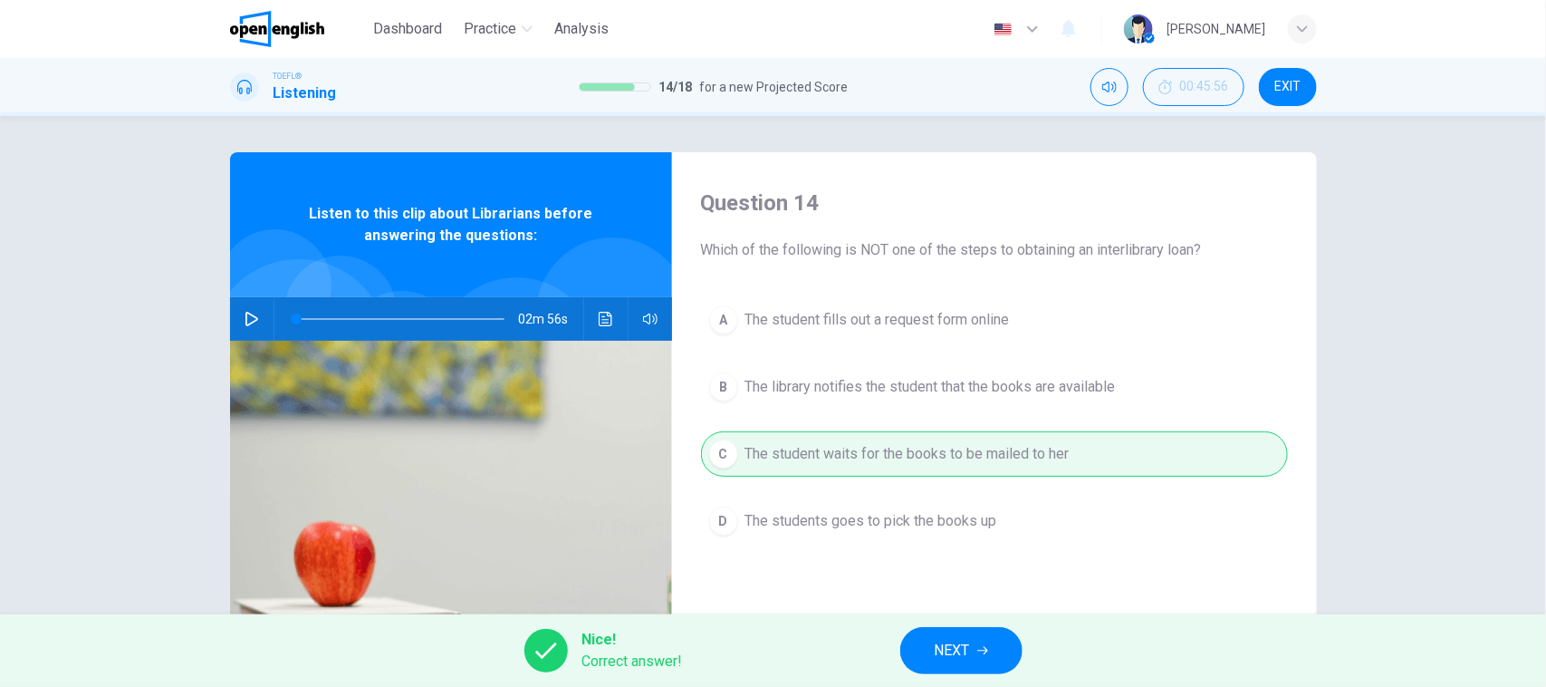
click at [947, 652] on span "NEXT" at bounding box center [952, 650] width 35 height 25
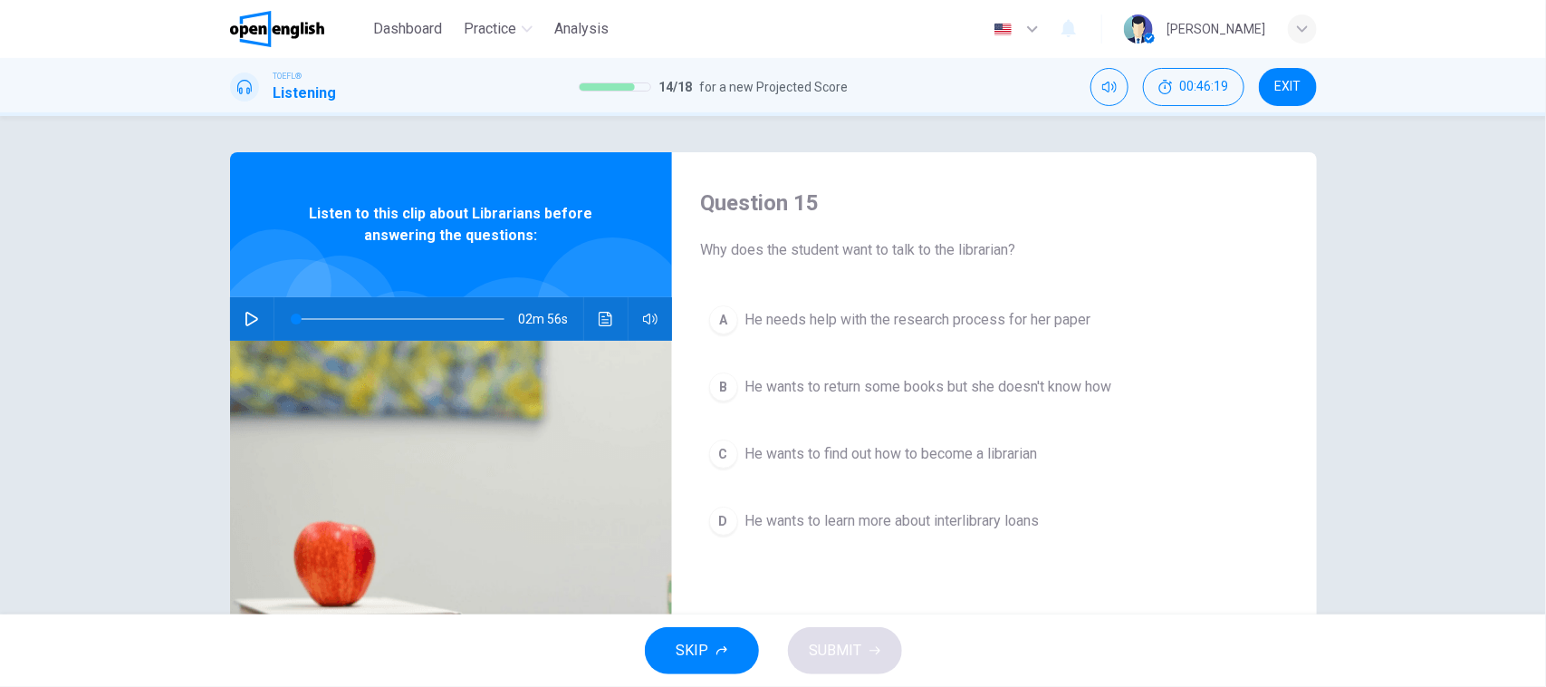
click at [854, 332] on button "A He needs help with the research process for her paper" at bounding box center [994, 319] width 587 height 45
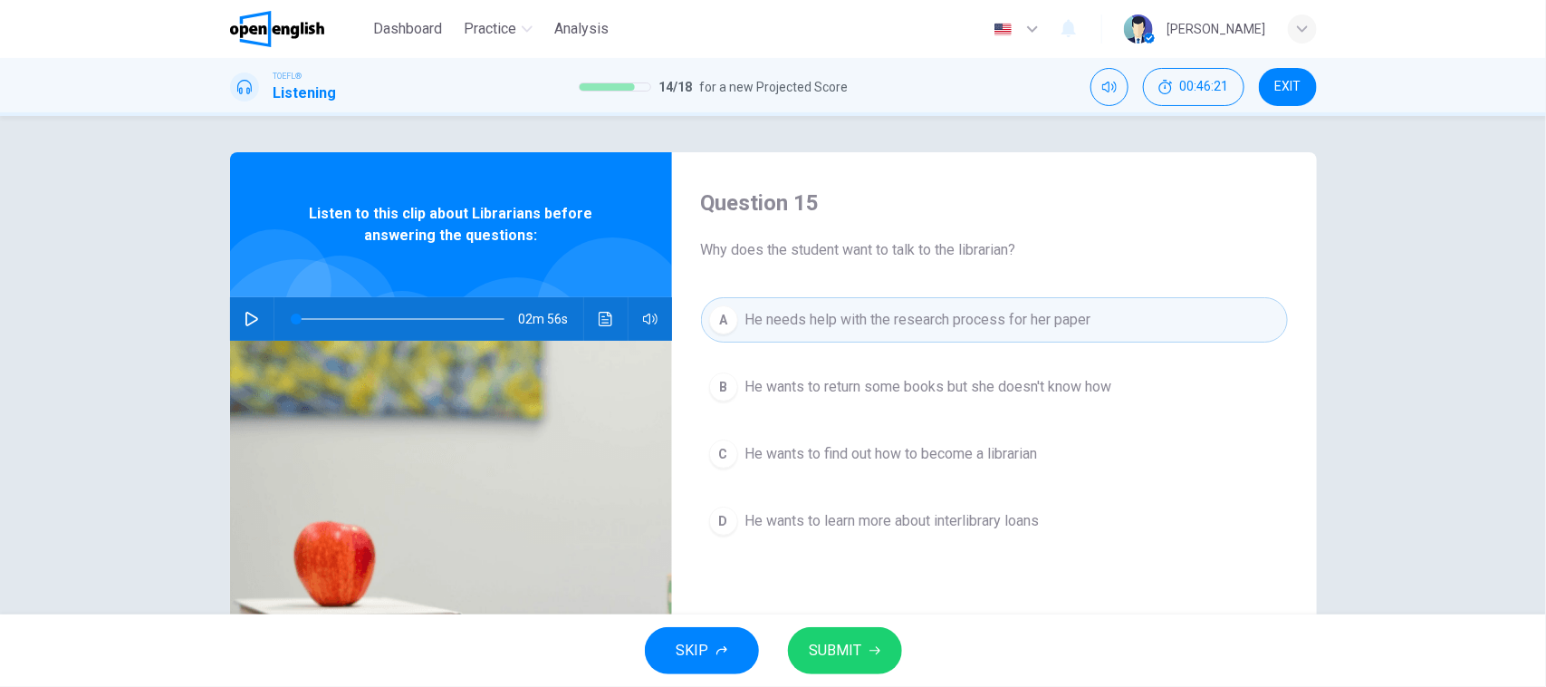
click at [886, 667] on button "SUBMIT" at bounding box center [845, 650] width 114 height 47
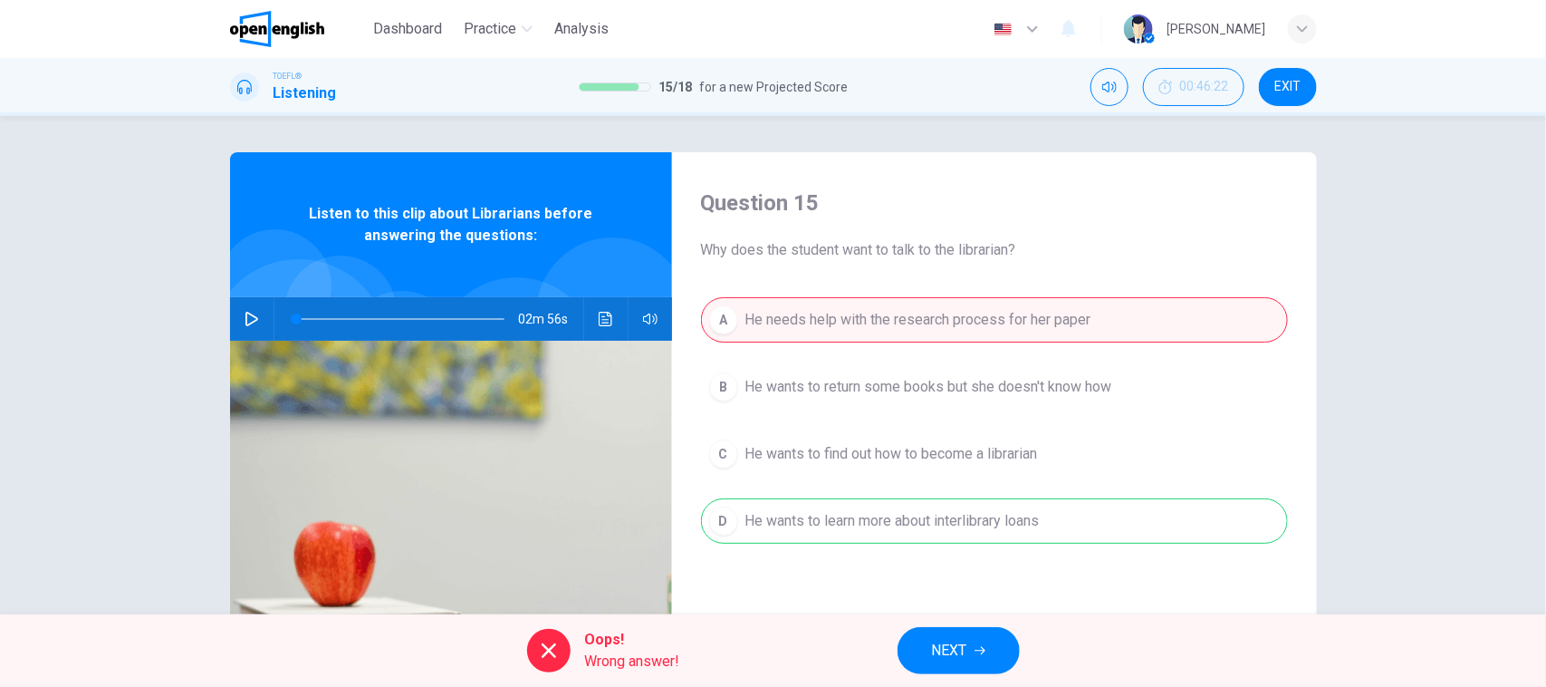
drag, startPoint x: 951, startPoint y: 563, endPoint x: 956, endPoint y: 535, distance: 28.4
click at [951, 560] on div "A He needs help with the research process for her paper B He wants to return so…" at bounding box center [994, 438] width 587 height 283
drag, startPoint x: 956, startPoint y: 534, endPoint x: 956, endPoint y: 555, distance: 20.9
click at [956, 536] on div "A He needs help with the research process for her paper B He wants to return so…" at bounding box center [994, 438] width 587 height 283
click at [957, 635] on button "NEXT" at bounding box center [959, 650] width 122 height 47
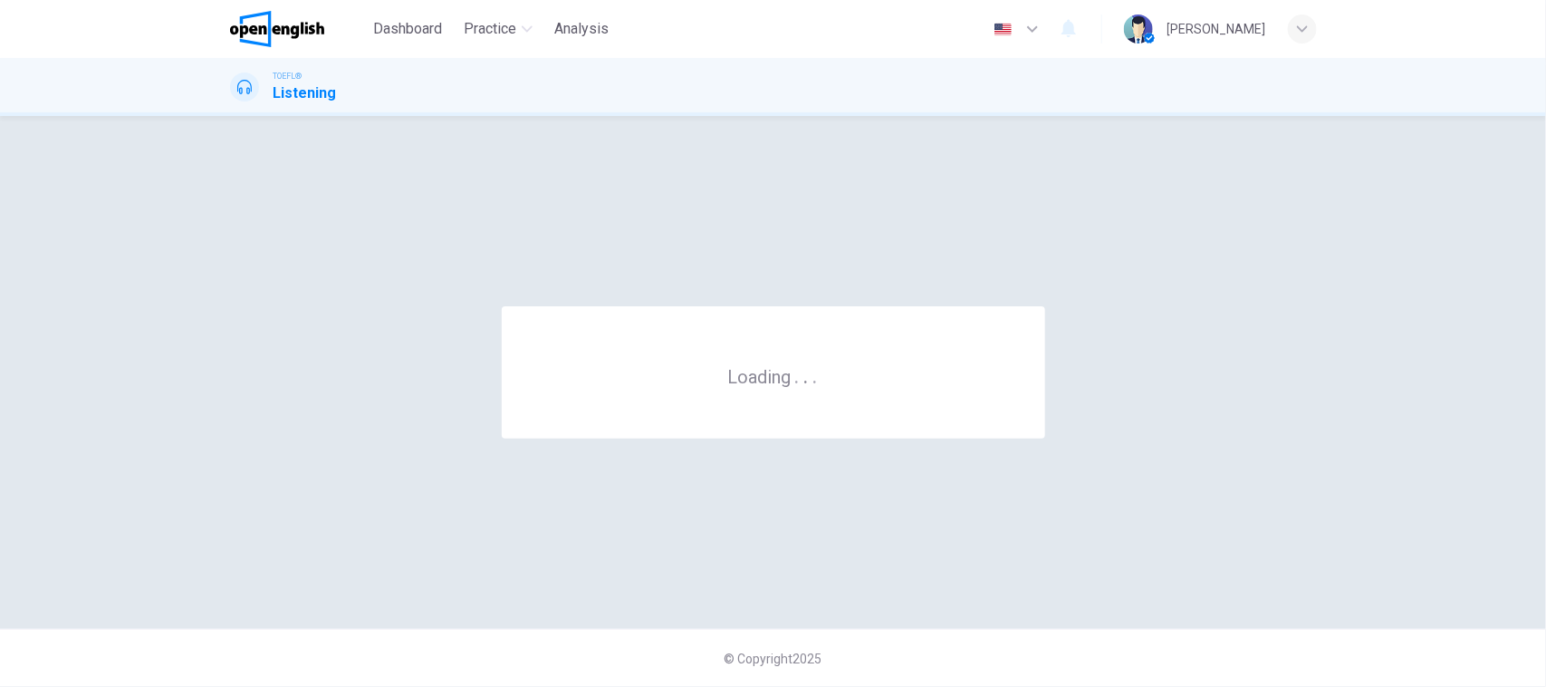
click at [954, 562] on div "Loading . . ." at bounding box center [773, 372] width 1087 height 440
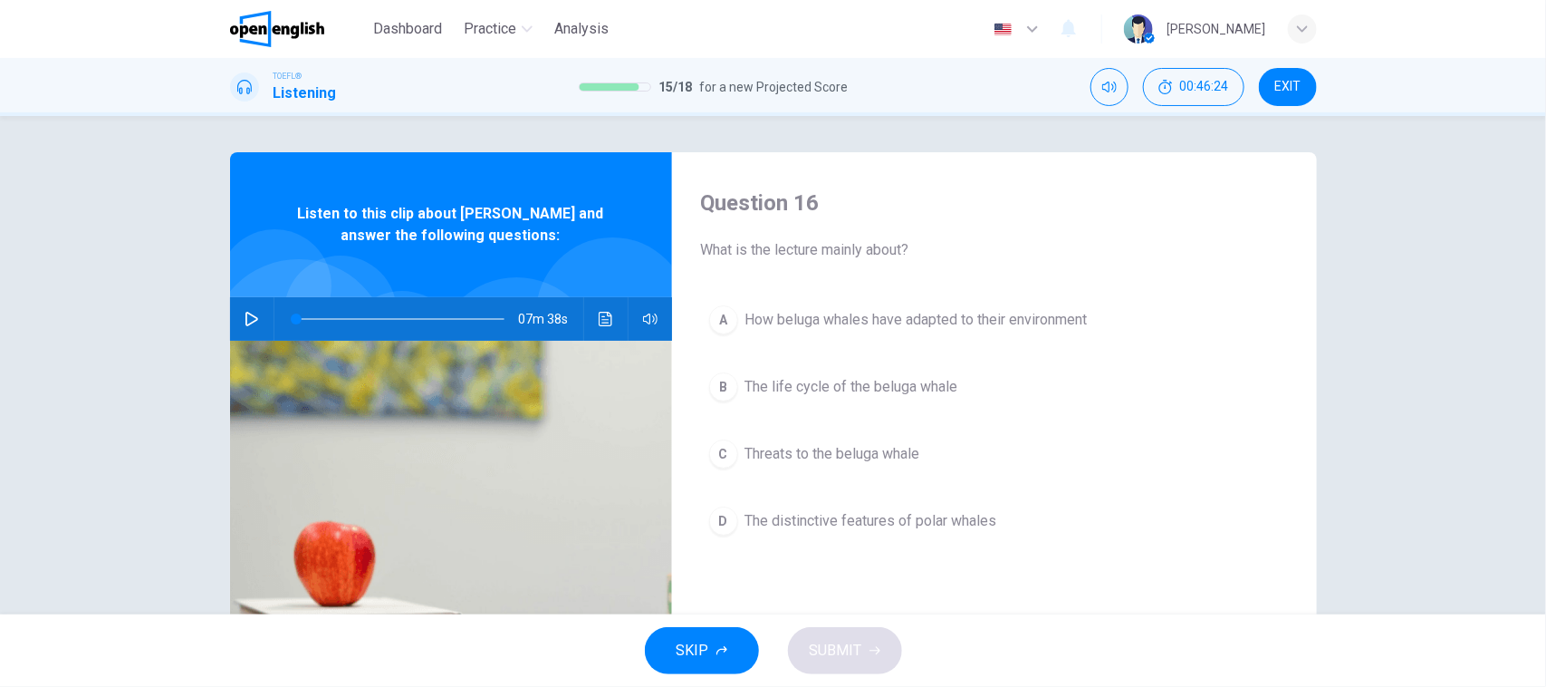
click at [245, 306] on button "button" at bounding box center [251, 318] width 29 height 43
click at [245, 313] on icon "button" at bounding box center [252, 319] width 14 height 14
click at [245, 313] on icon "button" at bounding box center [251, 319] width 13 height 14
click at [250, 329] on button "button" at bounding box center [251, 318] width 29 height 43
click at [254, 326] on button "button" at bounding box center [251, 318] width 29 height 43
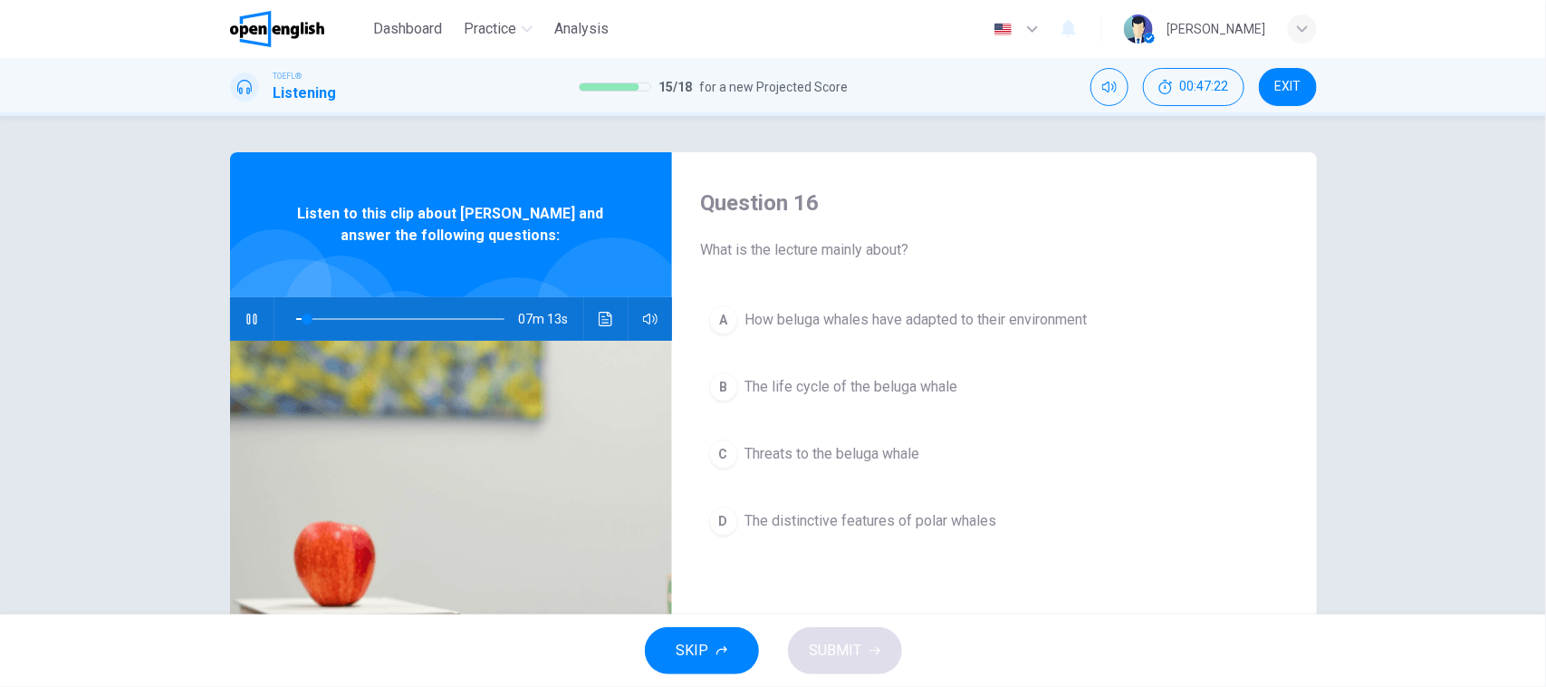
click at [840, 329] on span "How beluga whales have adapted to their environment" at bounding box center [916, 320] width 342 height 22
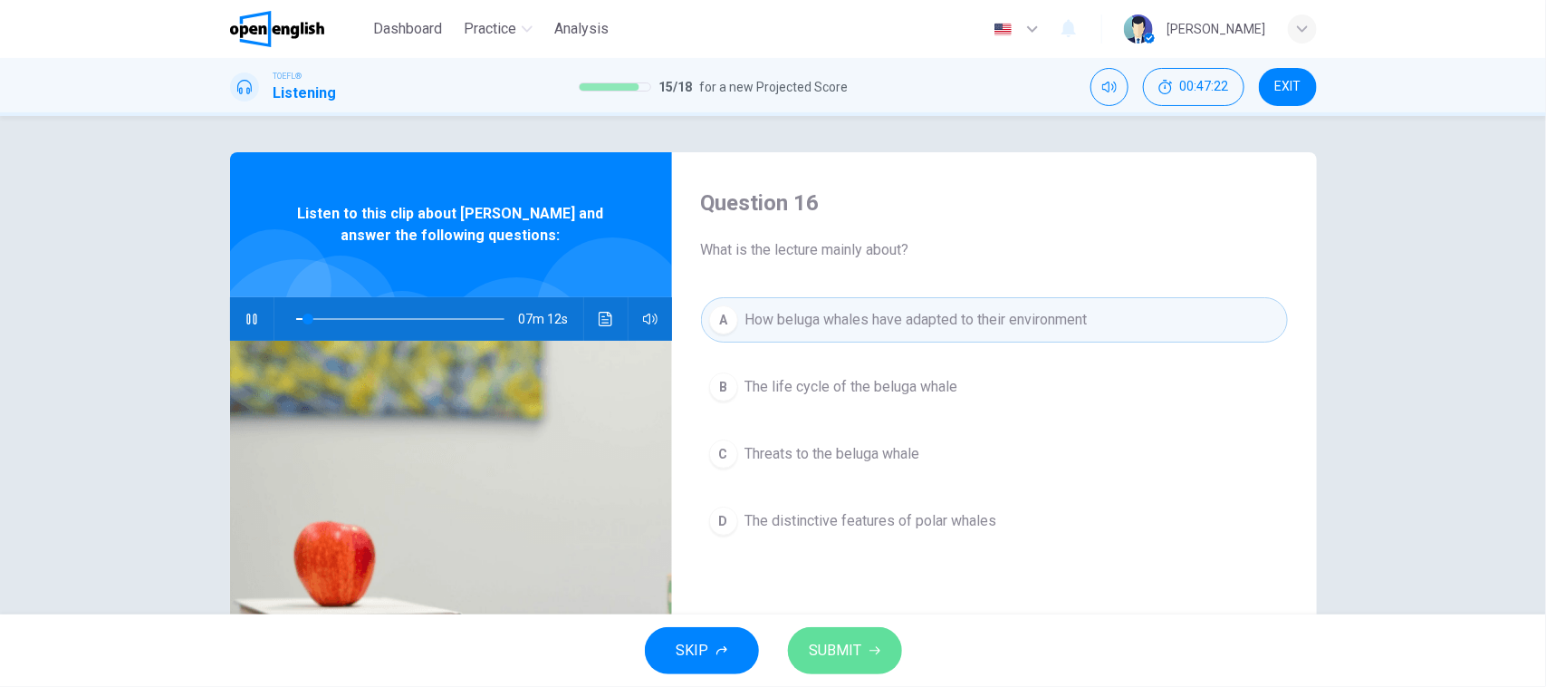
click at [839, 673] on button "SUBMIT" at bounding box center [845, 650] width 114 height 47
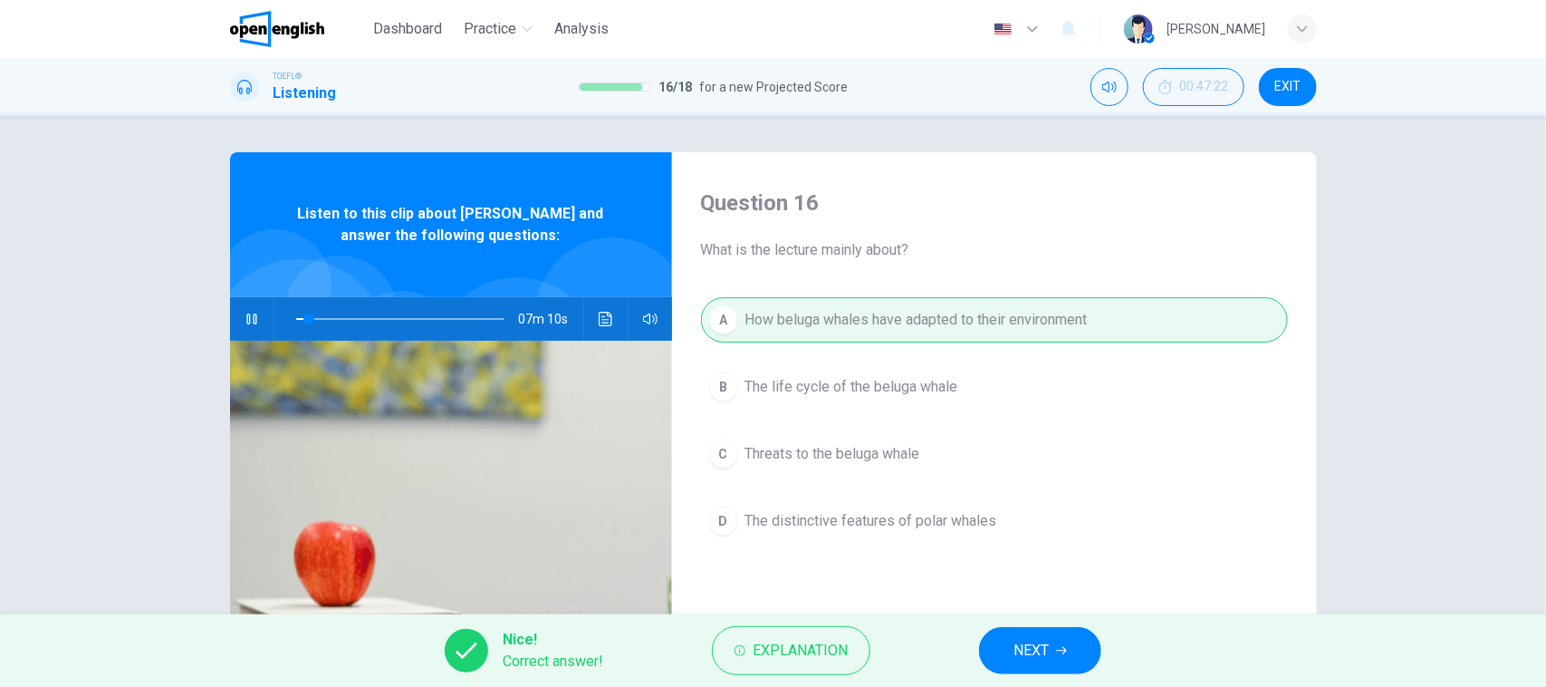
click at [1061, 670] on button "NEXT" at bounding box center [1040, 650] width 122 height 47
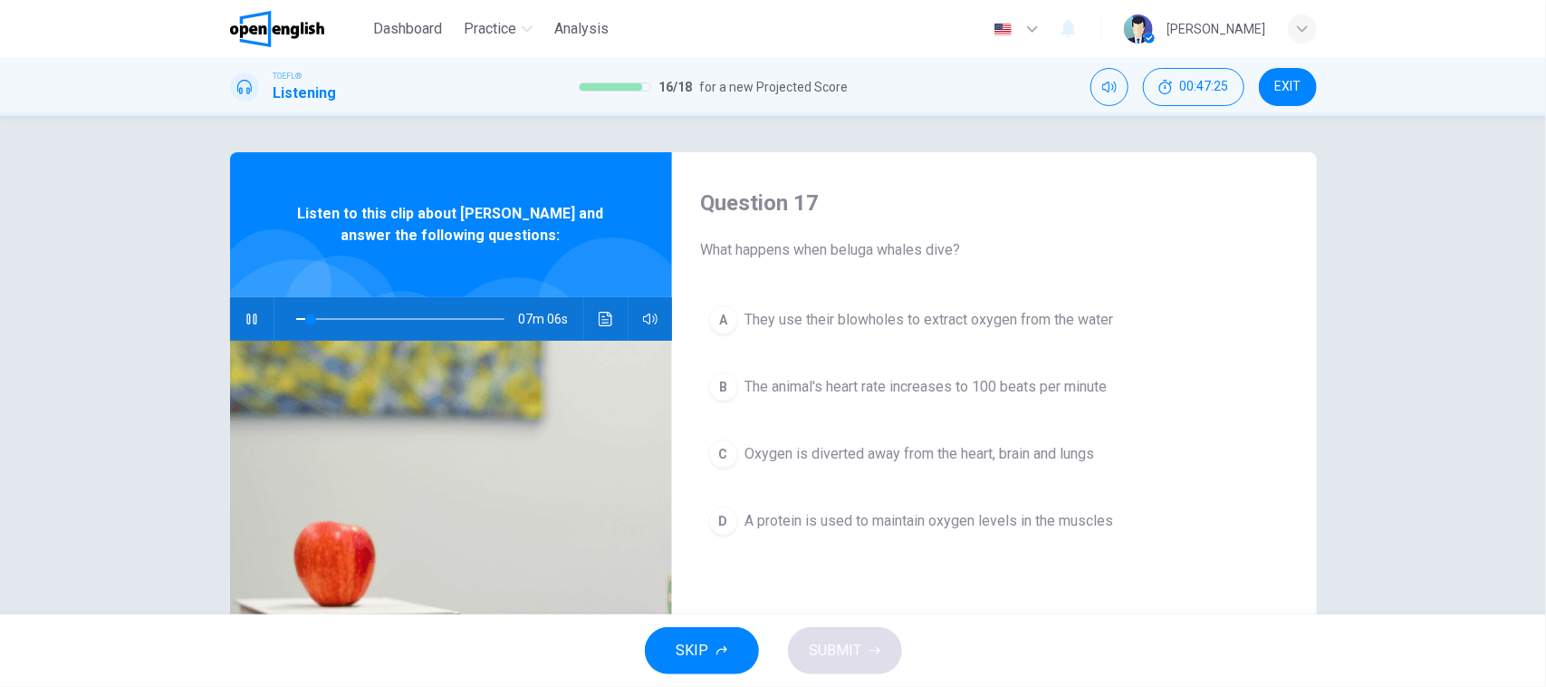
click at [247, 324] on icon "button" at bounding box center [252, 319] width 14 height 14
click at [238, 331] on button "button" at bounding box center [251, 318] width 29 height 43
drag, startPoint x: 346, startPoint y: 320, endPoint x: 286, endPoint y: 300, distance: 63.0
click at [267, 315] on div "07m 38s" at bounding box center [451, 318] width 442 height 43
click at [243, 310] on button "button" at bounding box center [251, 318] width 29 height 43
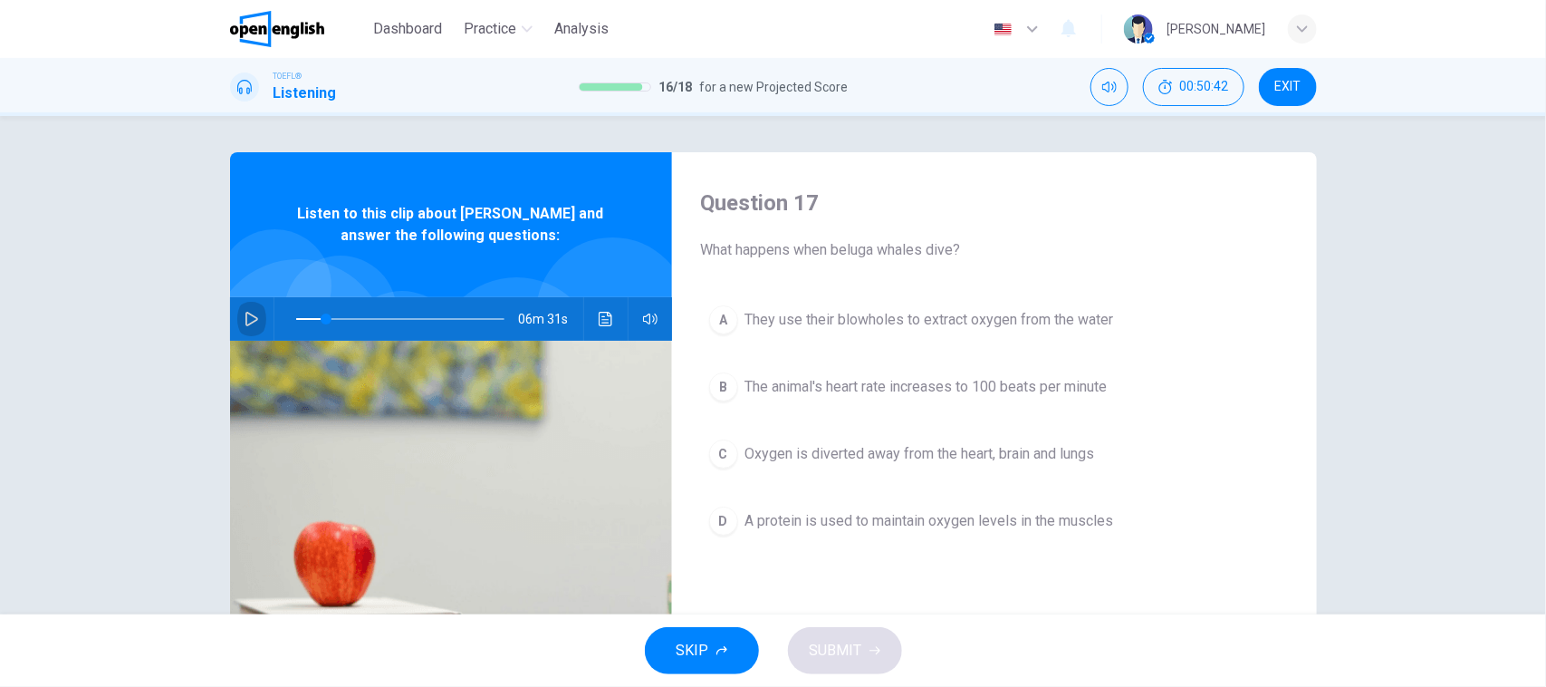
click at [245, 324] on icon "button" at bounding box center [251, 319] width 13 height 14
click at [255, 322] on button "button" at bounding box center [251, 318] width 29 height 43
click at [1002, 550] on div "A They use their blowholes to extract oxygen from the water B The animal's hear…" at bounding box center [994, 438] width 587 height 283
click at [1002, 535] on button "D A protein is used to maintain oxygen levels in the muscles" at bounding box center [994, 520] width 587 height 45
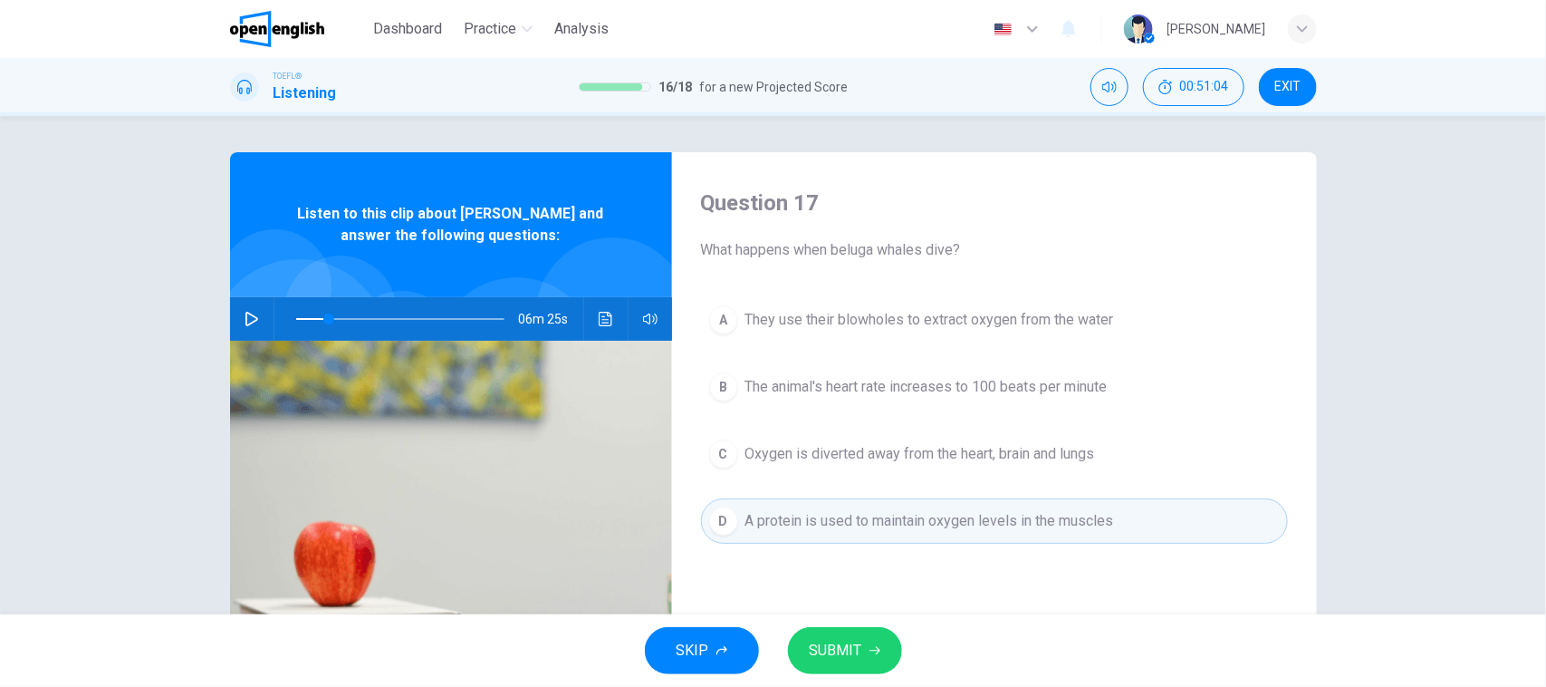
click at [245, 312] on icon "button" at bounding box center [252, 319] width 14 height 14
click at [883, 645] on button "SUBMIT" at bounding box center [845, 650] width 114 height 47
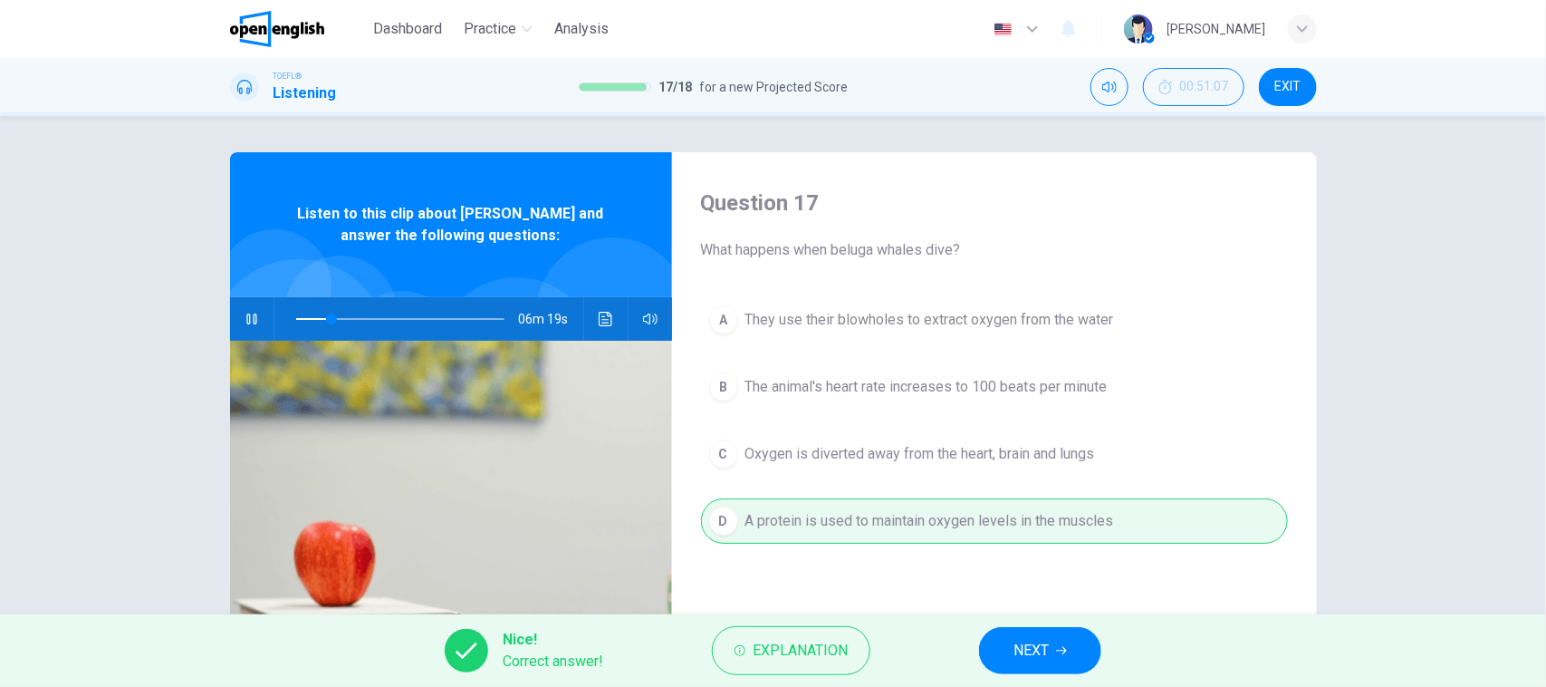
click at [1071, 655] on button "NEXT" at bounding box center [1040, 650] width 122 height 47
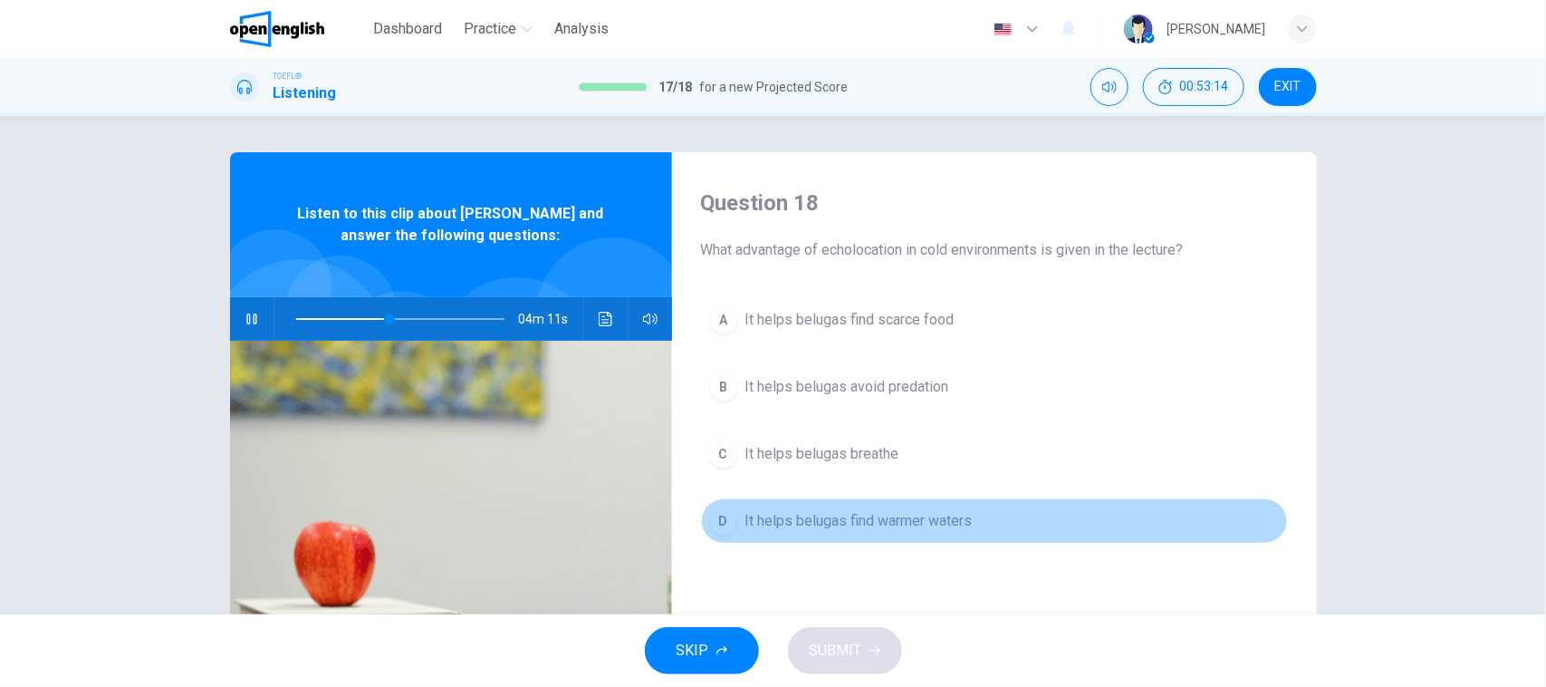
click at [949, 519] on span "It helps belugas find warmer waters" at bounding box center [858, 521] width 227 height 22
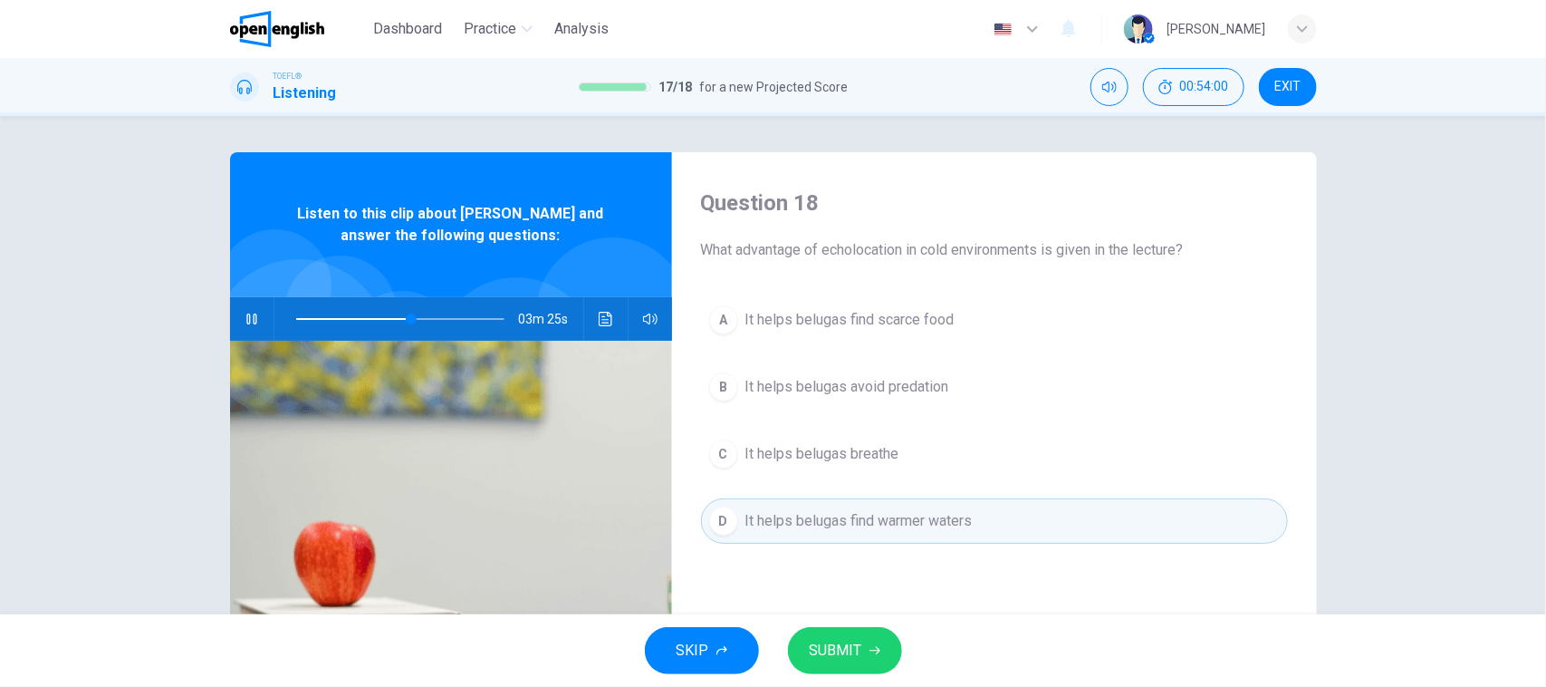
click at [987, 377] on button "B It helps belugas avoid predation" at bounding box center [994, 386] width 587 height 45
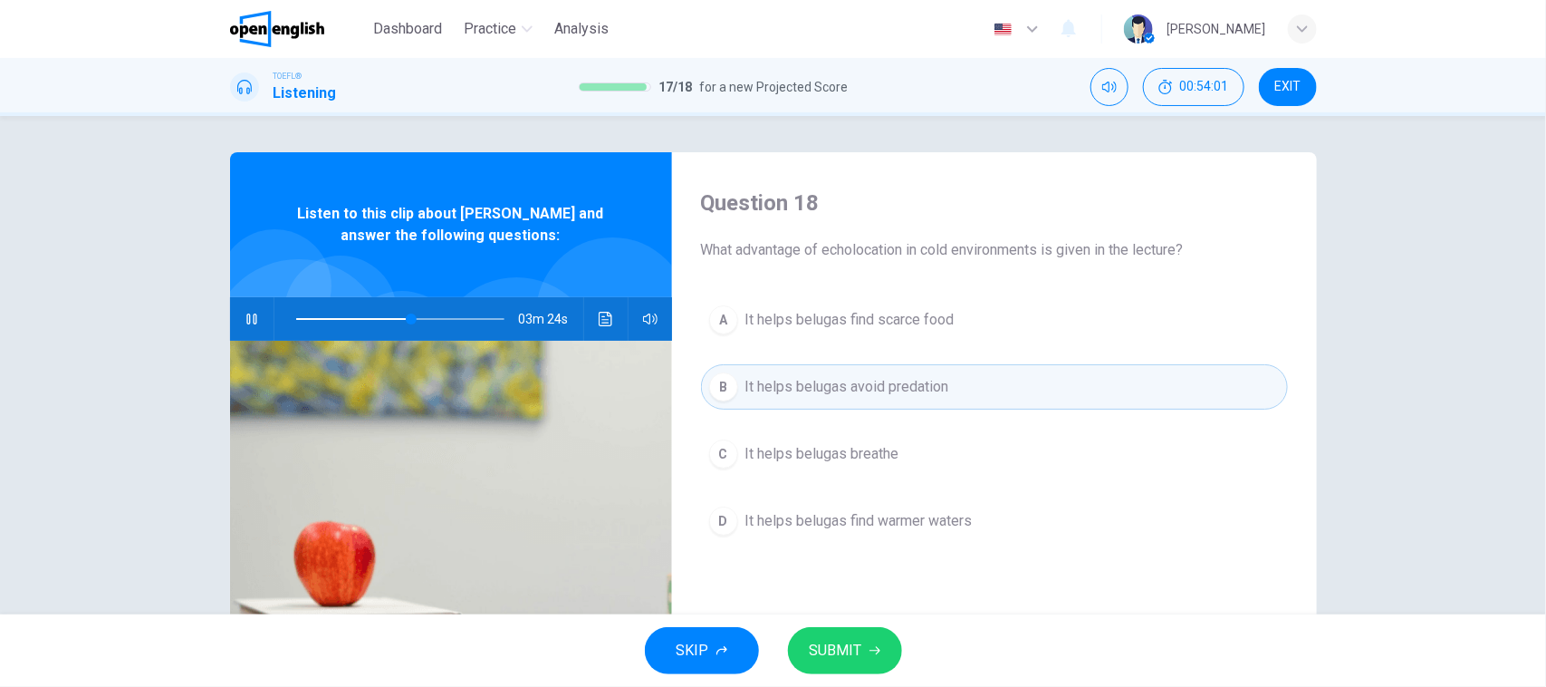
click at [857, 655] on span "SUBMIT" at bounding box center [836, 650] width 53 height 25
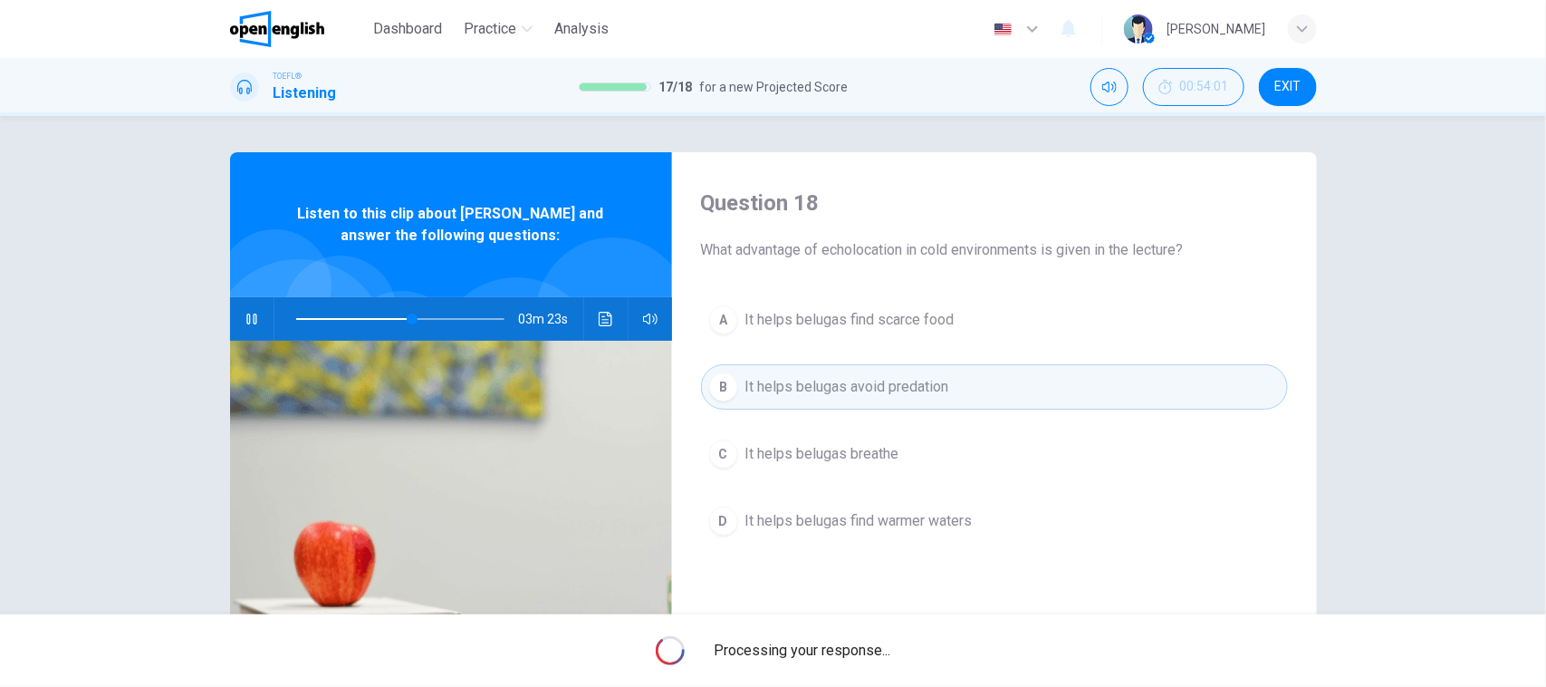
type input "**"
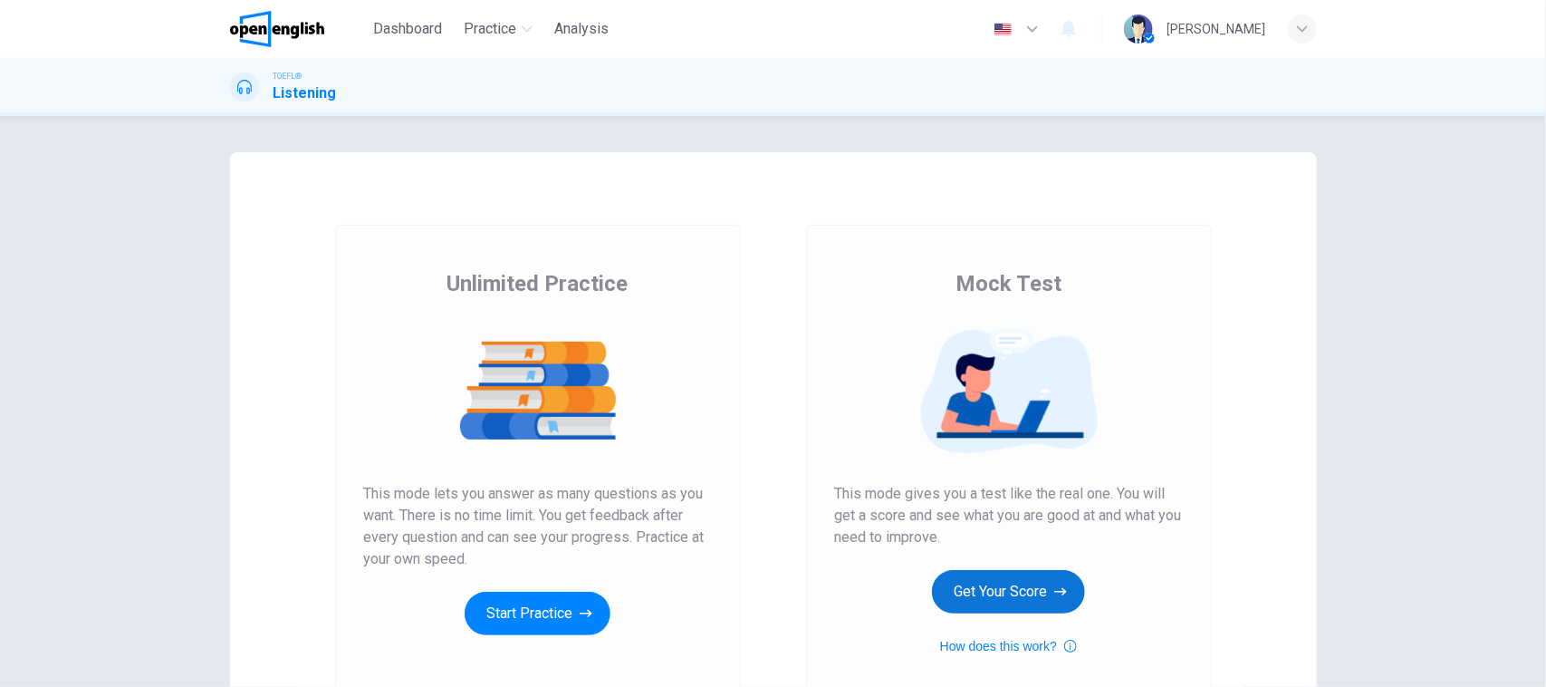
click at [998, 598] on button "Get Your Score" at bounding box center [1008, 591] width 153 height 43
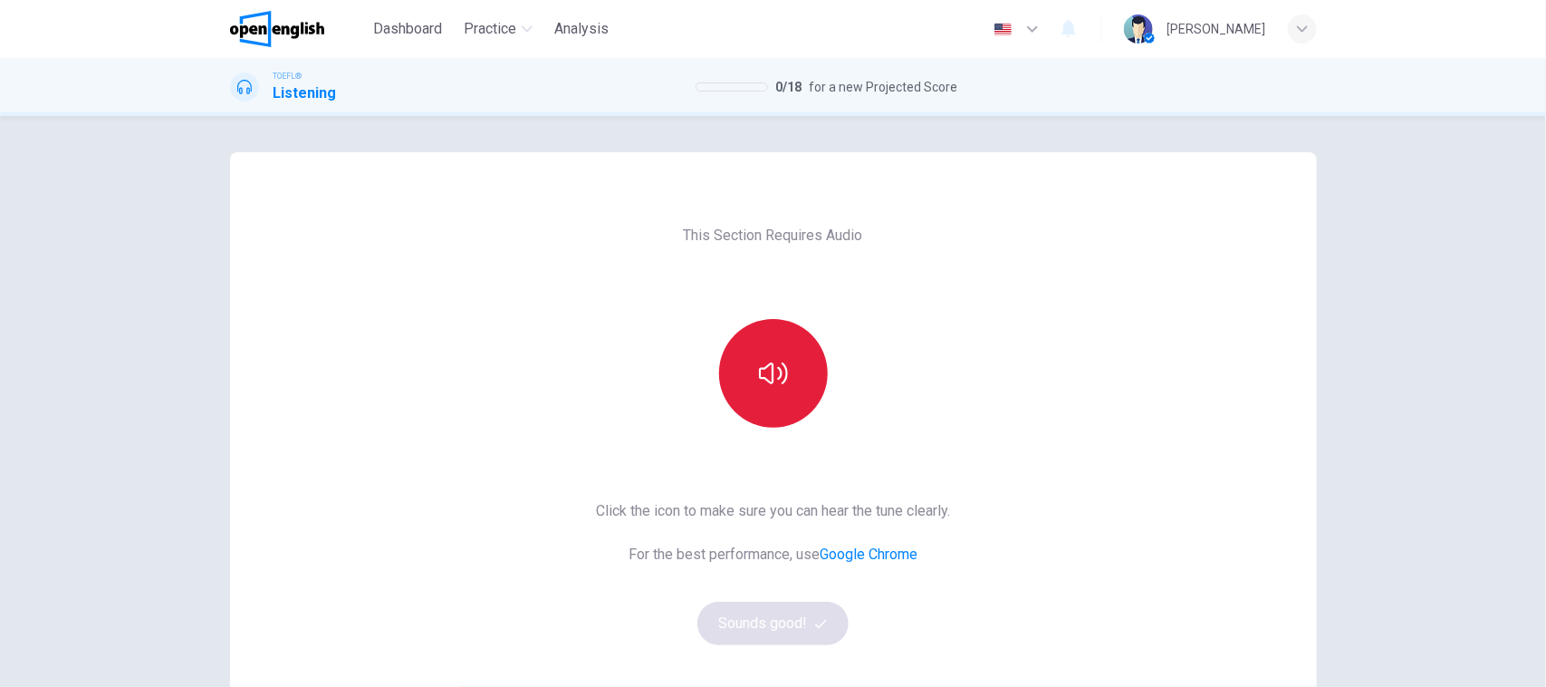
click at [729, 367] on button "button" at bounding box center [773, 373] width 109 height 109
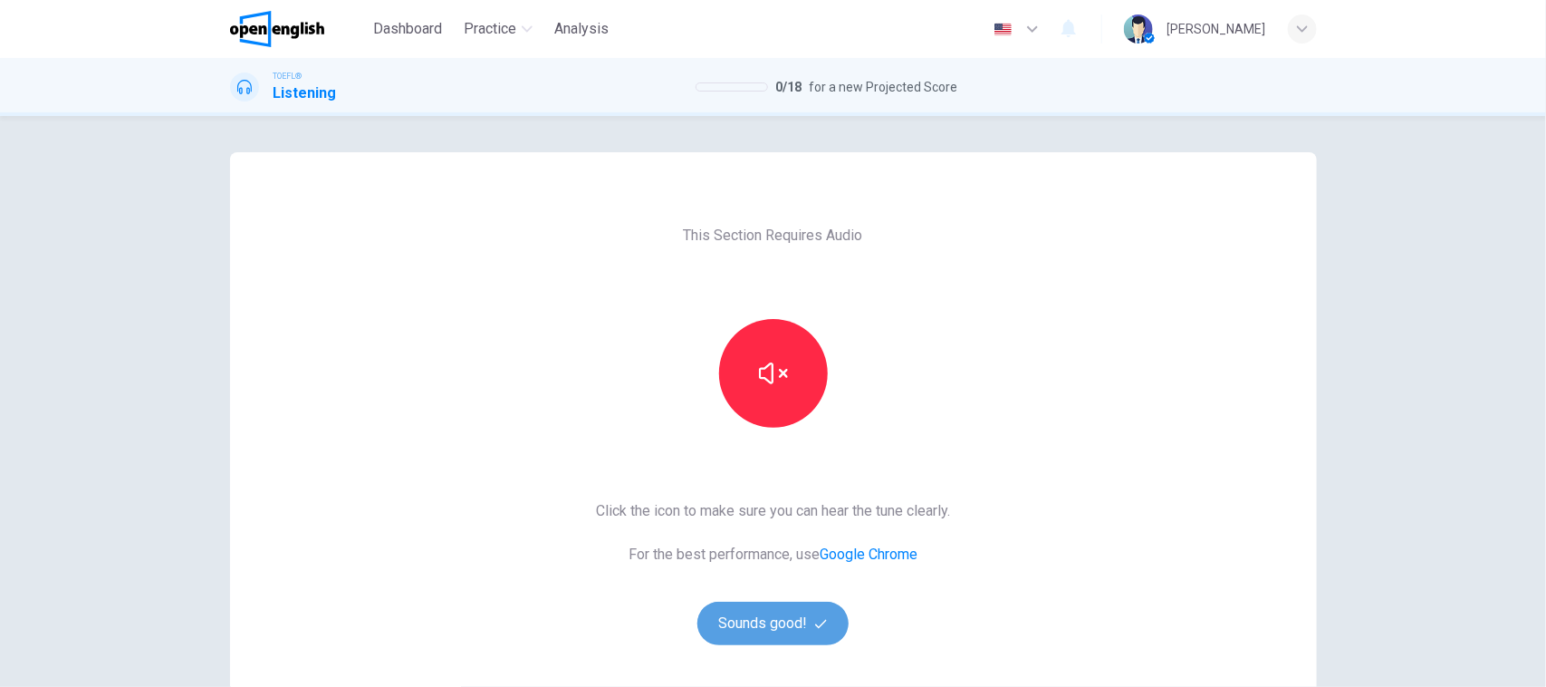
click at [779, 617] on button "Sounds good!" at bounding box center [773, 622] width 152 height 43
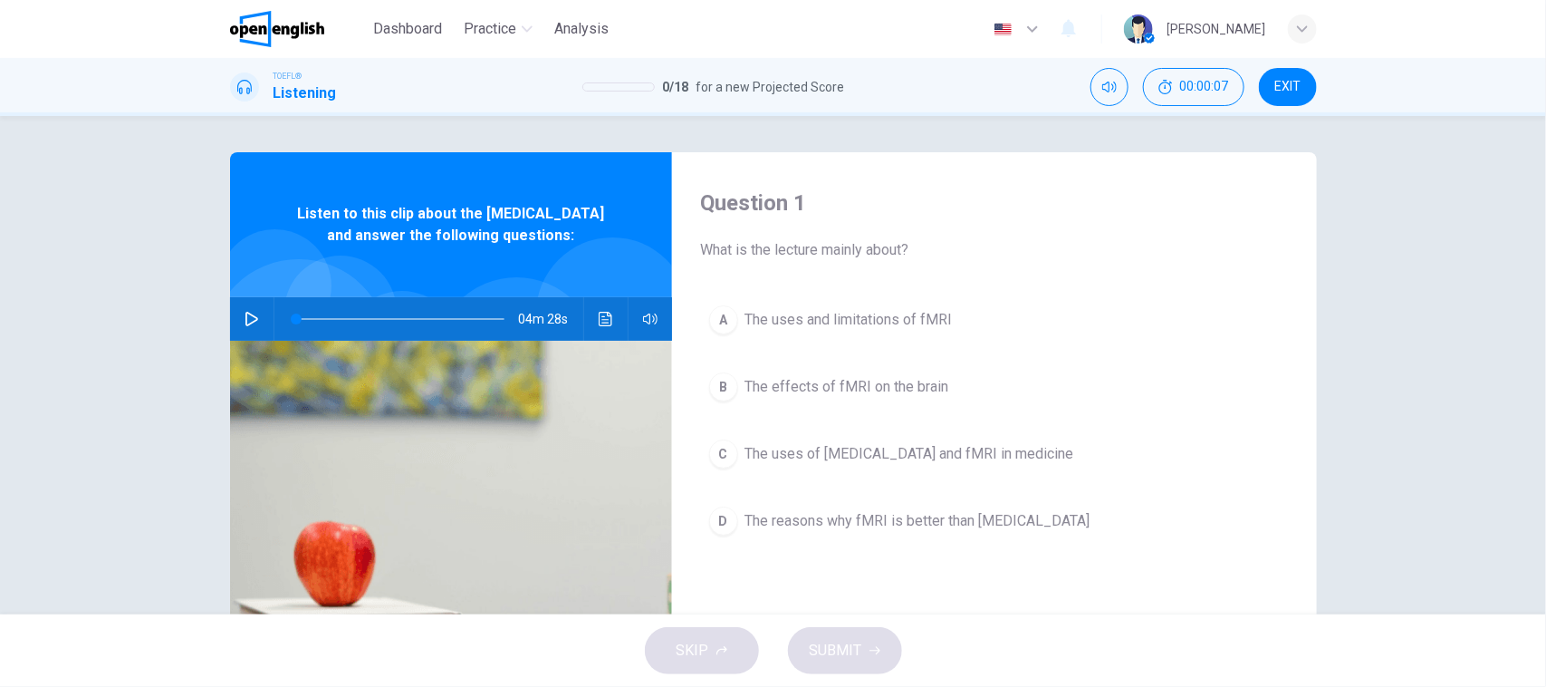
click at [245, 326] on icon "button" at bounding box center [252, 319] width 14 height 14
drag, startPoint x: 312, startPoint y: 337, endPoint x: 268, endPoint y: 317, distance: 48.6
click at [267, 333] on div "04m 28s" at bounding box center [451, 318] width 442 height 43
drag, startPoint x: 241, startPoint y: 344, endPoint x: 255, endPoint y: 344, distance: 13.6
click at [245, 326] on icon "button" at bounding box center [252, 319] width 14 height 14
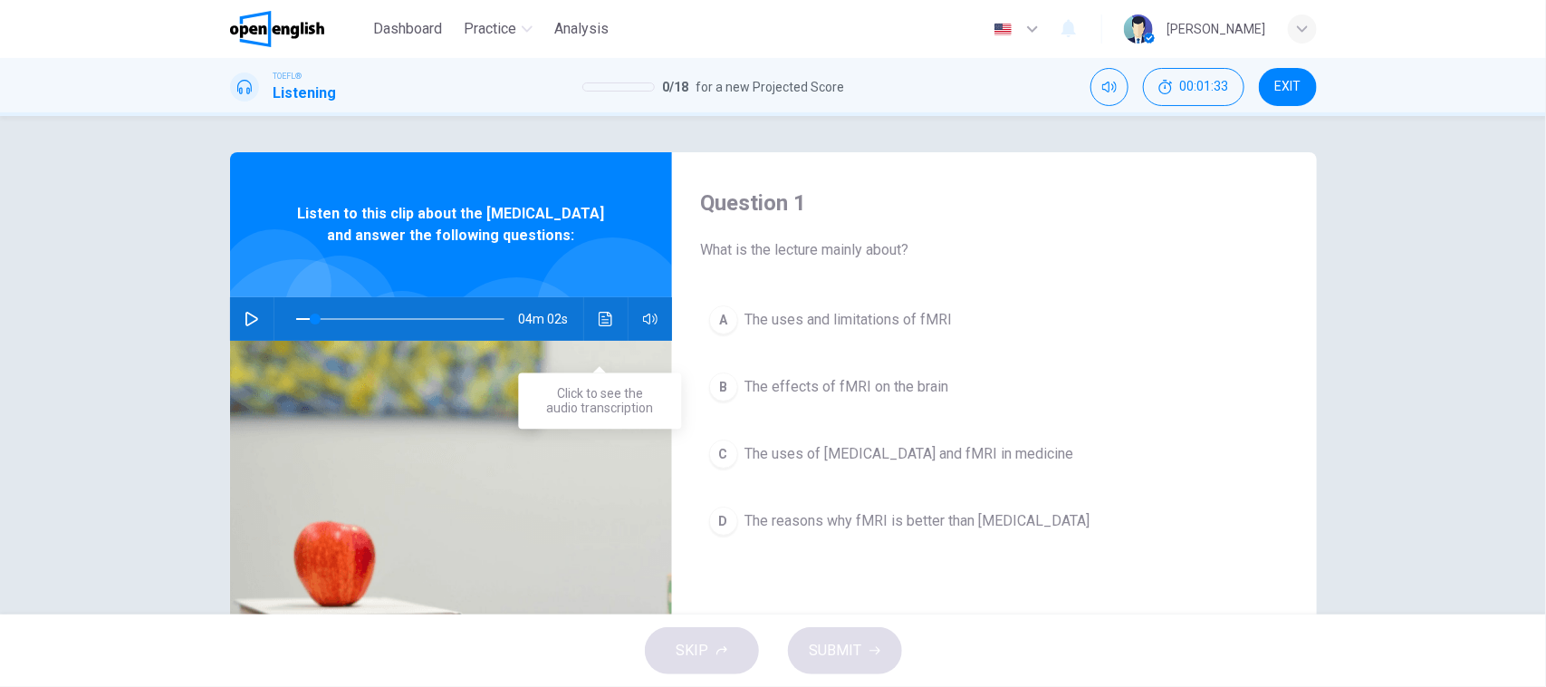
click at [600, 326] on icon "Click to see the audio transcription" at bounding box center [606, 319] width 14 height 14
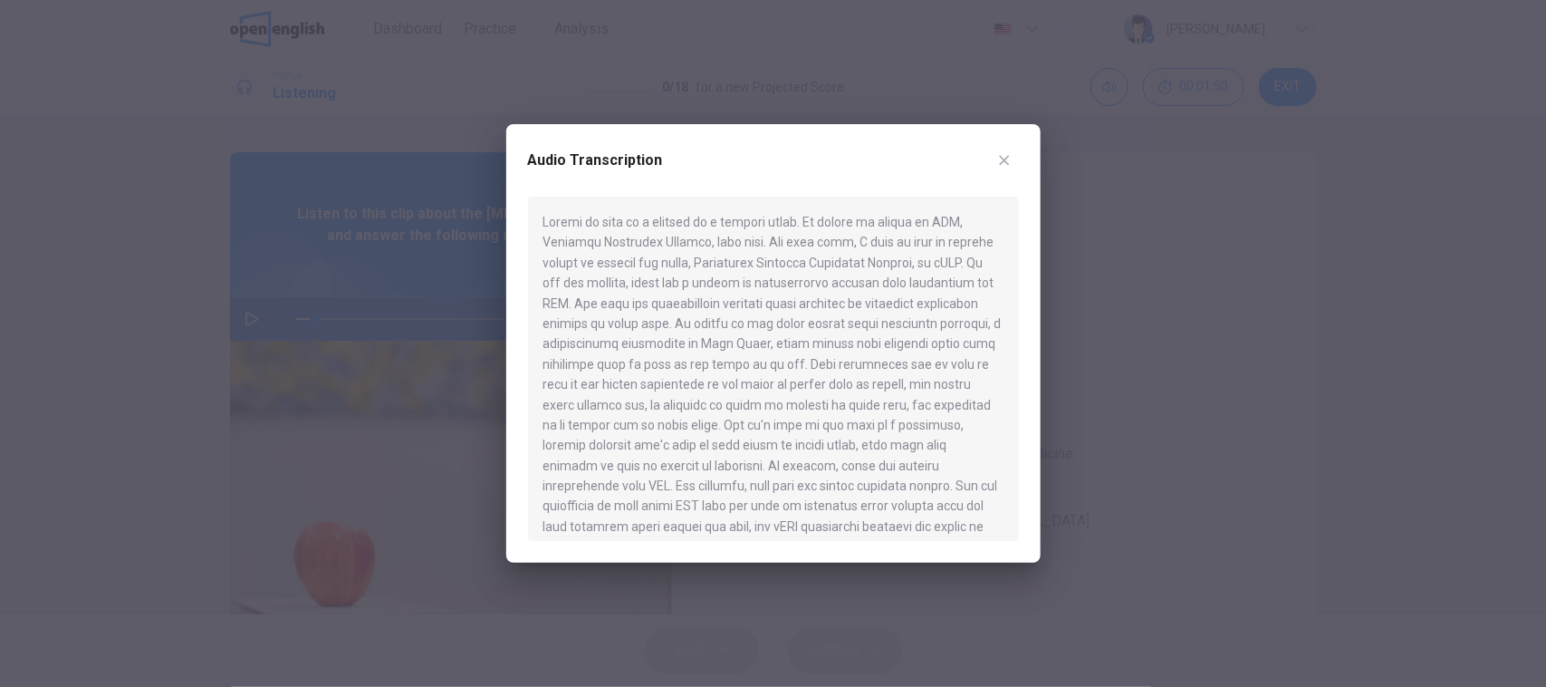
drag, startPoint x: 558, startPoint y: 274, endPoint x: 568, endPoint y: 274, distance: 10.0
click at [560, 274] on div at bounding box center [773, 369] width 491 height 344
click at [1012, 152] on button "button" at bounding box center [1004, 160] width 29 height 29
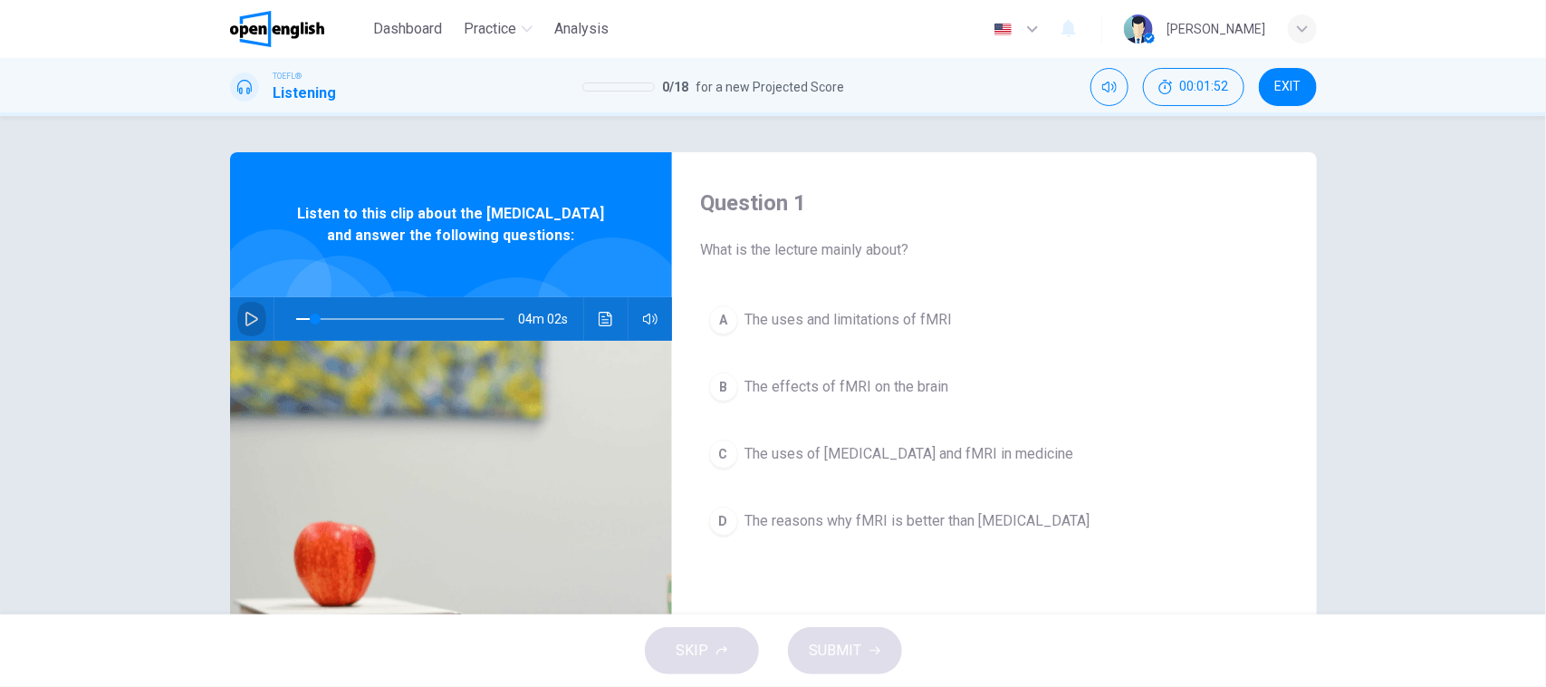
click at [237, 341] on button "button" at bounding box center [251, 318] width 29 height 43
click at [245, 326] on icon "button" at bounding box center [252, 319] width 14 height 14
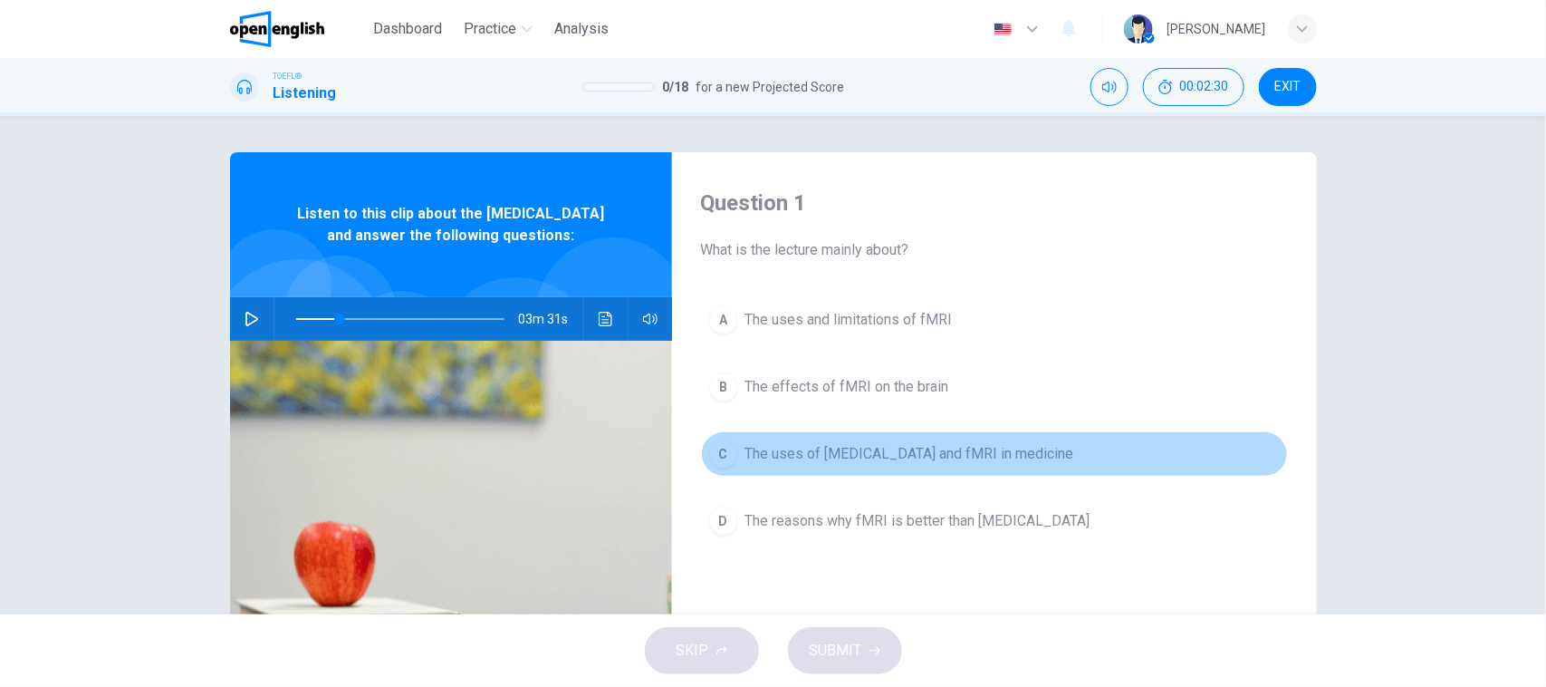
click at [836, 459] on span "The uses of MRI and fMRI in medicine" at bounding box center [909, 454] width 329 height 22
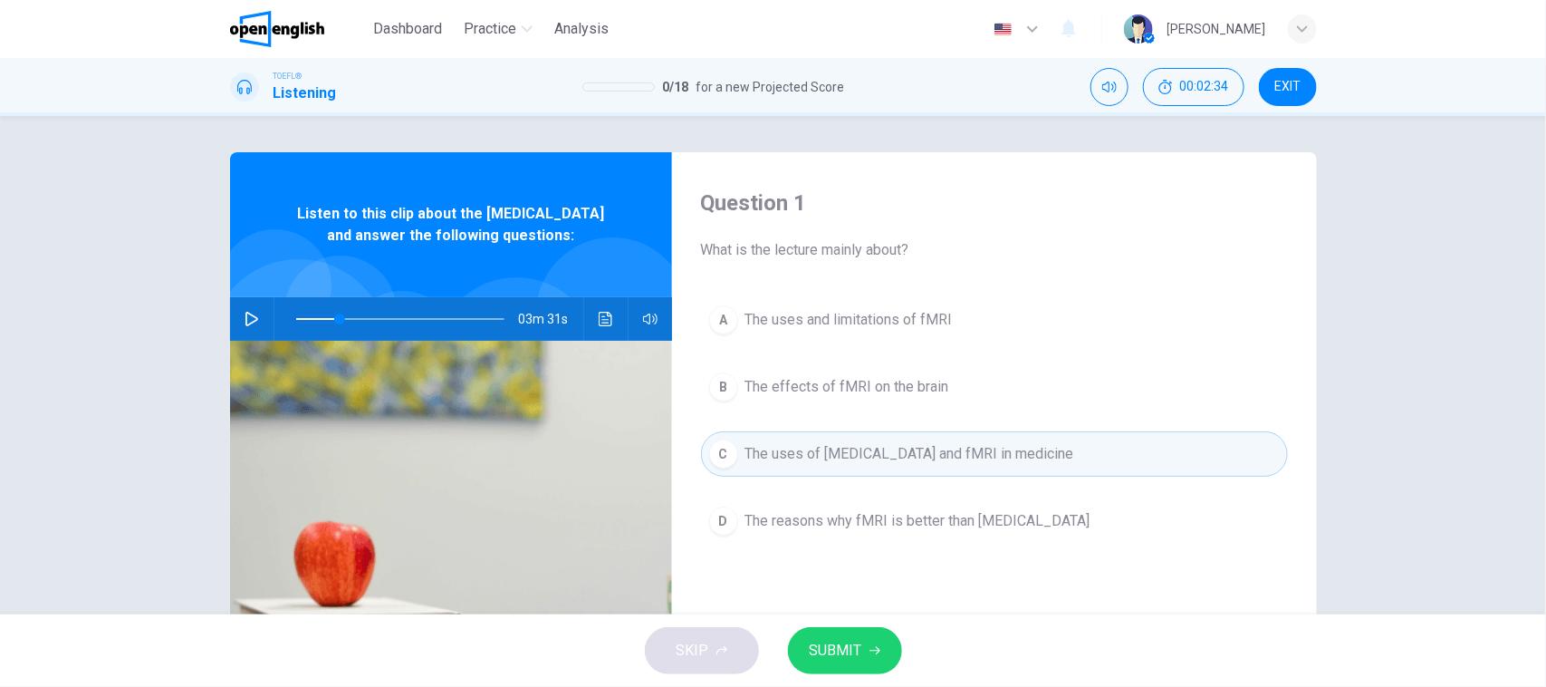
drag, startPoint x: 249, startPoint y: 332, endPoint x: 285, endPoint y: 315, distance: 39.7
click at [272, 323] on div "03m 31s" at bounding box center [451, 318] width 442 height 43
click at [334, 324] on span at bounding box center [339, 318] width 11 height 11
click at [245, 326] on icon "button" at bounding box center [252, 319] width 14 height 14
click at [969, 548] on div "A The uses and limitations of fMRI B The effects of fMRI on the brain C The use…" at bounding box center [994, 438] width 587 height 283
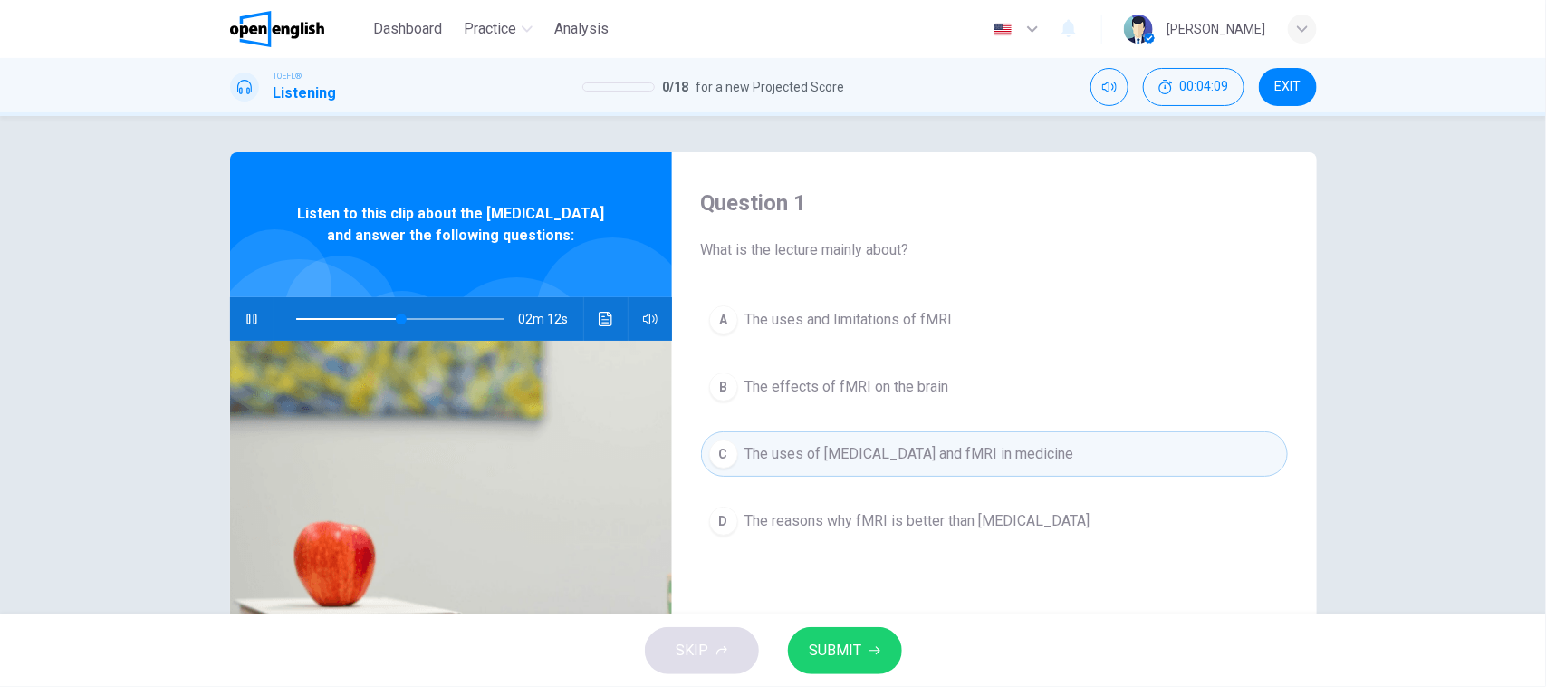
click at [908, 517] on span "The reasons why fMRI is better than MRI" at bounding box center [917, 521] width 345 height 22
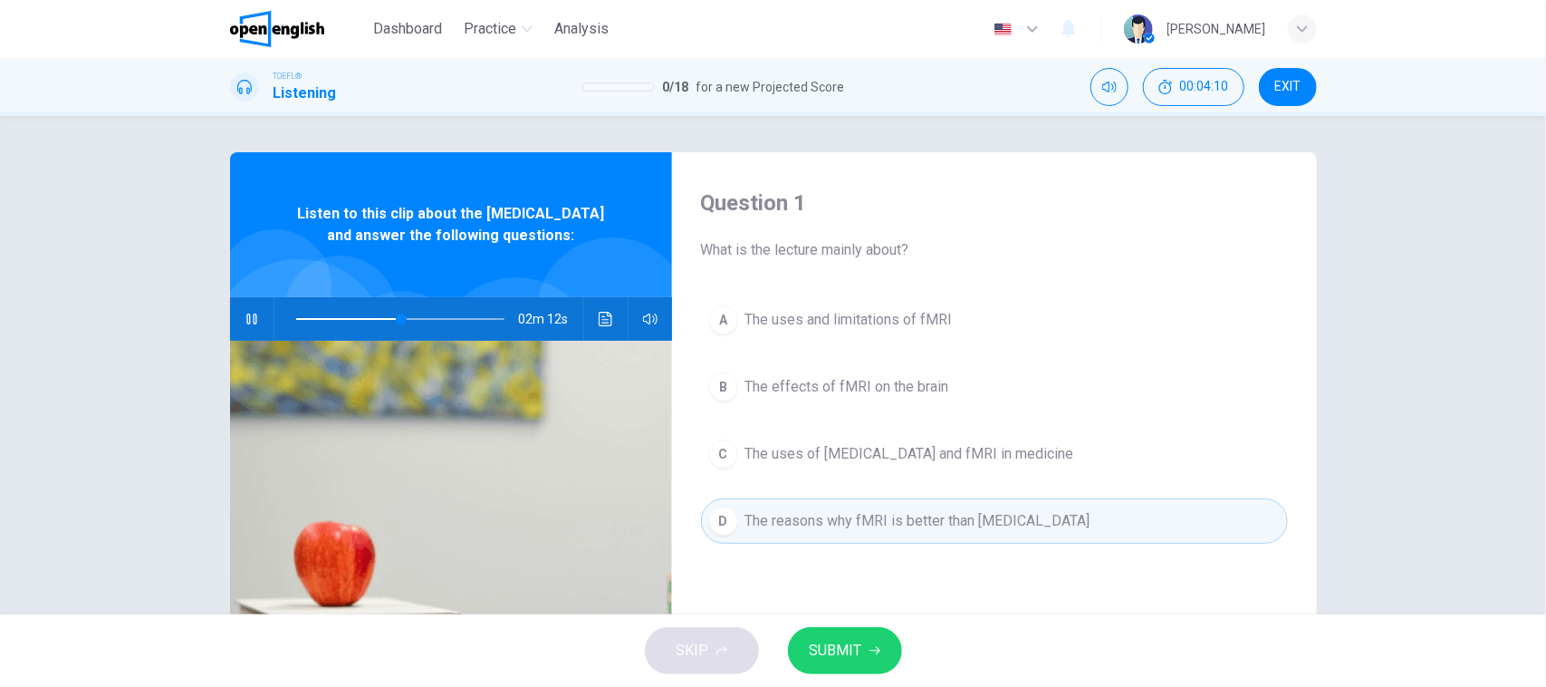
click at [872, 648] on icon "button" at bounding box center [875, 650] width 11 height 11
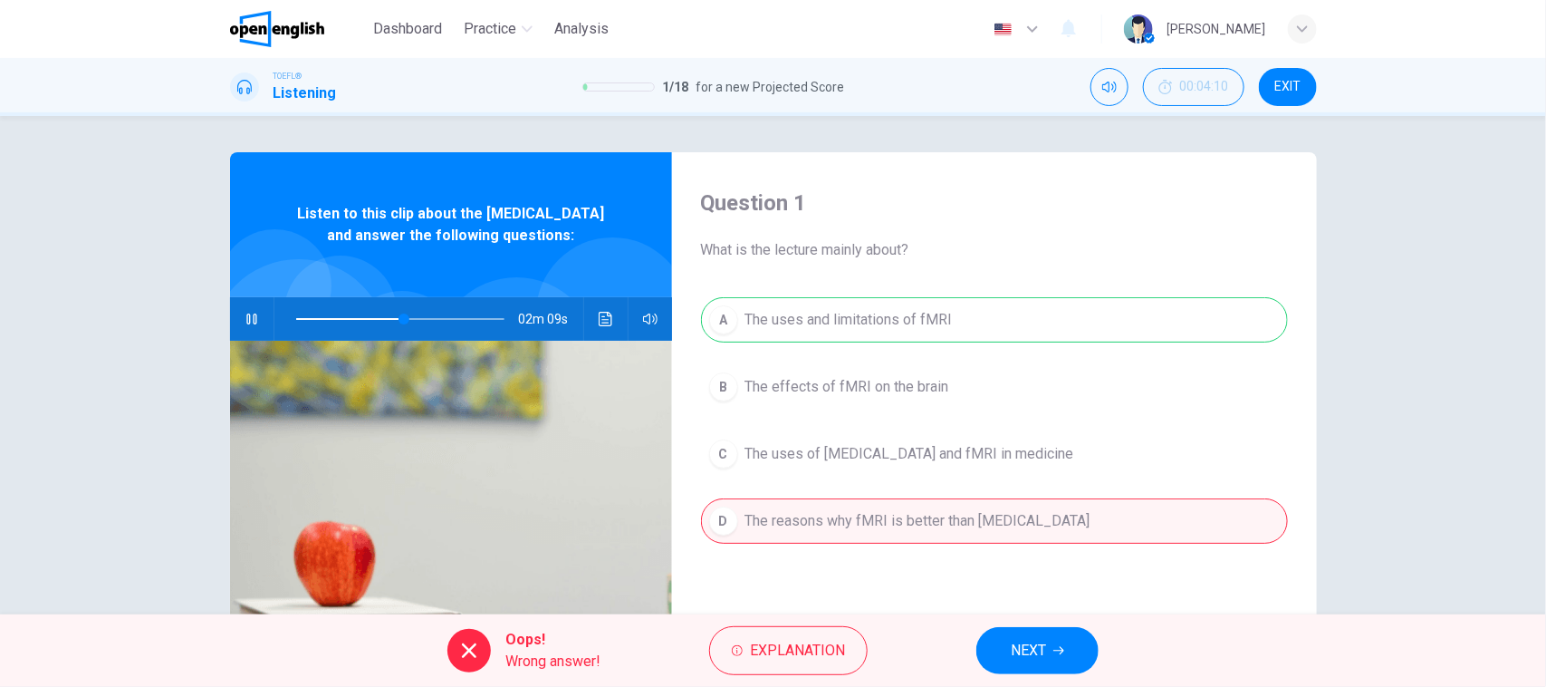
click at [1085, 324] on div "A The uses and limitations of fMRI B The effects of fMRI on the brain C The use…" at bounding box center [994, 438] width 587 height 283
click at [1082, 666] on button "NEXT" at bounding box center [1037, 650] width 122 height 47
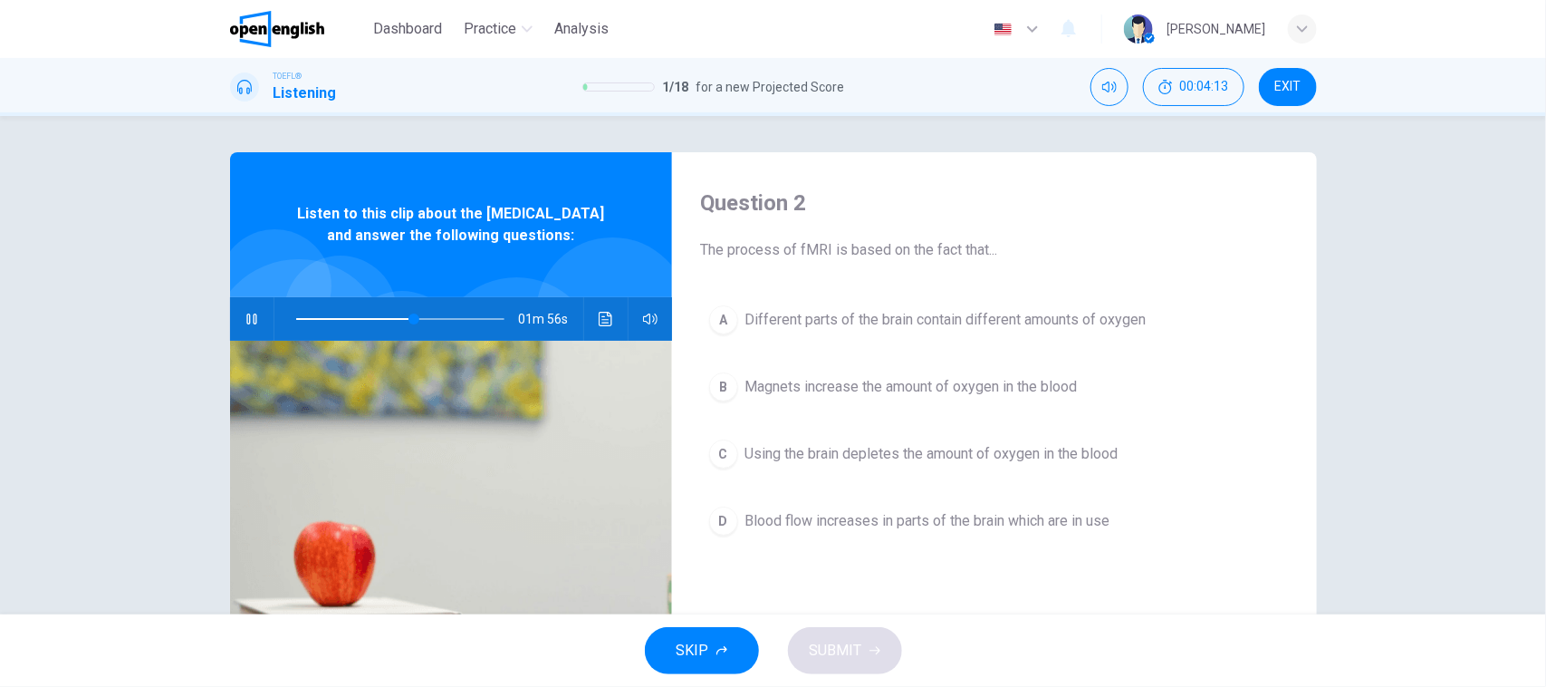
click at [230, 332] on div "01m 56s" at bounding box center [451, 318] width 442 height 43
click at [245, 326] on icon "button" at bounding box center [252, 319] width 14 height 14
drag, startPoint x: 791, startPoint y: 251, endPoint x: 897, endPoint y: 251, distance: 106.0
click at [892, 251] on span "The process of fMRI is based on the fact that..." at bounding box center [994, 250] width 587 height 22
click at [956, 264] on div "Question 2 The process of fMRI is based on the fact that... A Different parts o…" at bounding box center [994, 466] width 645 height 629
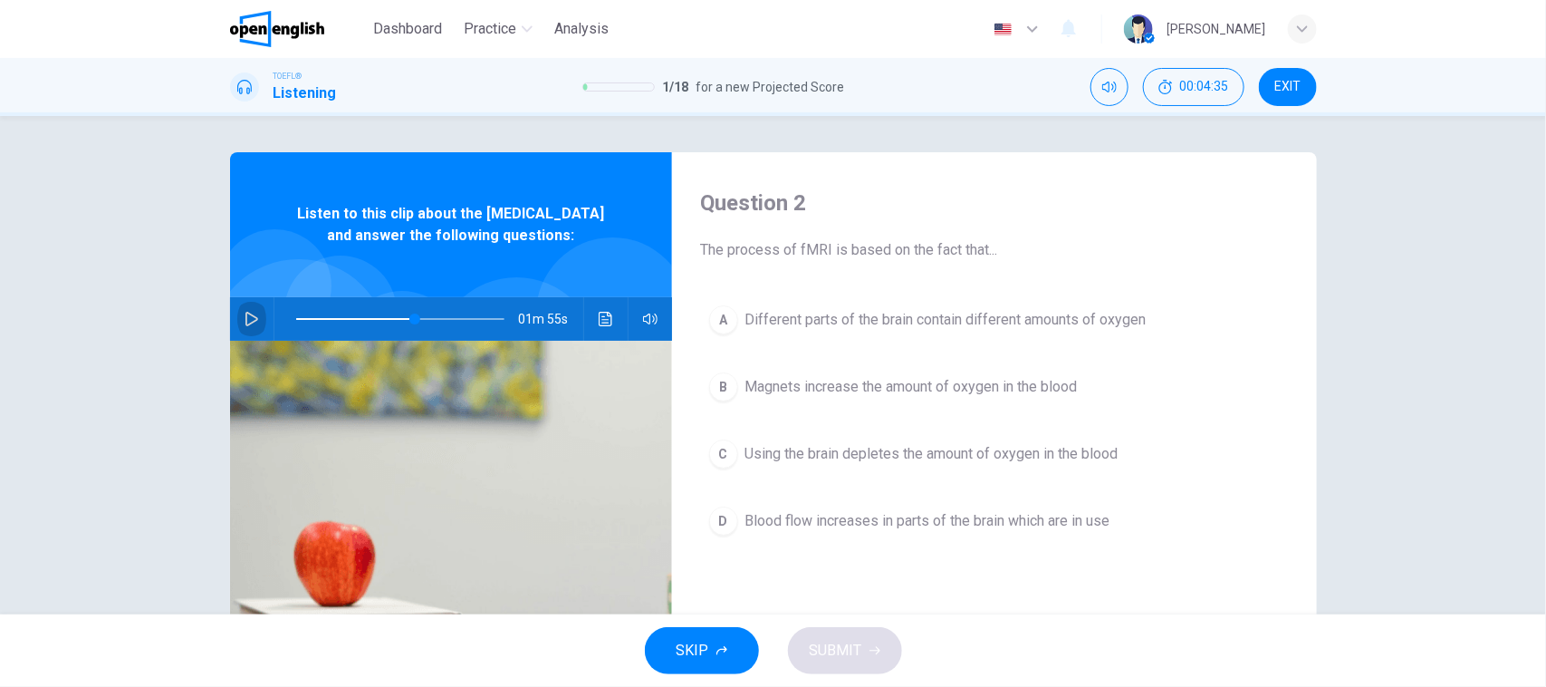
click at [245, 326] on icon "button" at bounding box center [252, 319] width 14 height 14
click at [470, 324] on span at bounding box center [475, 318] width 11 height 11
click at [602, 326] on icon "Click to see the audio transcription" at bounding box center [606, 319] width 14 height 14
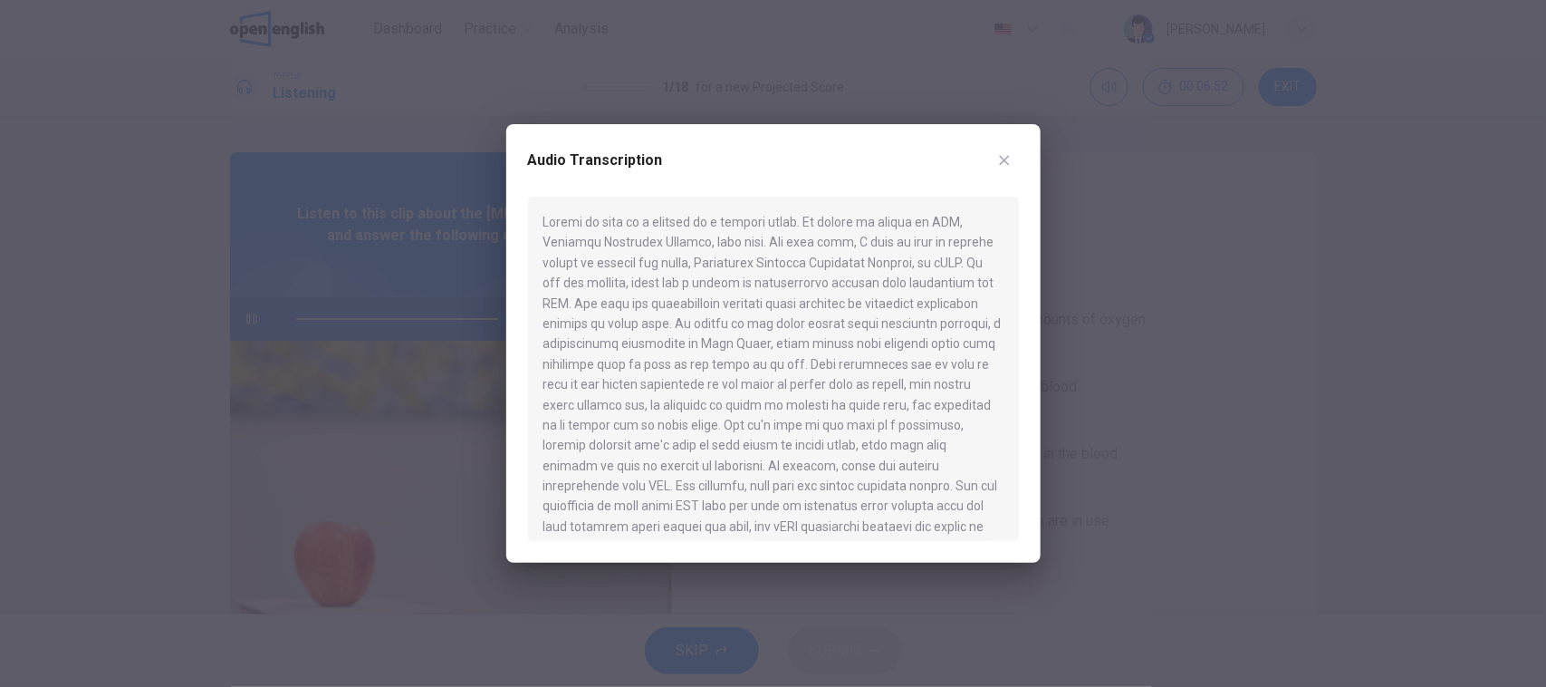
type input "*"
click at [999, 147] on button "button" at bounding box center [1004, 160] width 29 height 29
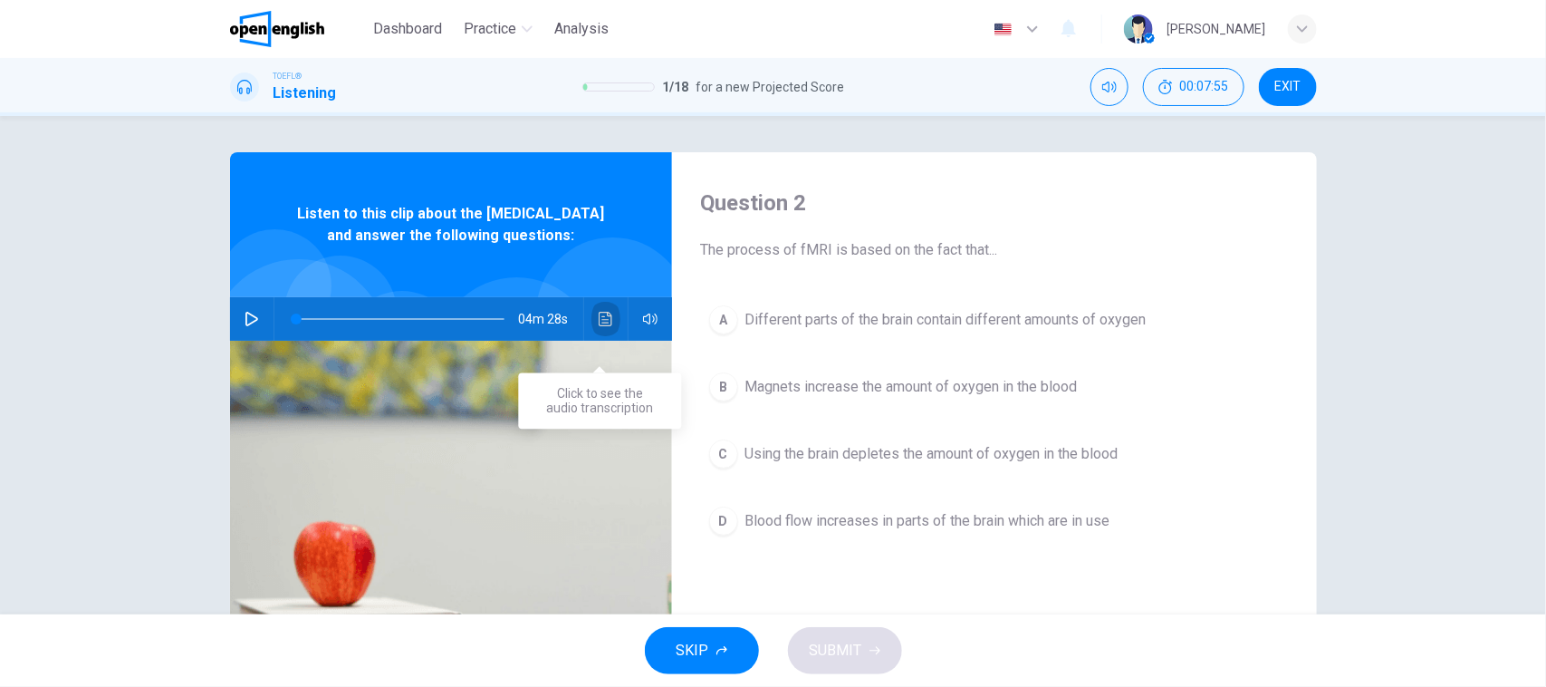
click at [601, 326] on icon "Click to see the audio transcription" at bounding box center [606, 319] width 14 height 14
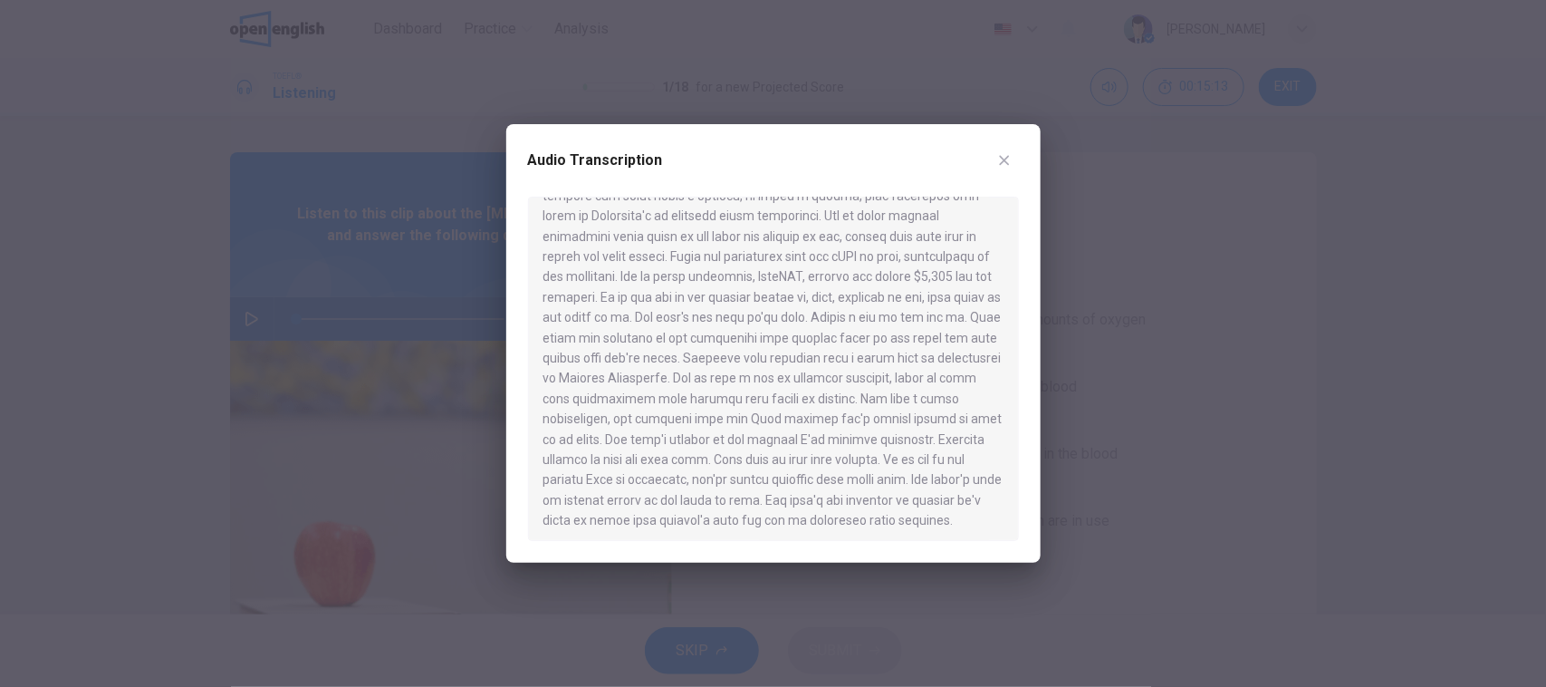
scroll to position [702, 0]
drag, startPoint x: 999, startPoint y: 152, endPoint x: 1002, endPoint y: 163, distance: 11.2
click at [998, 154] on icon "button" at bounding box center [1004, 160] width 14 height 14
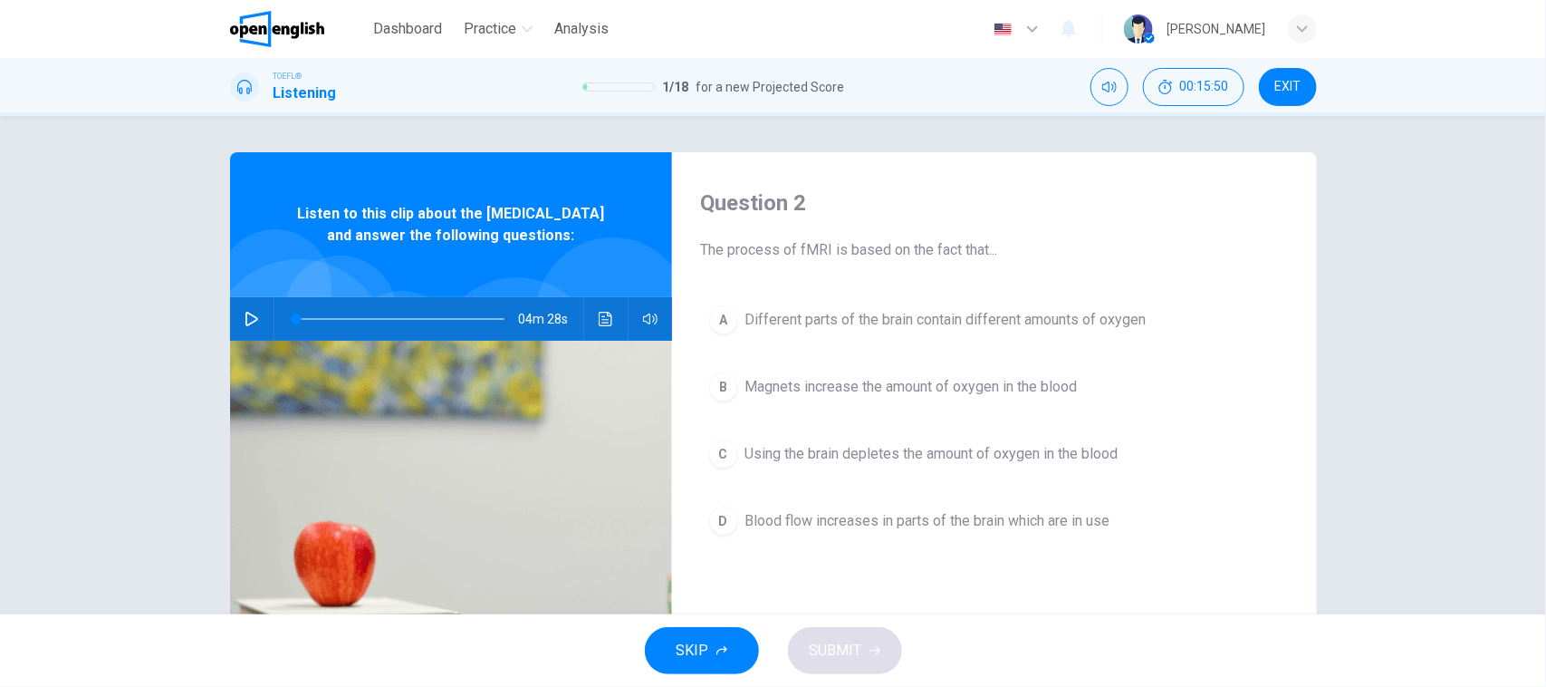
click at [745, 569] on div "A Different parts of the brain contain different amounts of oxygen B Magnets in…" at bounding box center [994, 438] width 587 height 283
click at [868, 408] on button "B Magnets increase the amount of oxygen in the blood" at bounding box center [994, 386] width 587 height 45
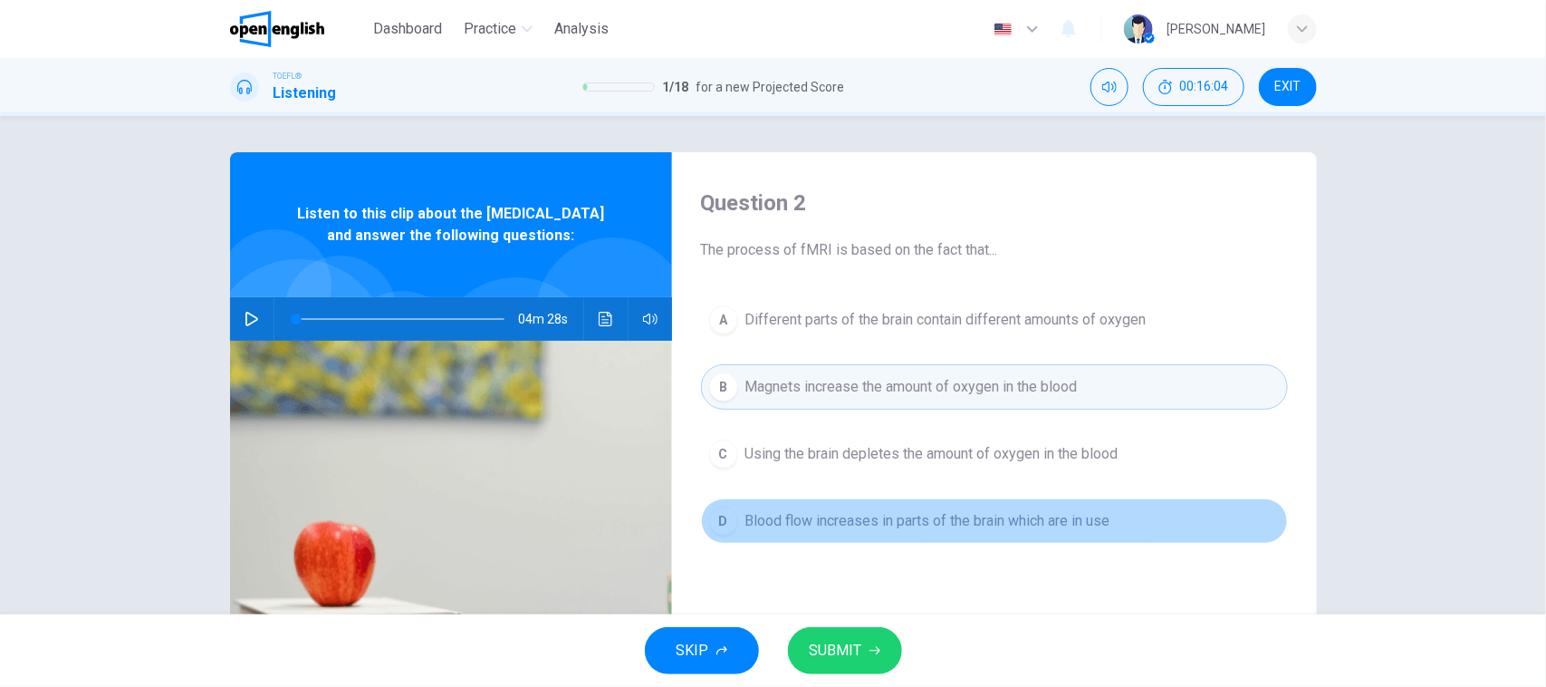
click at [817, 525] on span "Blood flow increases in parts of the brain which are in use" at bounding box center [927, 521] width 365 height 22
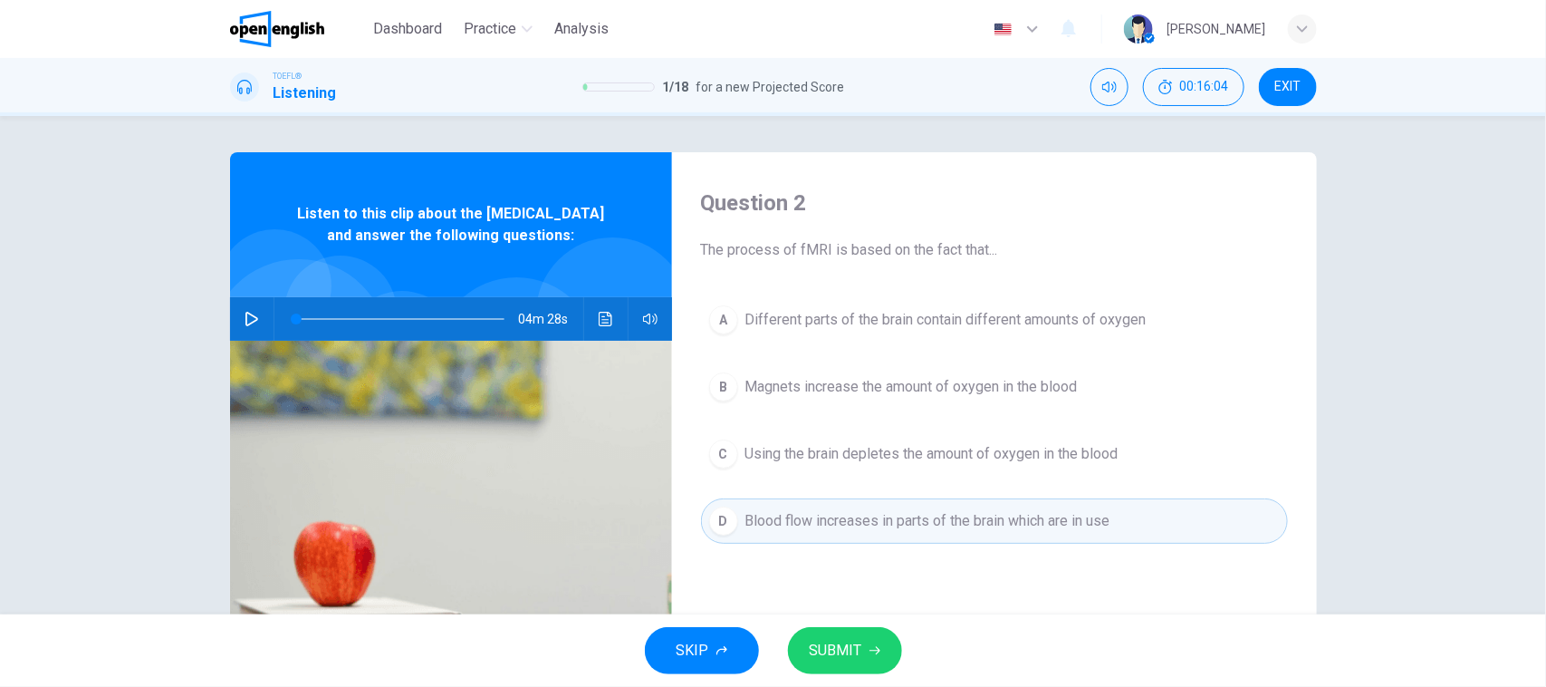
click at [822, 645] on span "SUBMIT" at bounding box center [836, 650] width 53 height 25
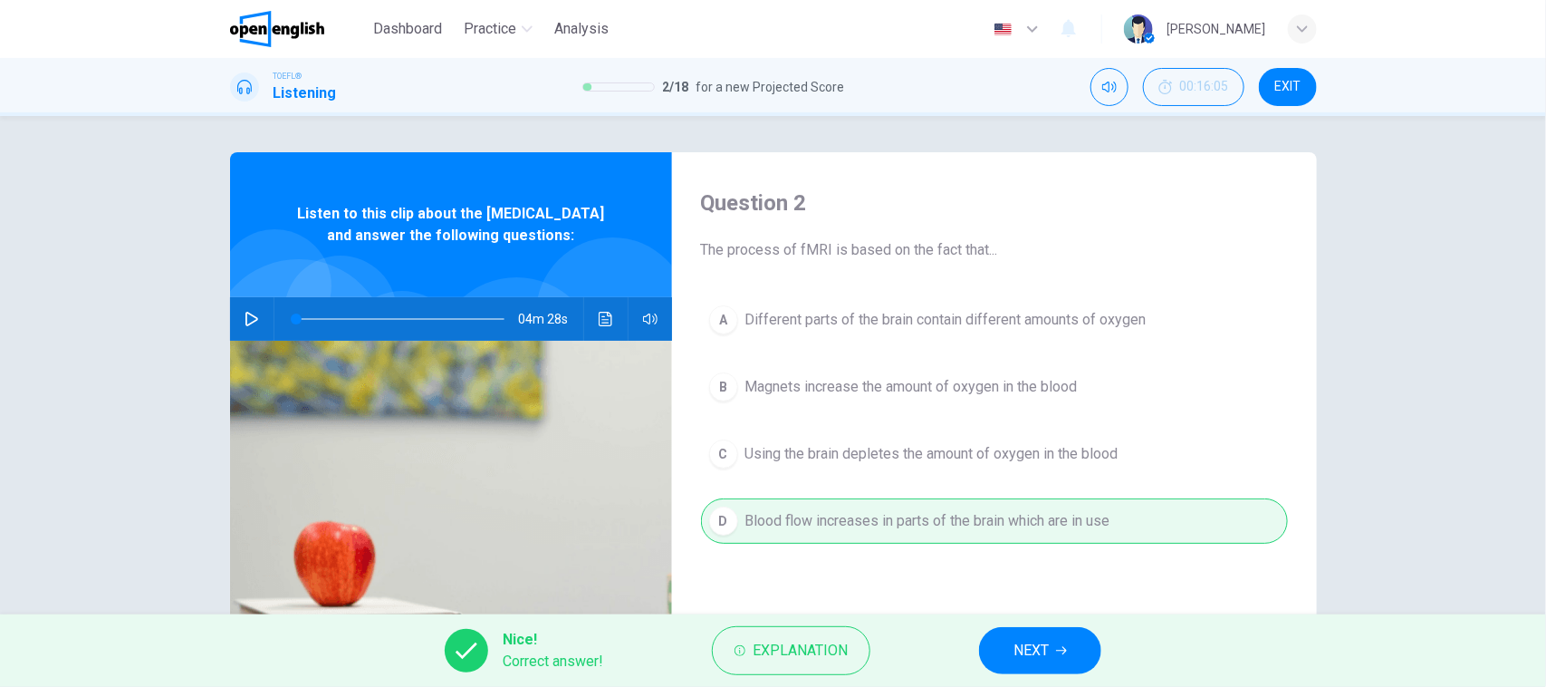
drag, startPoint x: 1040, startPoint y: 620, endPoint x: 1046, endPoint y: 641, distance: 21.8
click at [1040, 626] on div "Nice! Correct answer! Explanation NEXT" at bounding box center [773, 650] width 1546 height 72
click at [1046, 641] on span "NEXT" at bounding box center [1031, 650] width 35 height 25
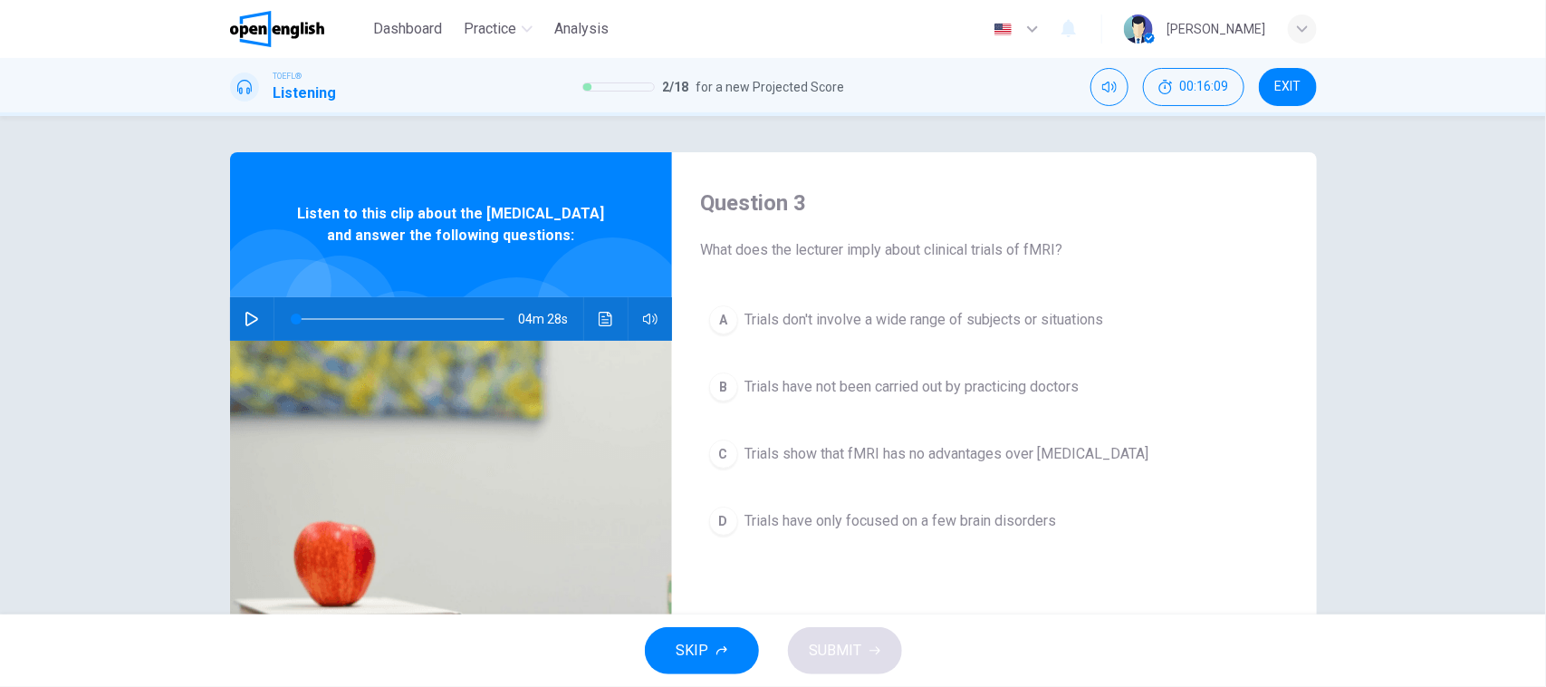
drag, startPoint x: 735, startPoint y: 247, endPoint x: 962, endPoint y: 247, distance: 227.3
click at [962, 247] on span "What does the lecturer imply about clinical trials of fMRI?" at bounding box center [994, 250] width 587 height 22
drag, startPoint x: 813, startPoint y: 255, endPoint x: 898, endPoint y: 269, distance: 85.3
click at [898, 269] on div "Question 3 What does the lecturer imply about clinical trials of fMRI? A Trials…" at bounding box center [994, 466] width 645 height 629
click at [895, 584] on div "Question 3 What does the lecturer imply about clinical trials of fMRI? A Trials…" at bounding box center [994, 466] width 645 height 629
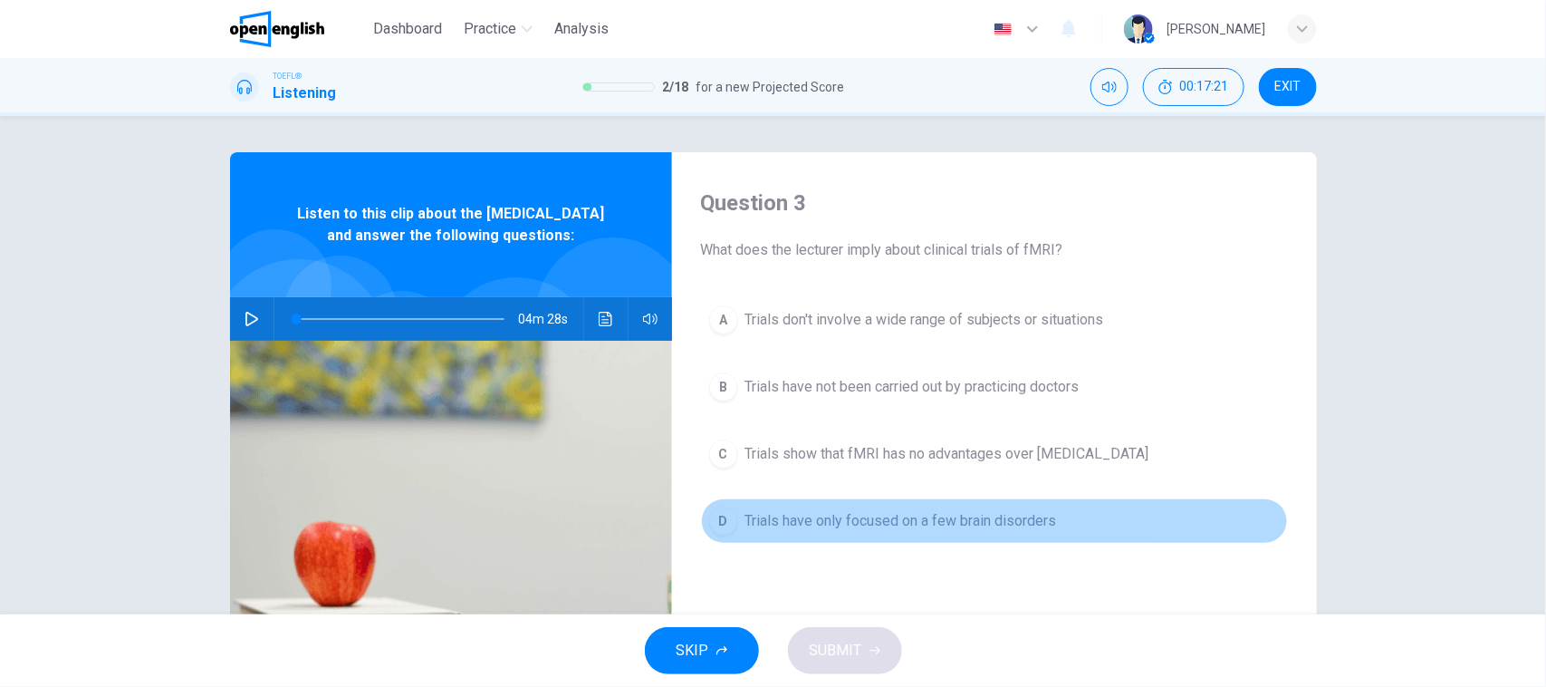
click at [857, 531] on span "Trials have only focused on a few brain disorders" at bounding box center [901, 521] width 312 height 22
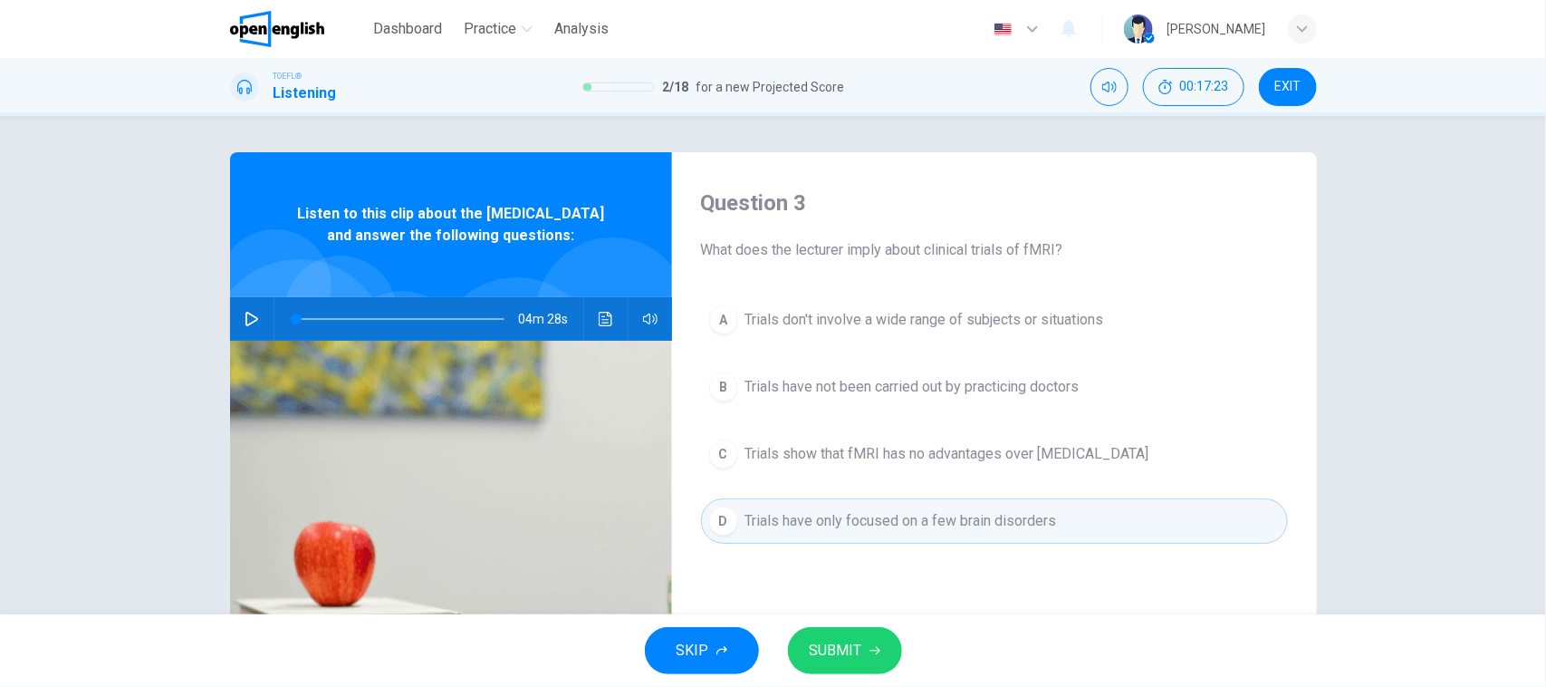
click at [858, 314] on span "Trials don't involve a wide range of subjects or situations" at bounding box center [924, 320] width 359 height 22
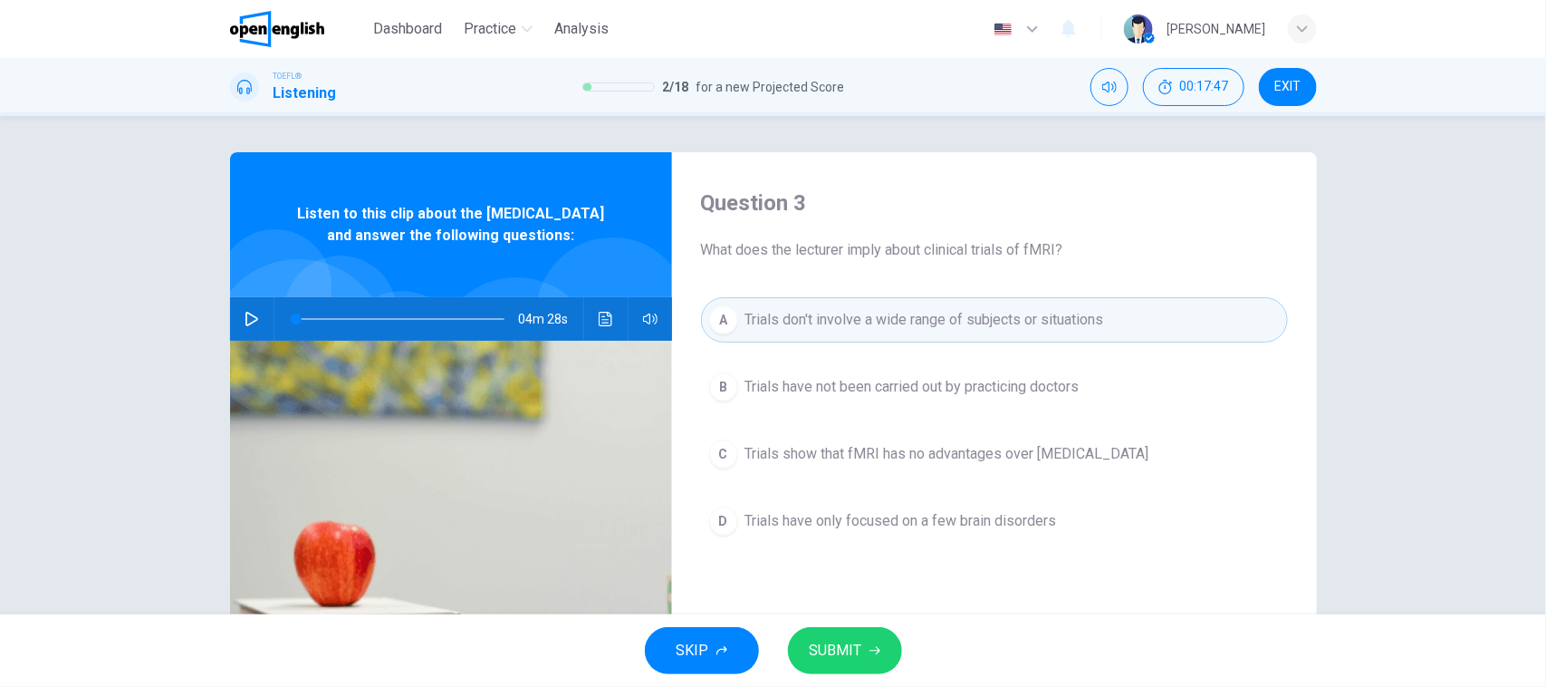
click at [892, 208] on h4 "Question 3" at bounding box center [994, 202] width 587 height 29
click at [1067, 585] on div "Question 3 What does the lecturer imply about clinical trials of fMRI? A Trials…" at bounding box center [994, 466] width 645 height 629
click at [1003, 524] on span "Trials have only focused on a few brain disorders" at bounding box center [901, 521] width 312 height 22
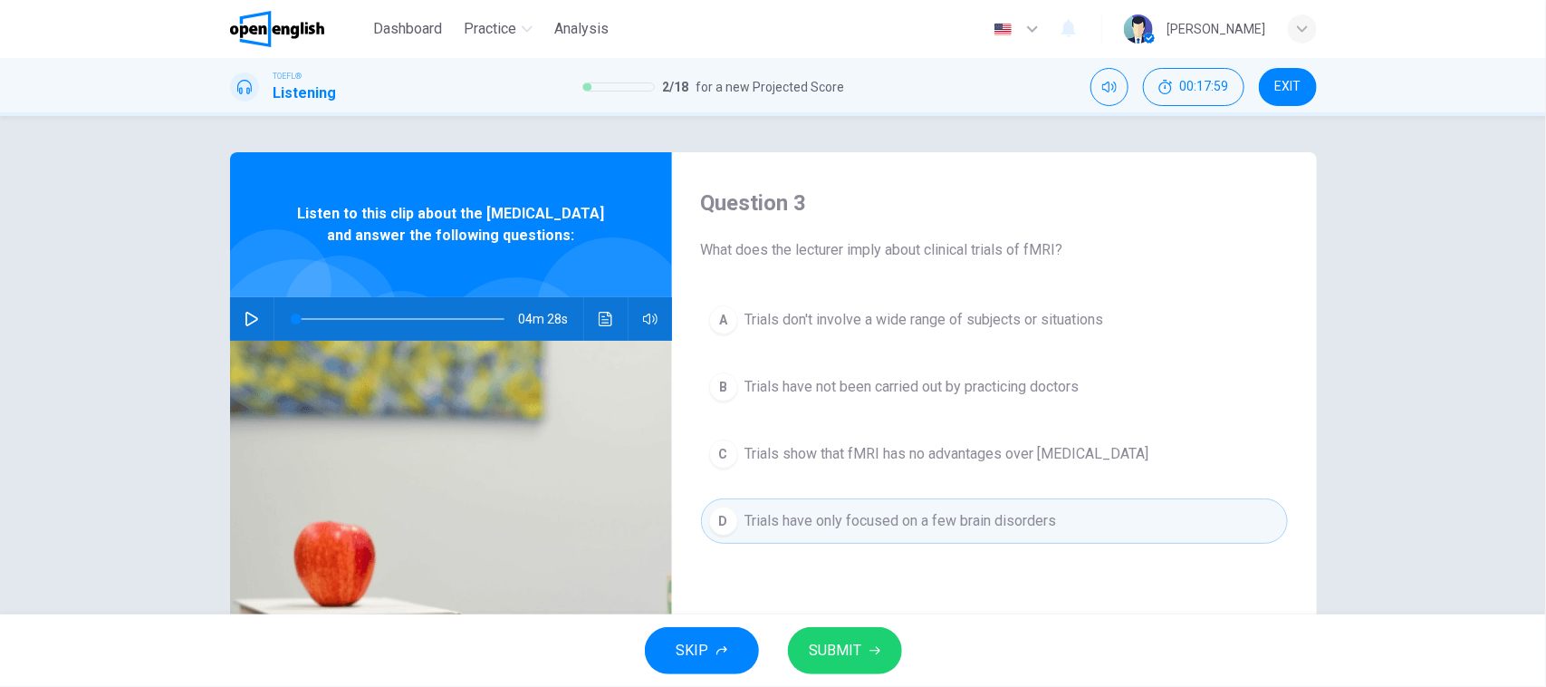
click at [857, 645] on span "SUBMIT" at bounding box center [836, 650] width 53 height 25
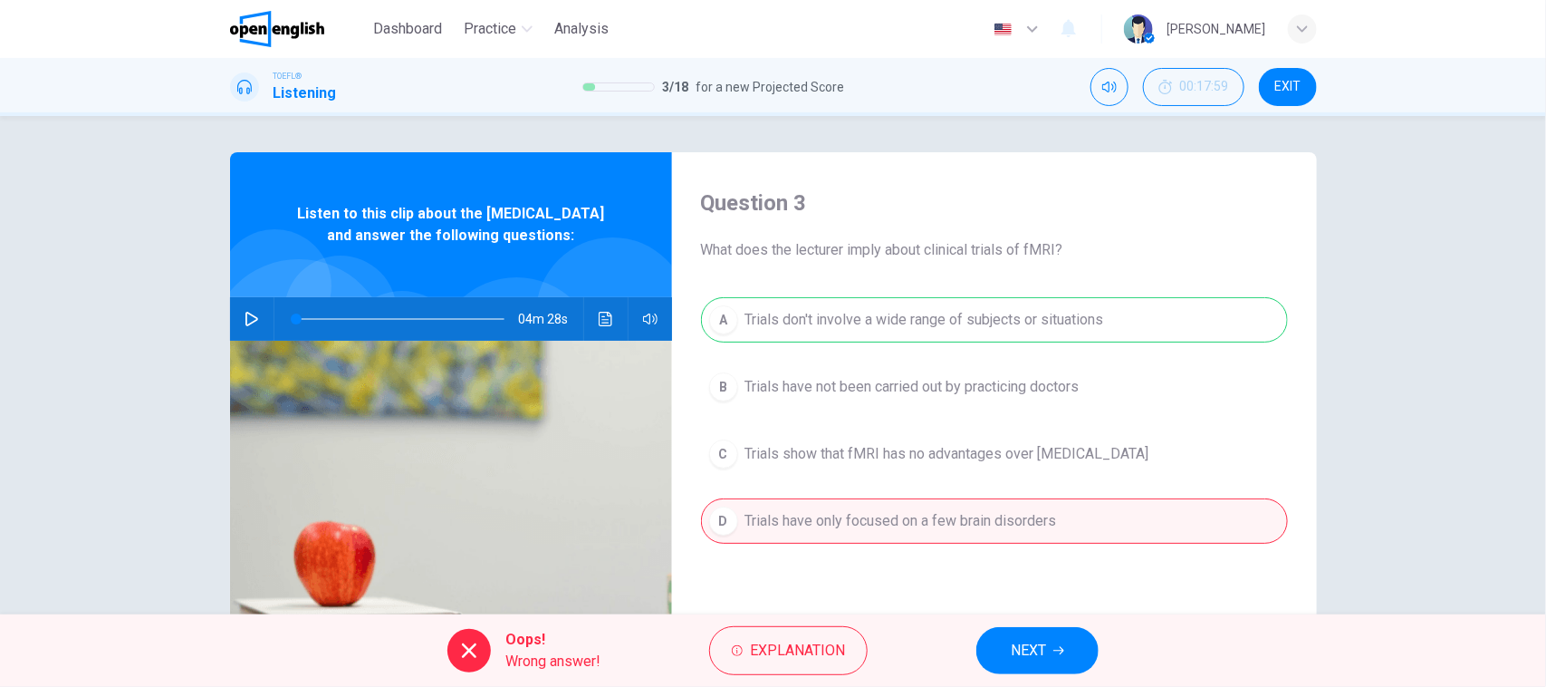
click at [894, 314] on div "A Trials don't involve a wide range of subjects or situations B Trials have not…" at bounding box center [994, 438] width 587 height 283
click at [1026, 685] on div "Oops! Wrong answer! Explanation NEXT" at bounding box center [773, 650] width 1546 height 72
click at [1040, 664] on button "NEXT" at bounding box center [1037, 650] width 122 height 47
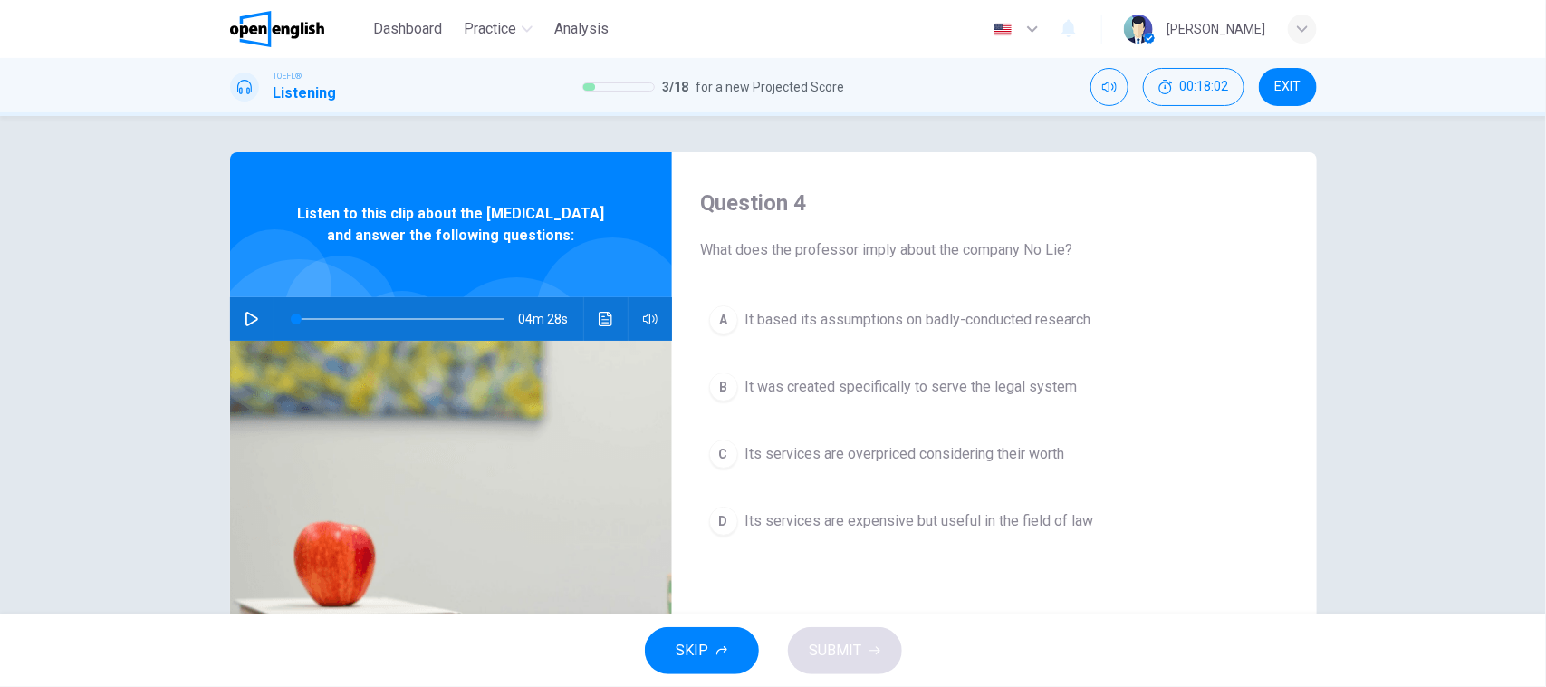
drag, startPoint x: 736, startPoint y: 255, endPoint x: 889, endPoint y: 263, distance: 152.4
click at [889, 263] on div "Question 4 What does the professor imply about the company No Lie? A It based i…" at bounding box center [994, 466] width 645 height 629
click at [1033, 329] on span "It based its assumptions on badly-conducted research" at bounding box center [918, 320] width 346 height 22
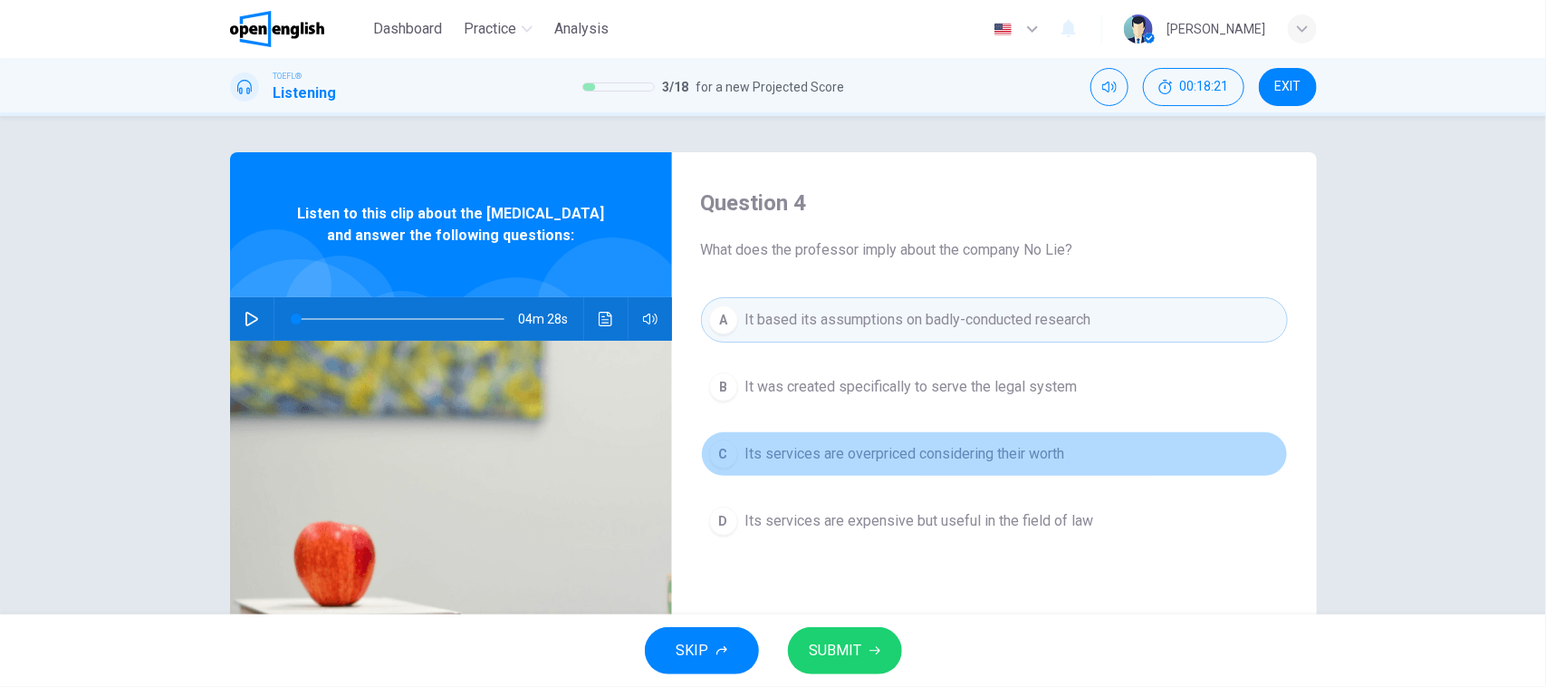
click at [847, 465] on span "Its services are overpriced considering their worth" at bounding box center [905, 454] width 320 height 22
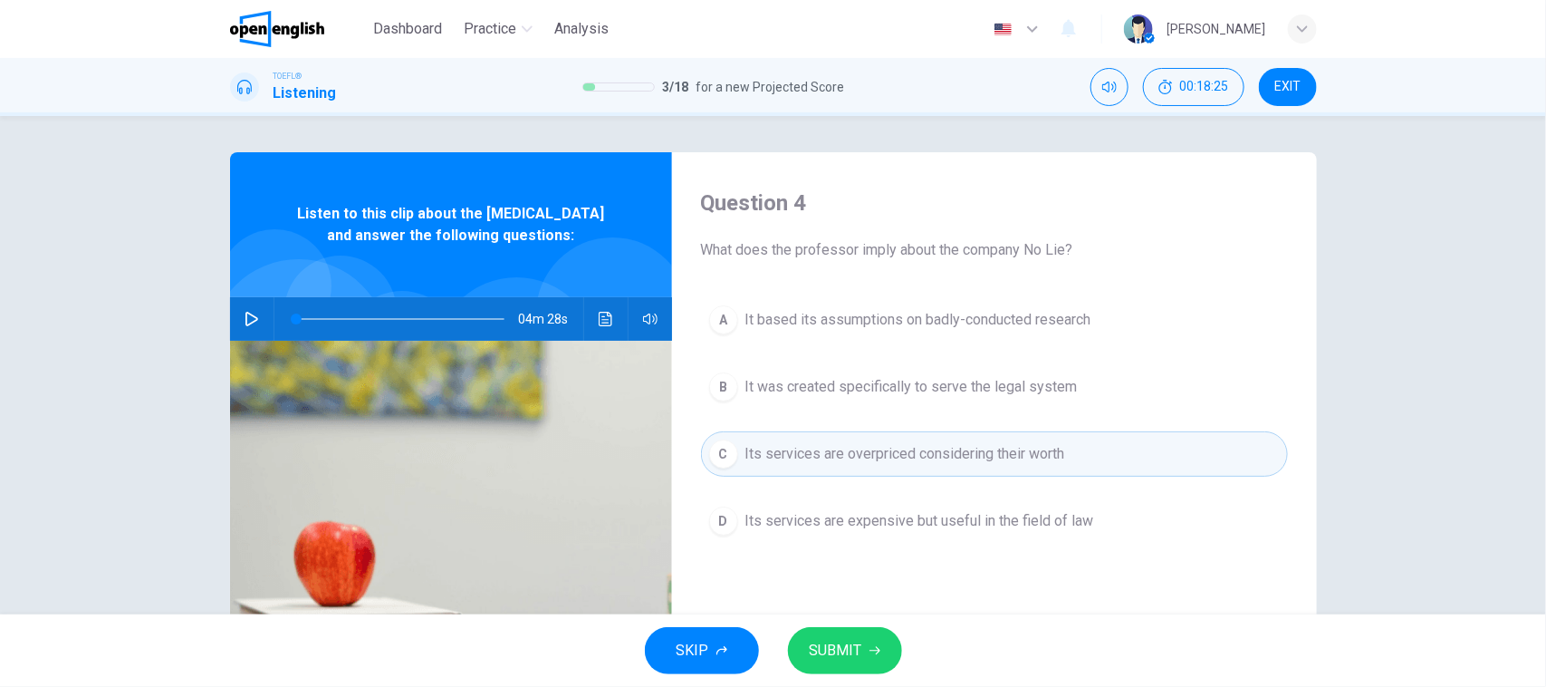
click at [915, 541] on button "D Its services are expensive but useful in the field of law" at bounding box center [994, 520] width 587 height 45
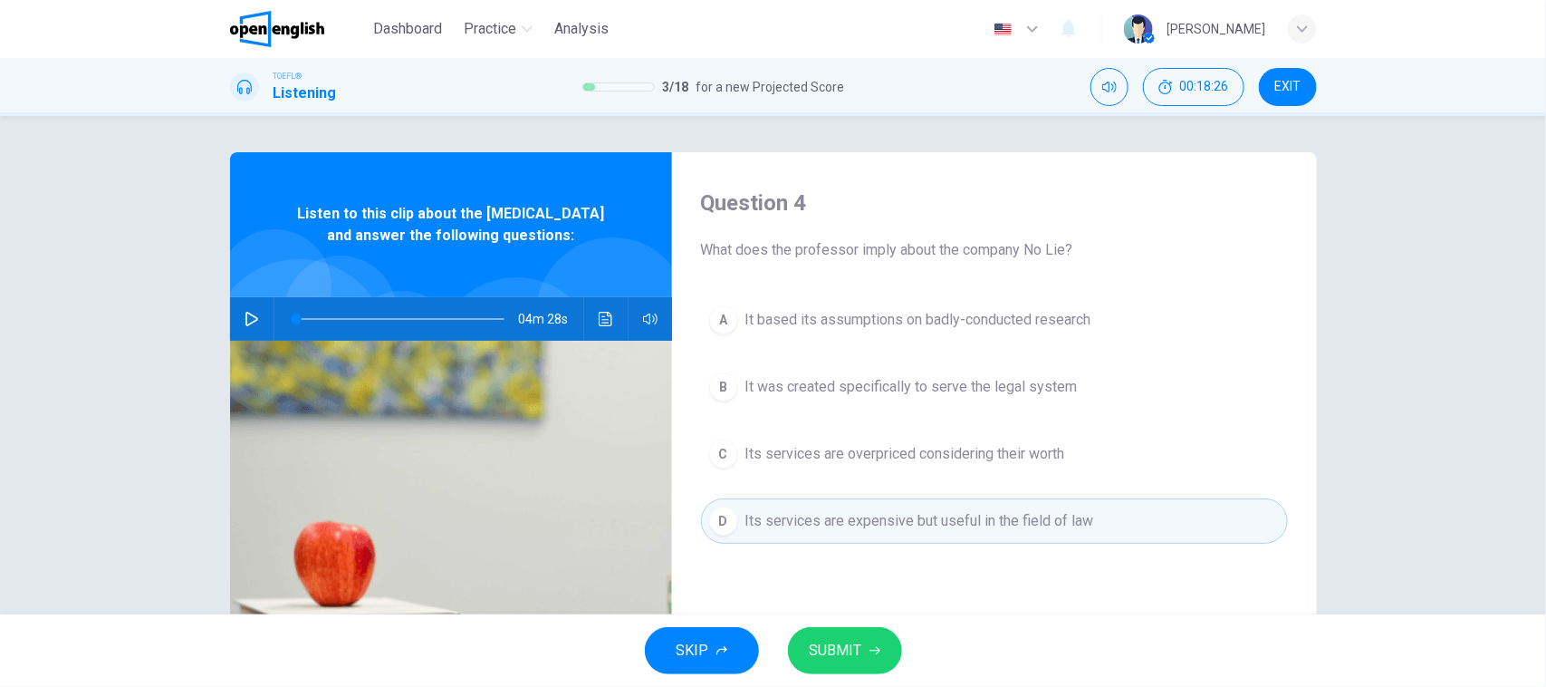
click at [850, 646] on span "SUBMIT" at bounding box center [836, 650] width 53 height 25
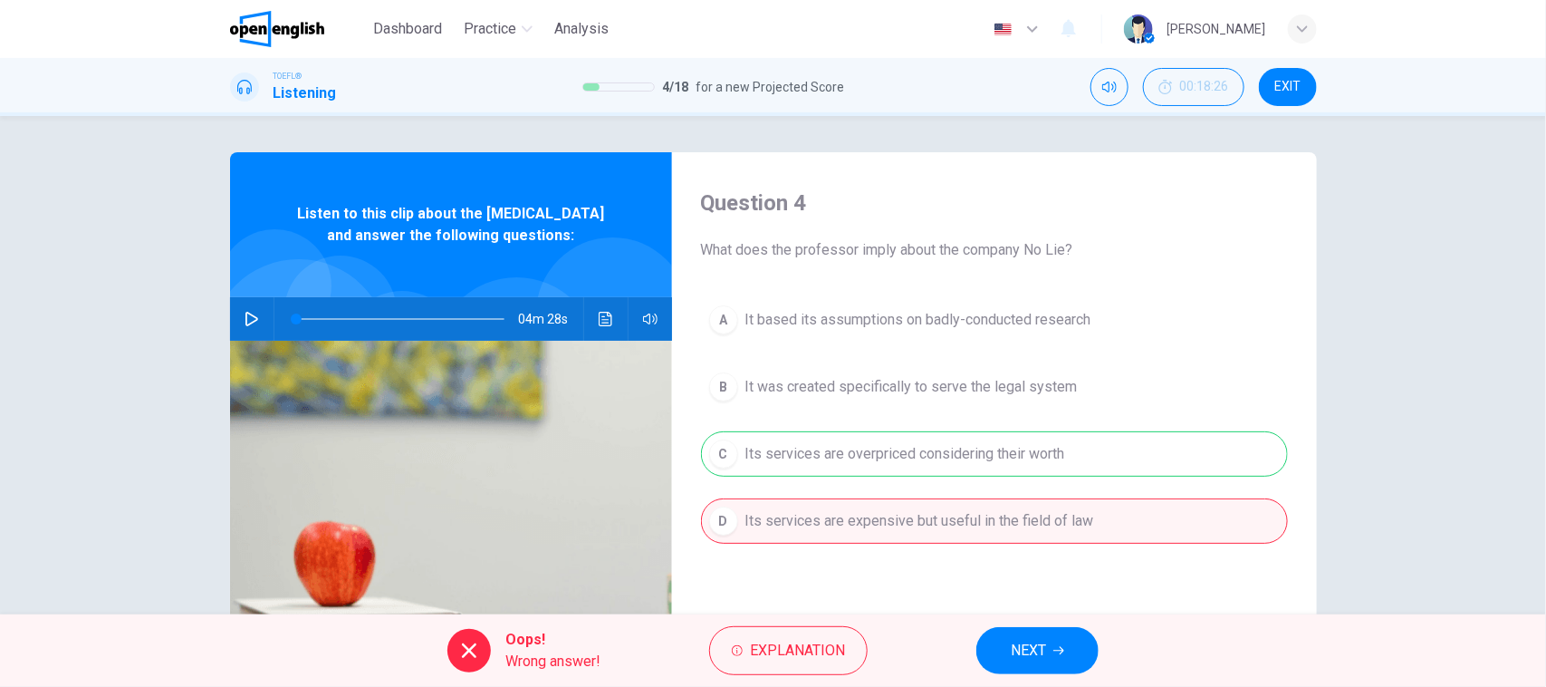
click at [1028, 463] on div "A It based its assumptions on badly-conducted research B It was created specifi…" at bounding box center [994, 438] width 587 height 283
click at [1062, 670] on button "NEXT" at bounding box center [1037, 650] width 122 height 47
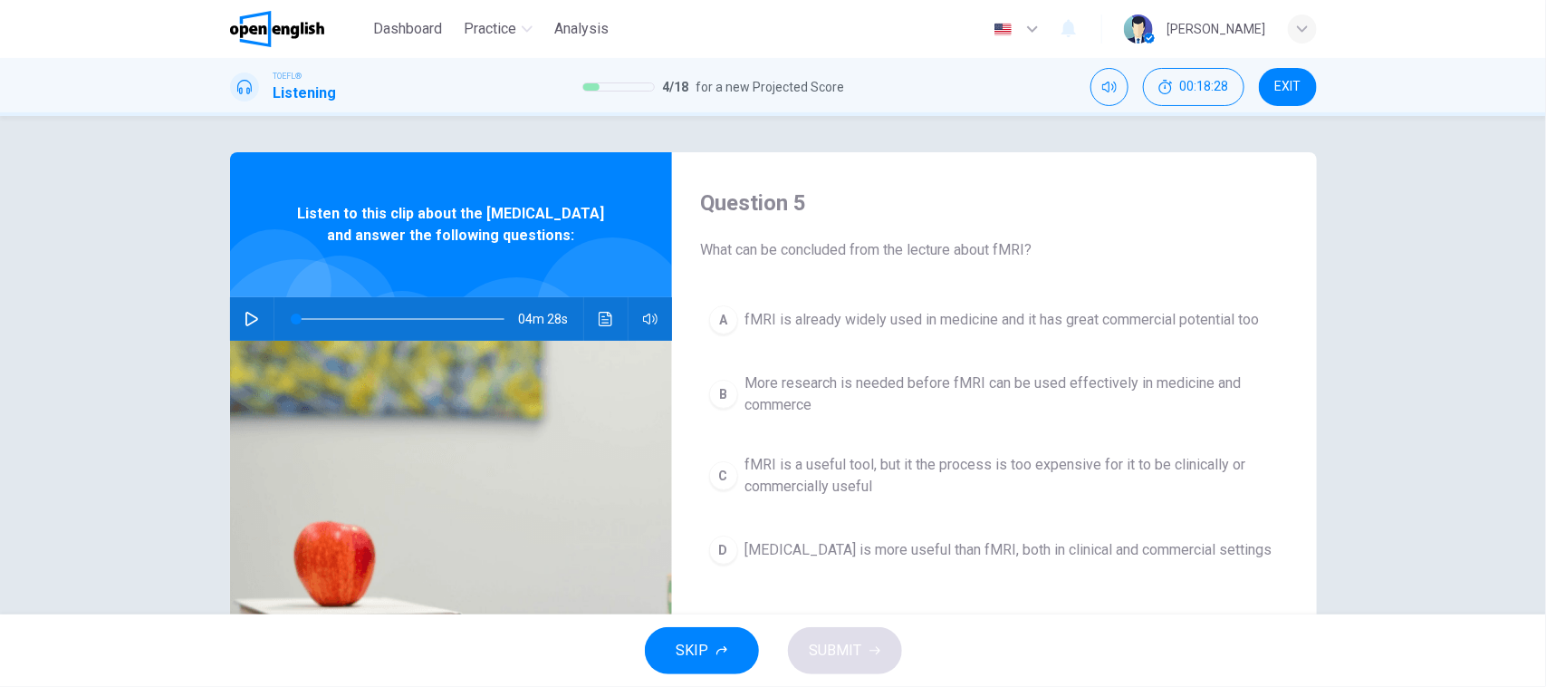
drag, startPoint x: 731, startPoint y: 241, endPoint x: 817, endPoint y: 245, distance: 86.2
click at [817, 245] on span "What can be concluded from the lecture about fMRI?" at bounding box center [994, 250] width 587 height 22
click at [1065, 332] on button "A fMRI is already widely used in medicine and it has great commercial potential…" at bounding box center [994, 319] width 587 height 45
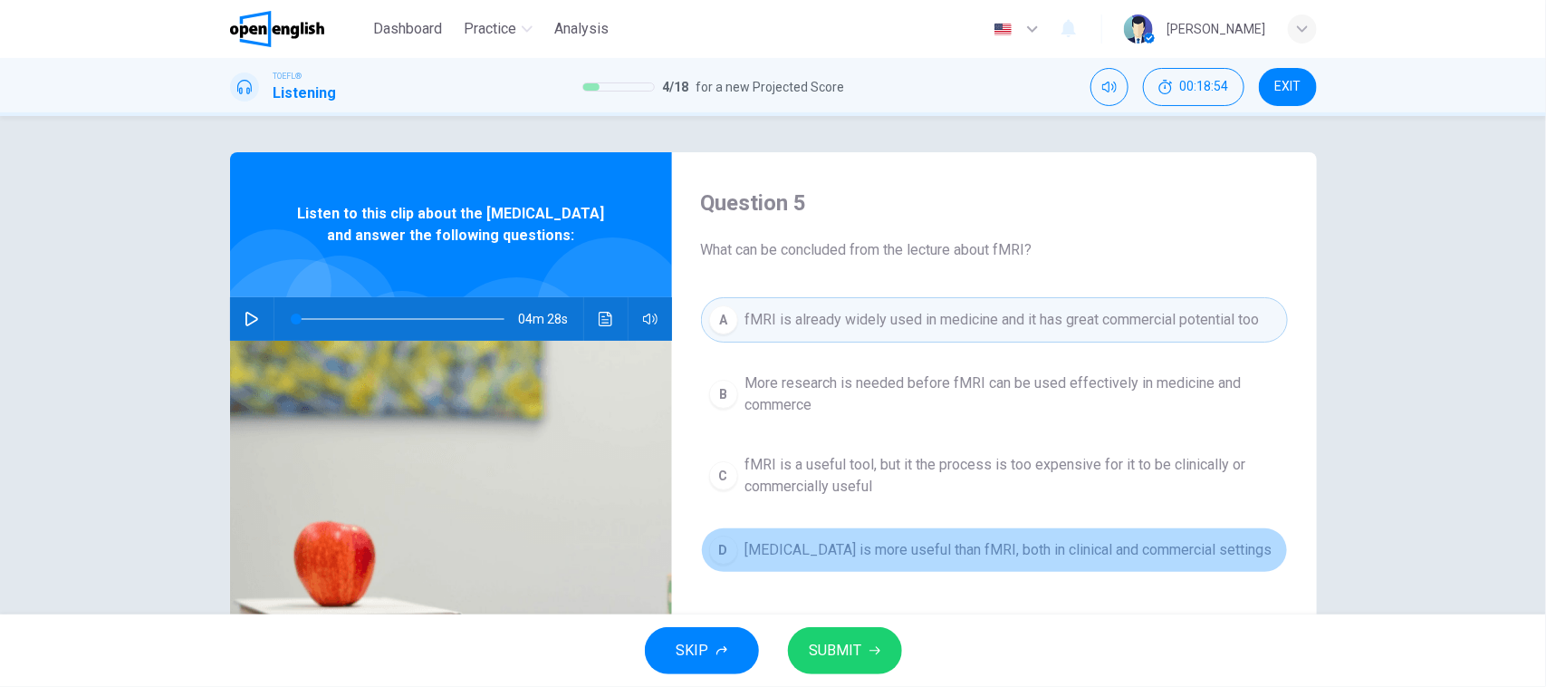
click at [815, 567] on button "D MRI is more useful than fMRI, both in clinical and commercial settings" at bounding box center [994, 549] width 587 height 45
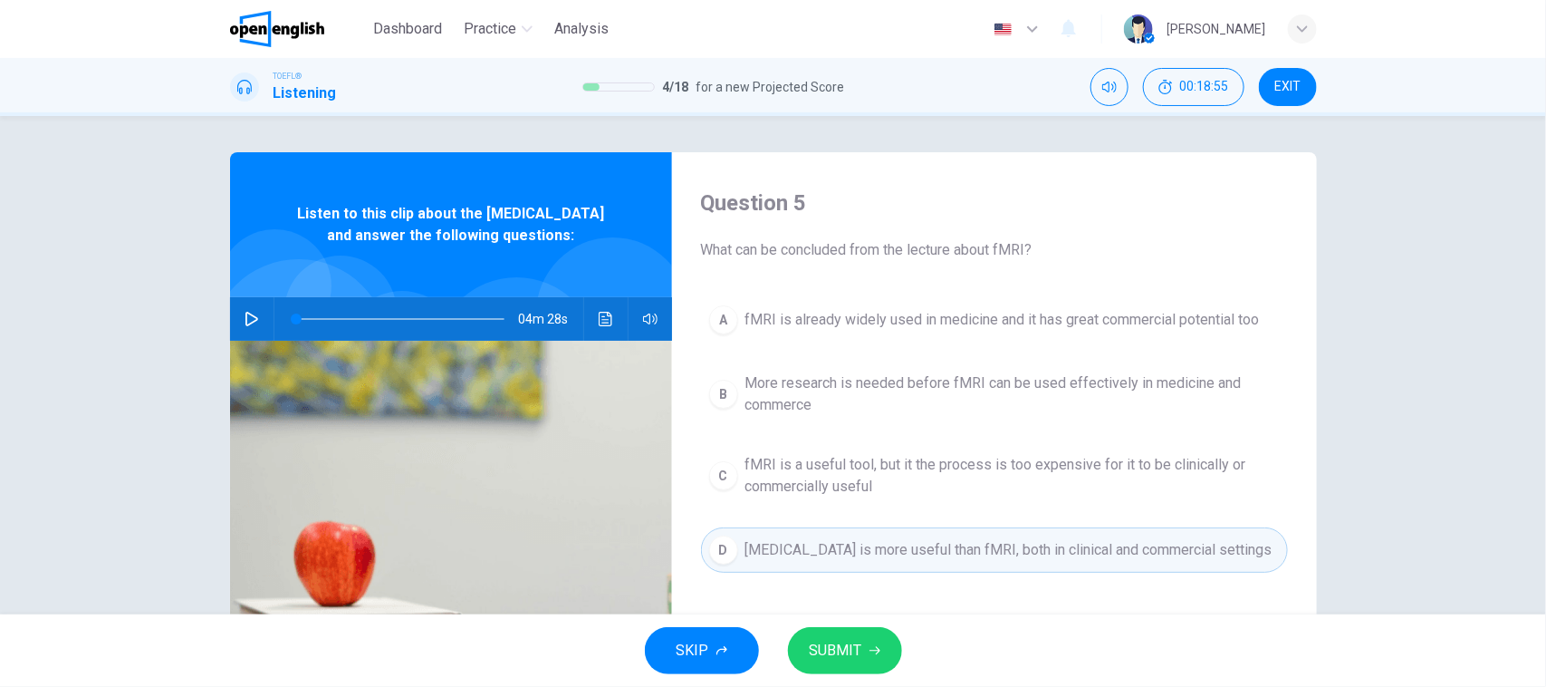
click at [827, 663] on span "SUBMIT" at bounding box center [836, 650] width 53 height 25
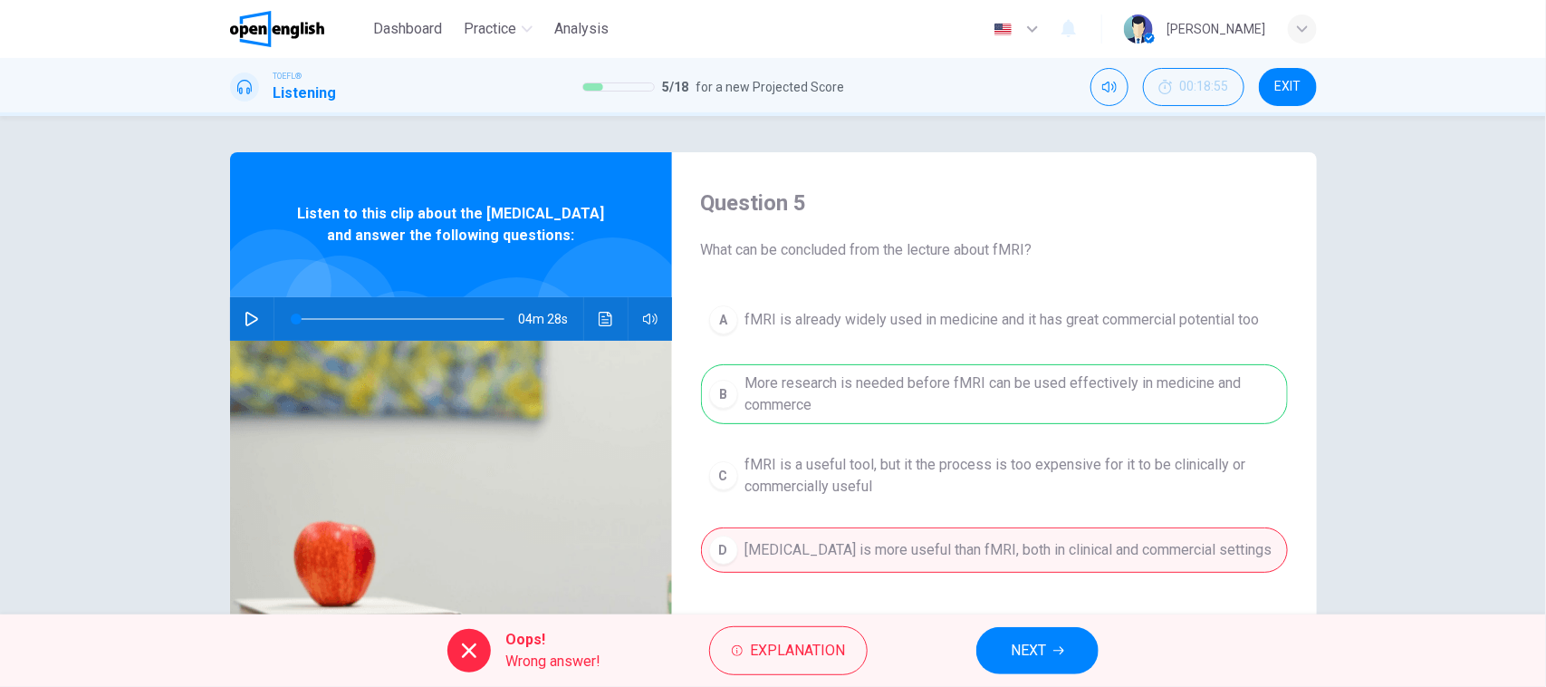
click at [1044, 636] on button "NEXT" at bounding box center [1037, 650] width 122 height 47
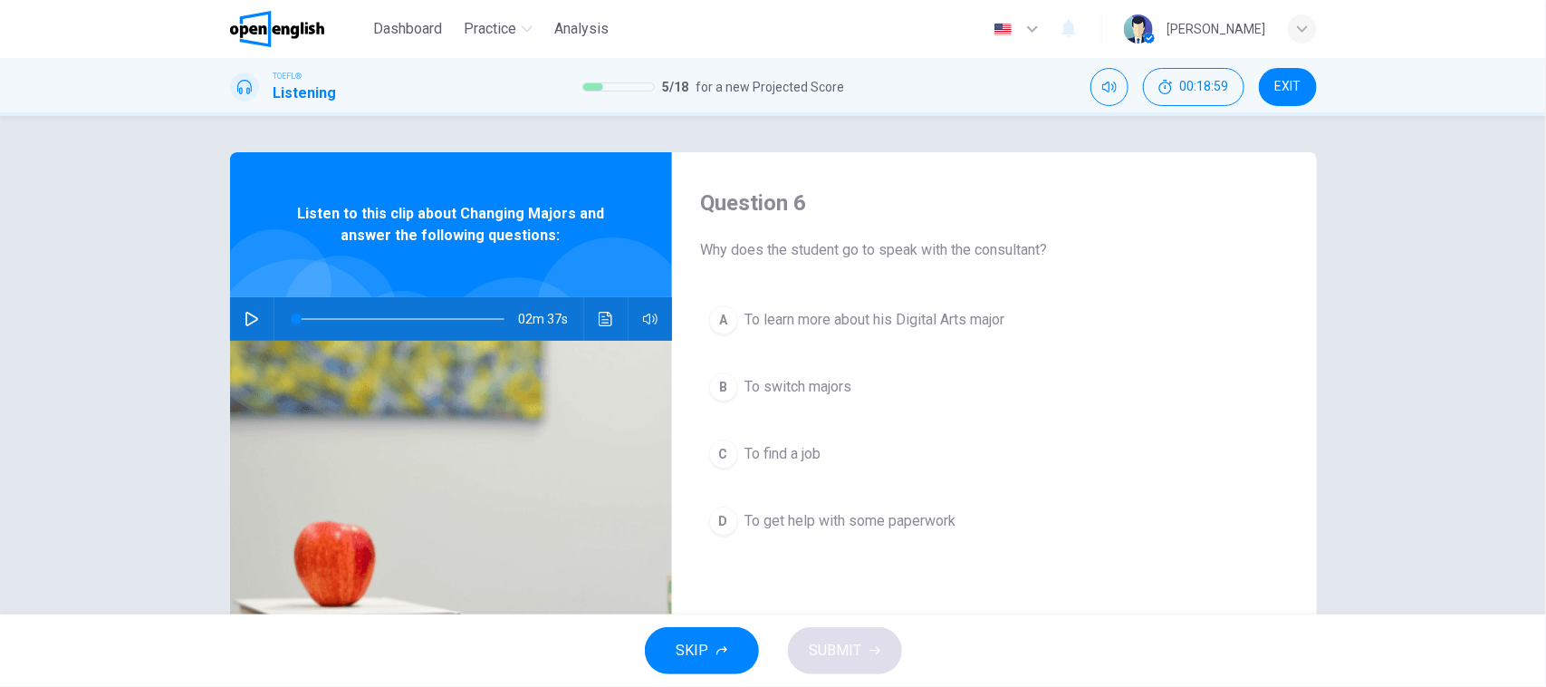
click at [555, 450] on img at bounding box center [451, 561] width 442 height 441
click at [598, 326] on button "Click to see the audio transcription" at bounding box center [605, 318] width 29 height 43
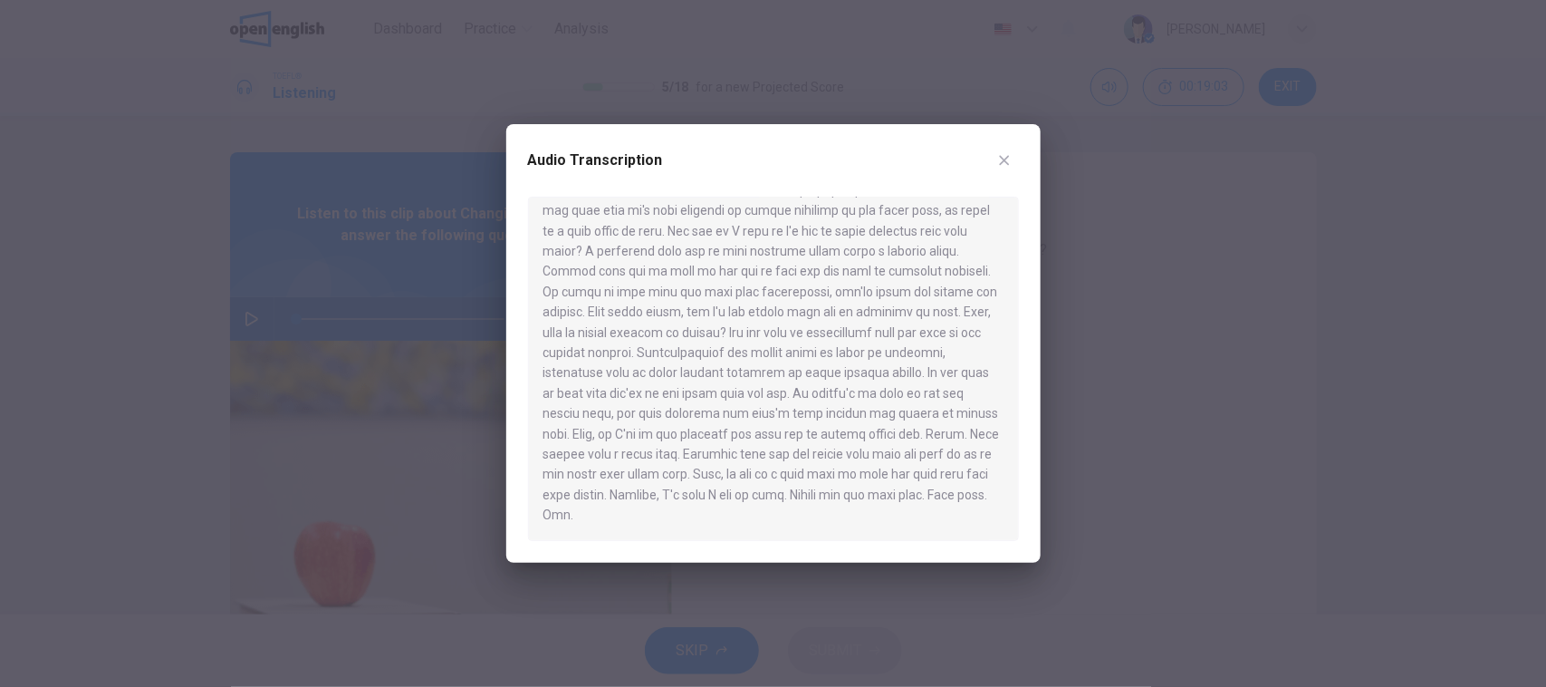
scroll to position [0, 0]
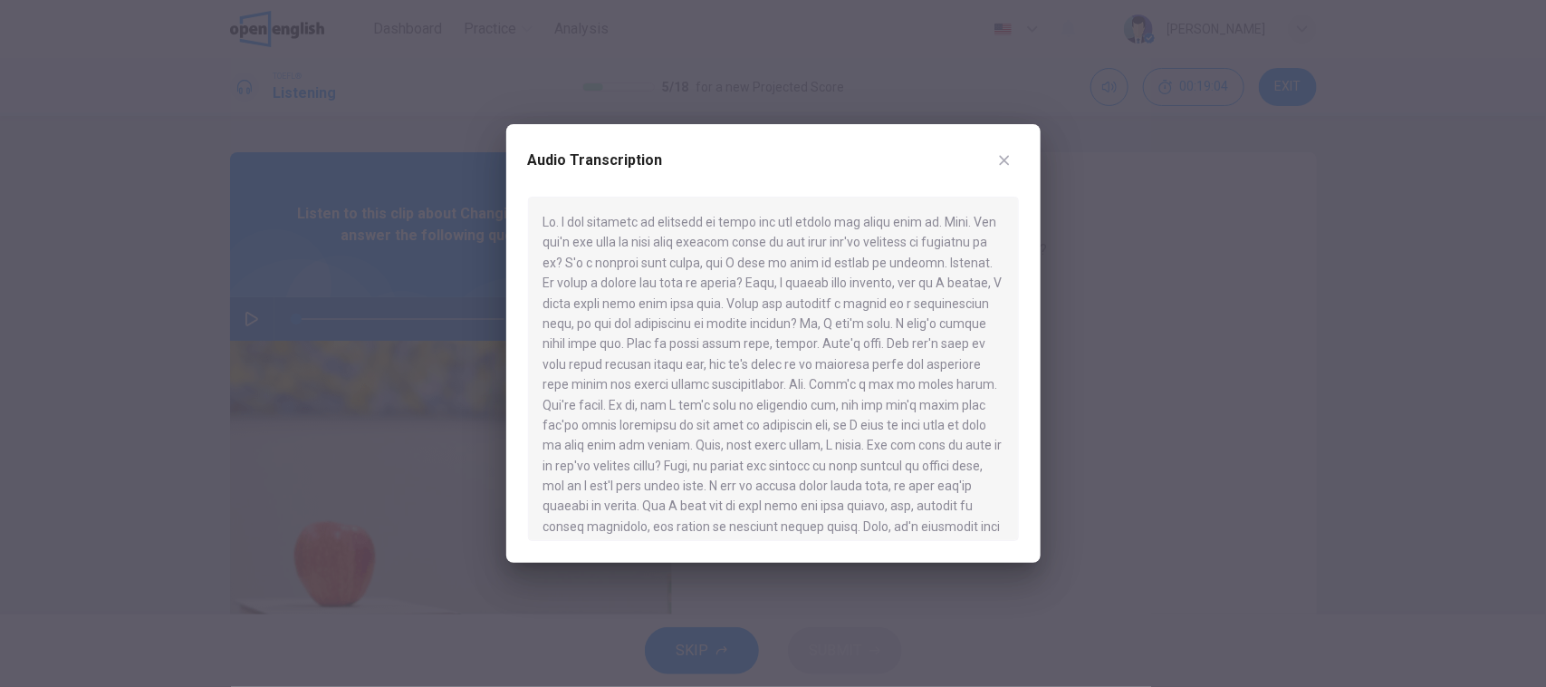
click at [1007, 159] on icon "button" at bounding box center [1004, 160] width 14 height 14
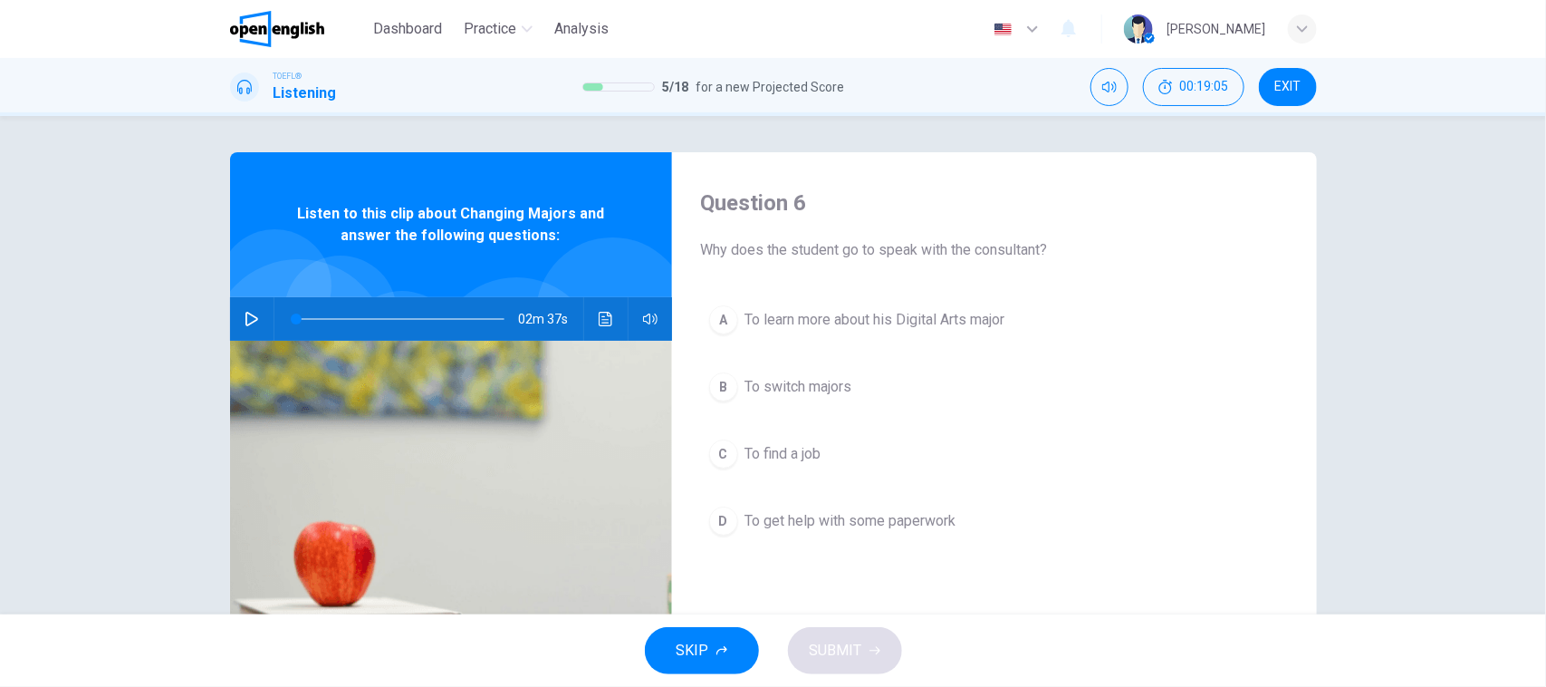
click at [0, 508] on div "Question 6 Why does the student go to speak with the consultant? A To learn mor…" at bounding box center [773, 365] width 1546 height 498
